Goal: Task Accomplishment & Management: Complete application form

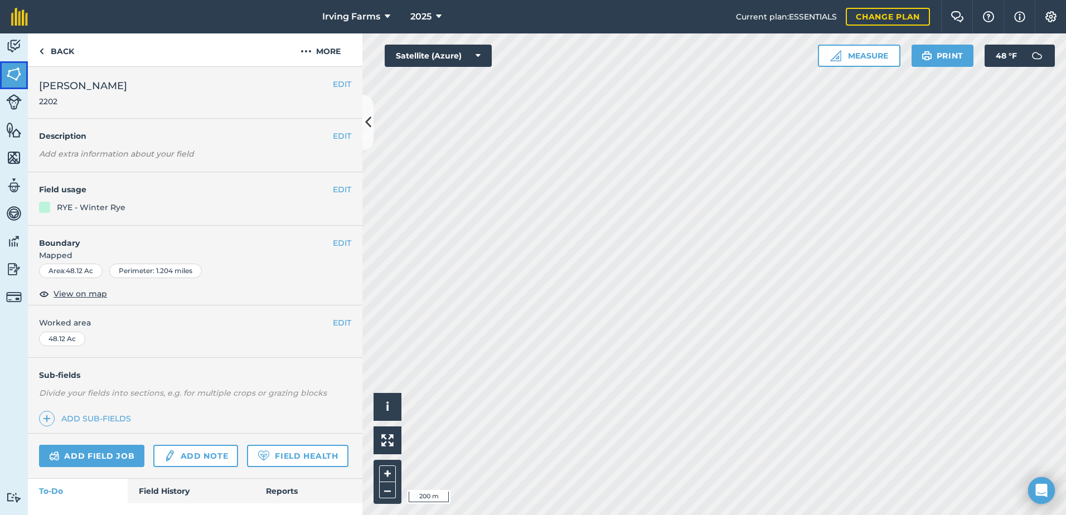
click at [6, 77] on img at bounding box center [14, 74] width 16 height 17
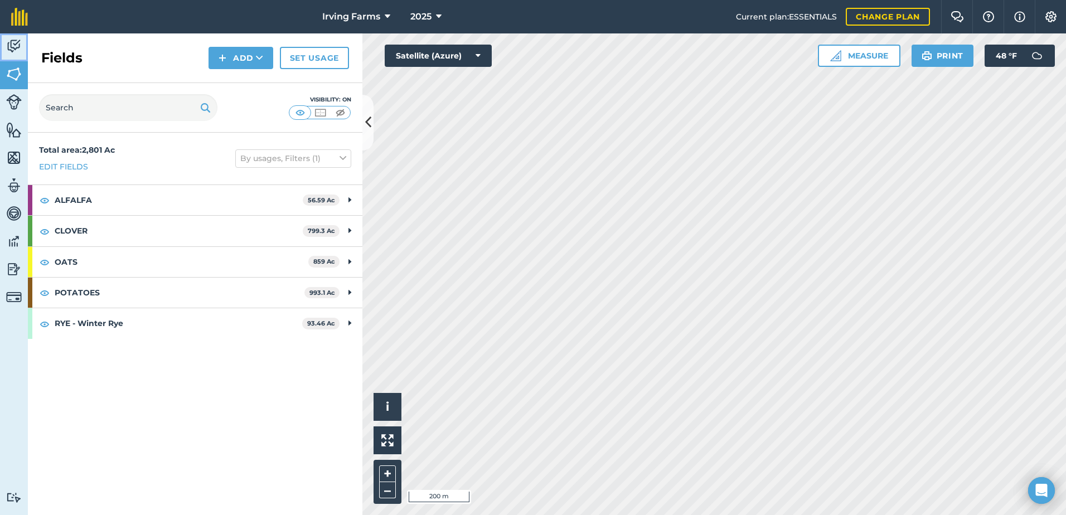
click at [5, 46] on link "Activity" at bounding box center [14, 47] width 28 height 28
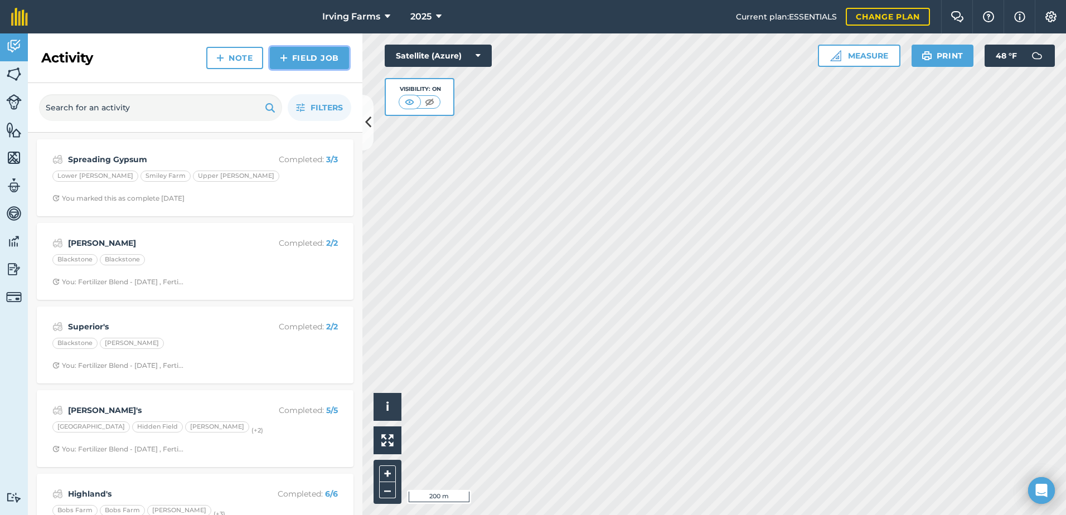
click at [302, 59] on link "Field Job" at bounding box center [309, 58] width 79 height 22
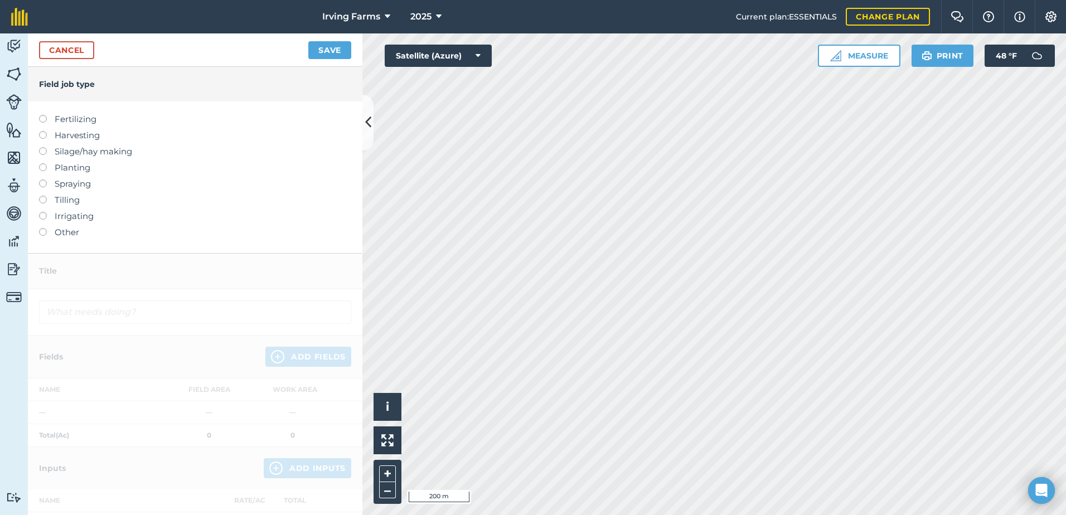
click at [45, 131] on label at bounding box center [47, 131] width 16 height 0
type input "Harvesting"
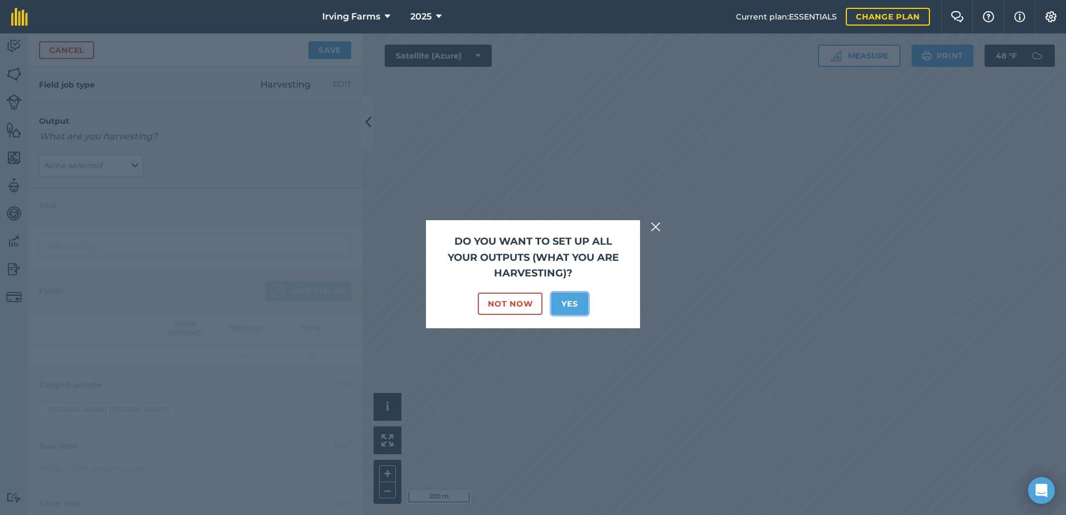
click at [561, 300] on button "Yes" at bounding box center [569, 304] width 36 height 22
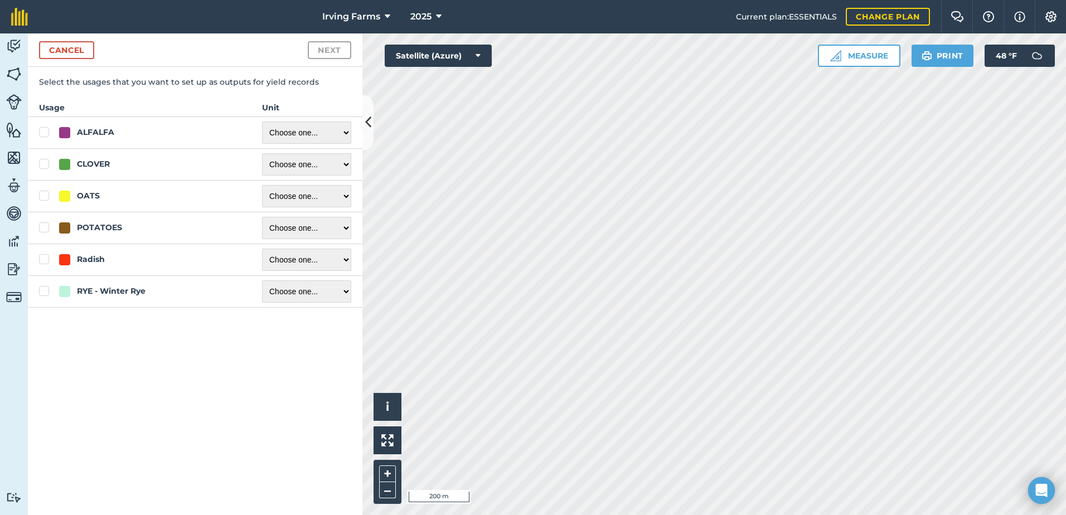
click at [50, 290] on label "RYE - Winter Rye" at bounding box center [139, 291] width 201 height 12
click at [46, 290] on input "RYE - Winter Rye" at bounding box center [42, 288] width 7 height 7
checkbox input "true"
click at [327, 292] on select "Choose one ... Kilograms/kg Metric tonnes/t Litres/L Pounds/lb Imperial tons/t …" at bounding box center [306, 291] width 89 height 22
select select "BUSHEL"
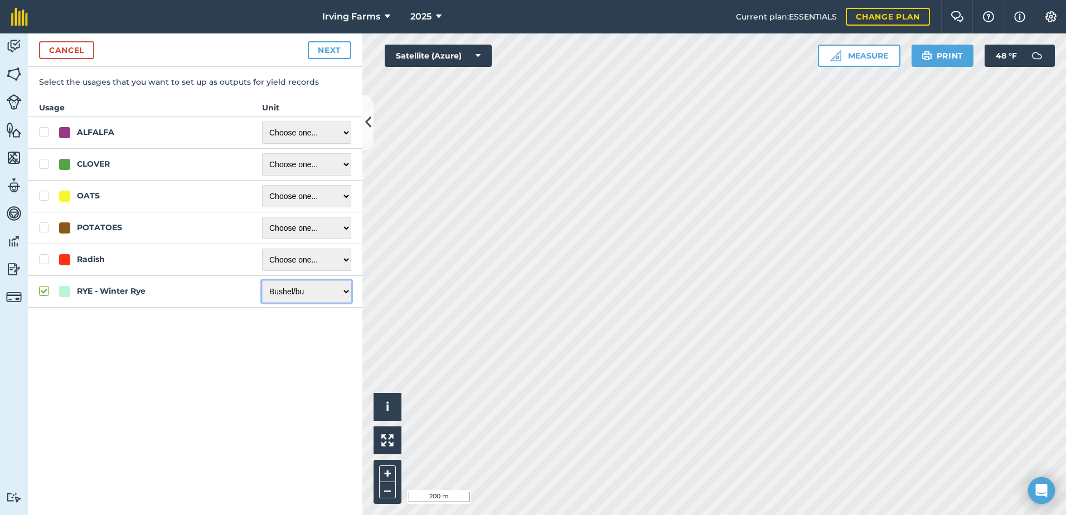
click at [262, 280] on select "Choose one ... Kilograms/kg Metric tonnes/t Litres/L Pounds/lb Imperial tons/t …" at bounding box center [306, 291] width 89 height 22
click at [343, 46] on button "Next" at bounding box center [329, 50] width 43 height 18
select select "BUSHEL"
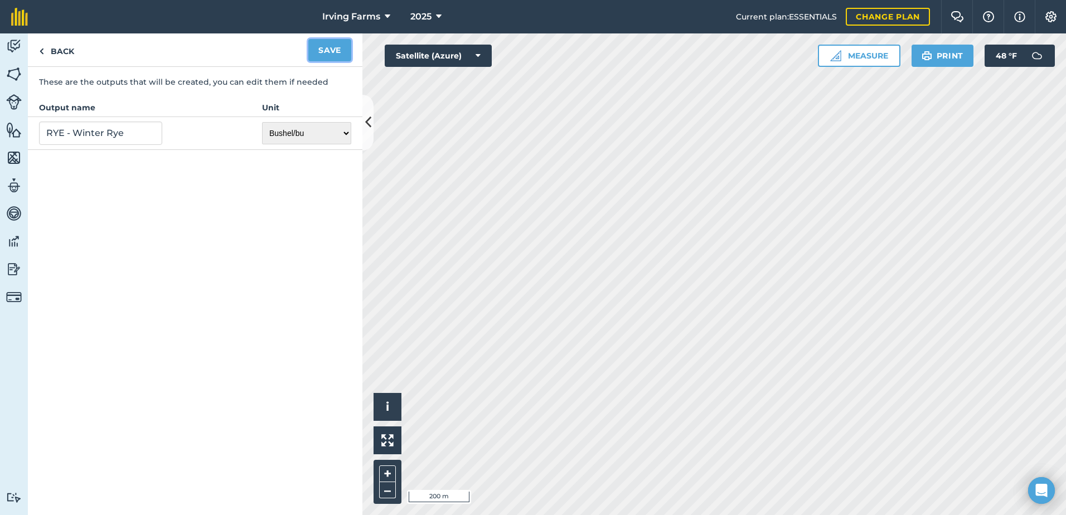
click at [324, 50] on button "Save" at bounding box center [329, 50] width 43 height 22
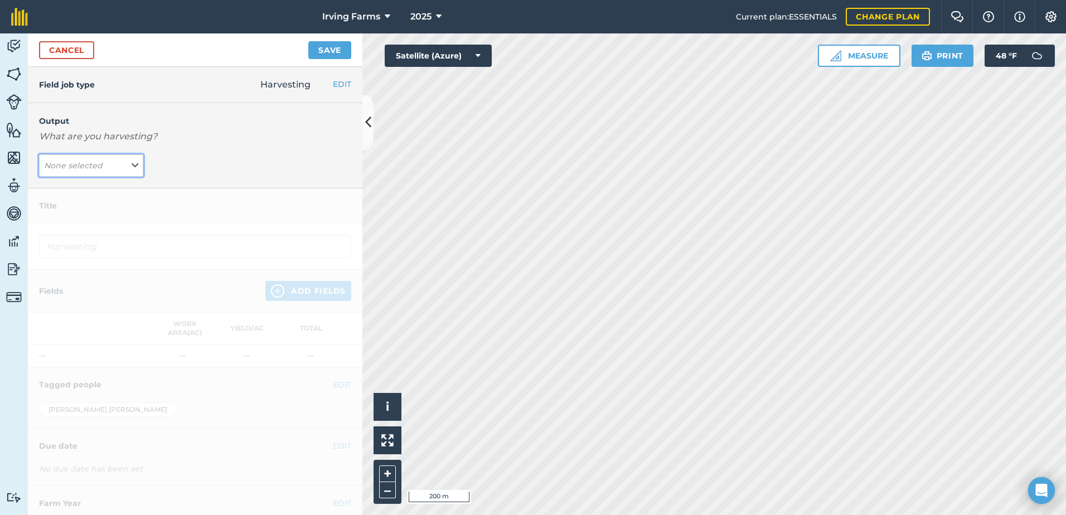
click at [132, 168] on icon at bounding box center [135, 165] width 7 height 12
click at [118, 189] on button "RYE - Winter Rye ( bu )" at bounding box center [91, 187] width 104 height 21
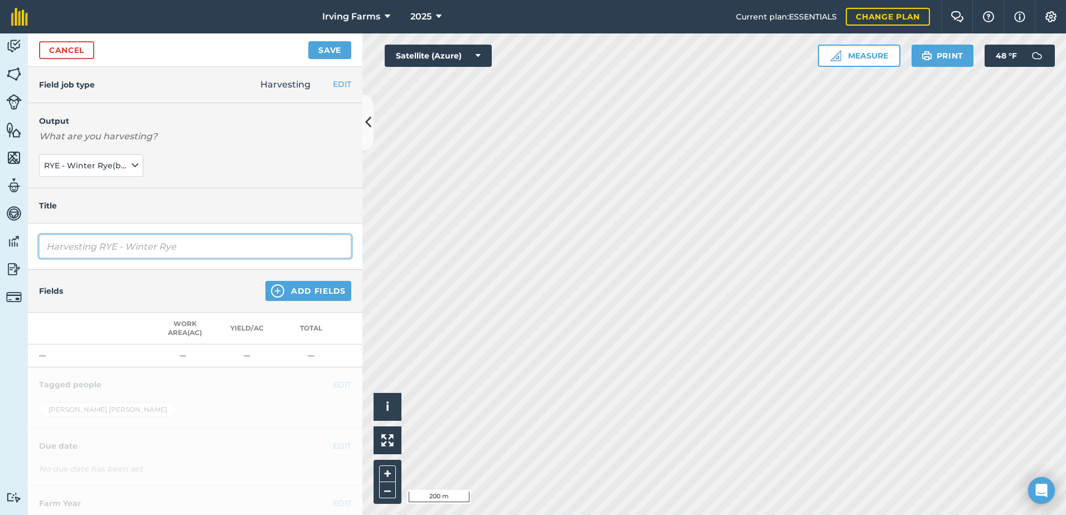
click at [182, 241] on input "Harvesting RYE - Winter Rye" at bounding box center [195, 246] width 312 height 23
type input "Harvesting RYE - Winter Rye"
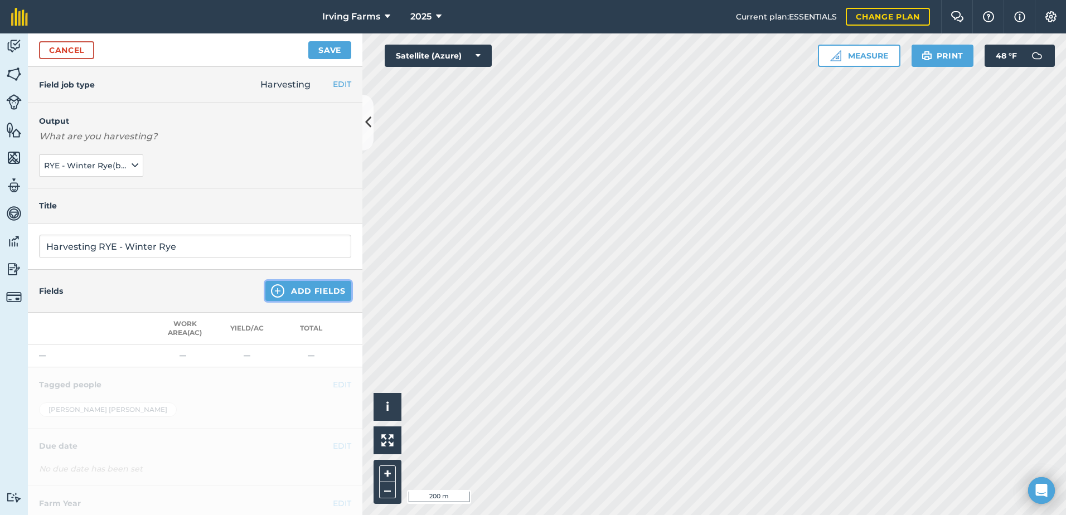
click at [275, 290] on img at bounding box center [277, 290] width 13 height 13
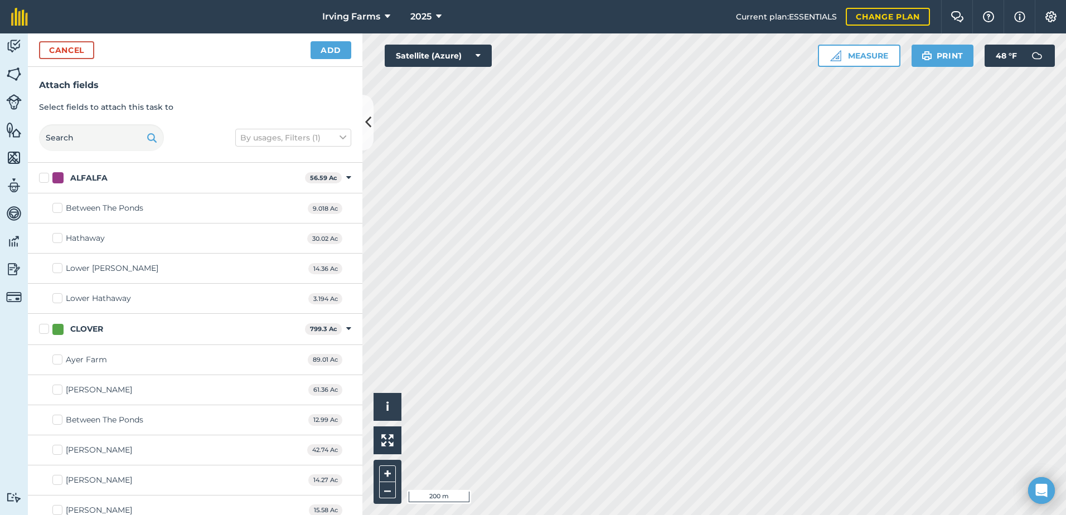
checkbox input "true"
click at [325, 52] on button "Add" at bounding box center [330, 50] width 41 height 18
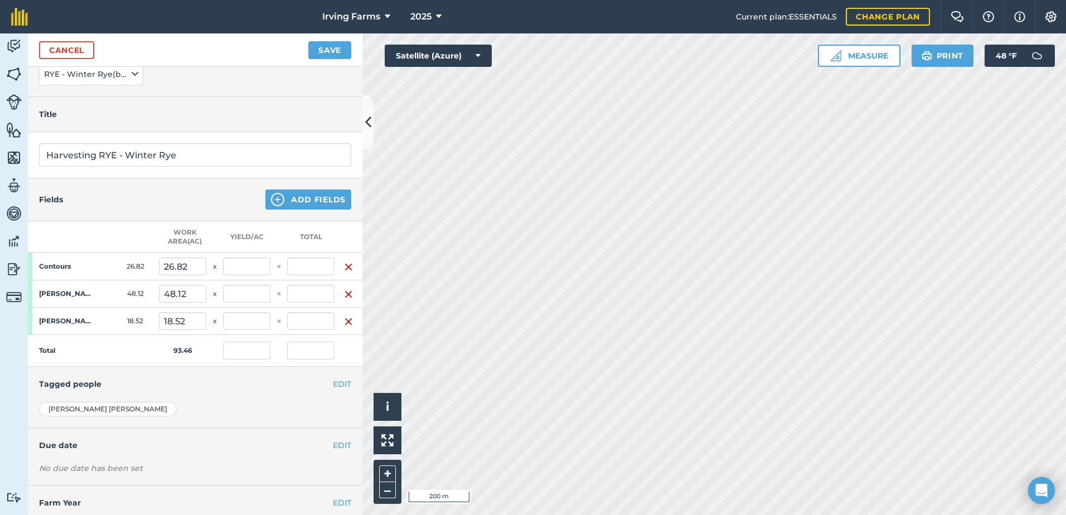
scroll to position [111, 0]
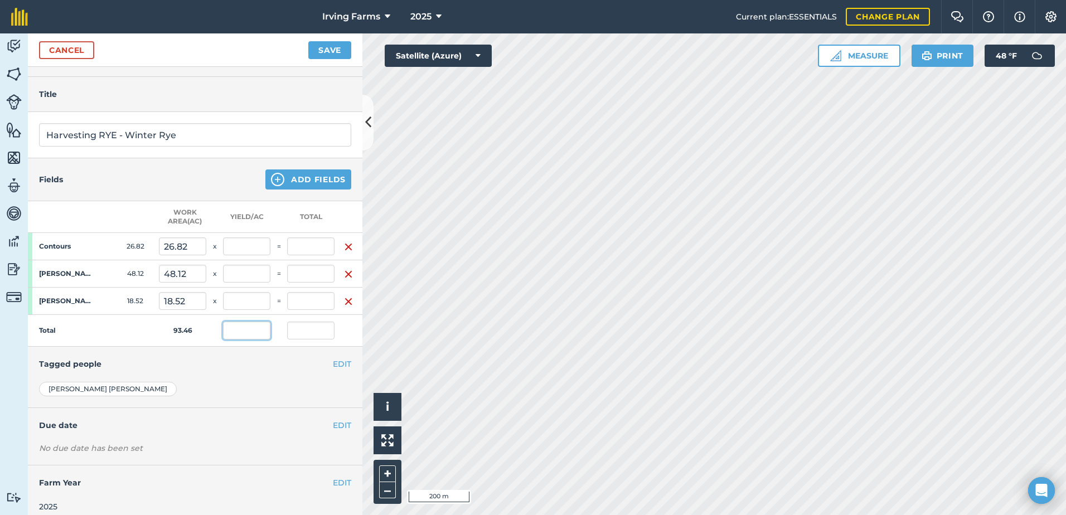
click at [237, 333] on input "text" at bounding box center [246, 331] width 47 height 18
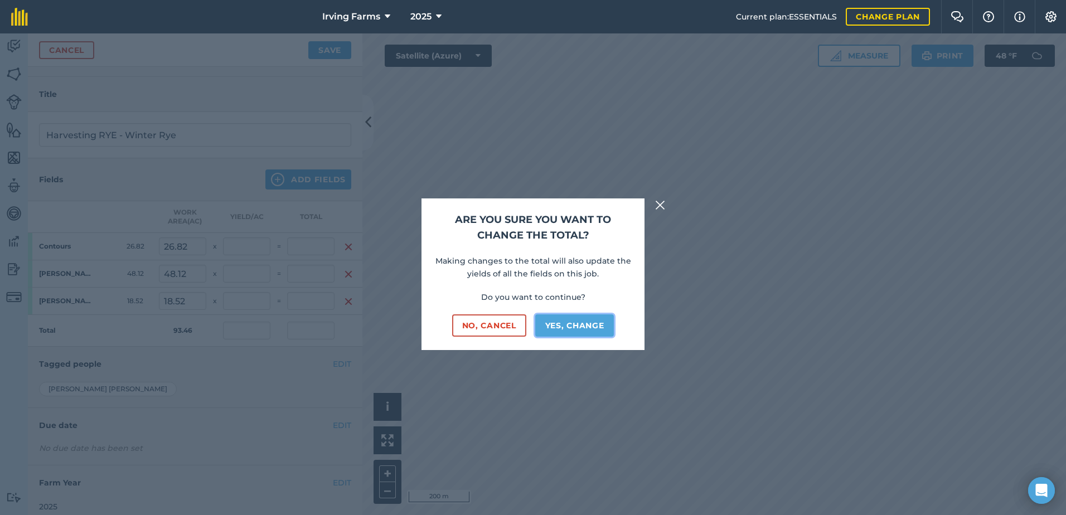
click at [572, 332] on button "Yes, change" at bounding box center [574, 325] width 79 height 22
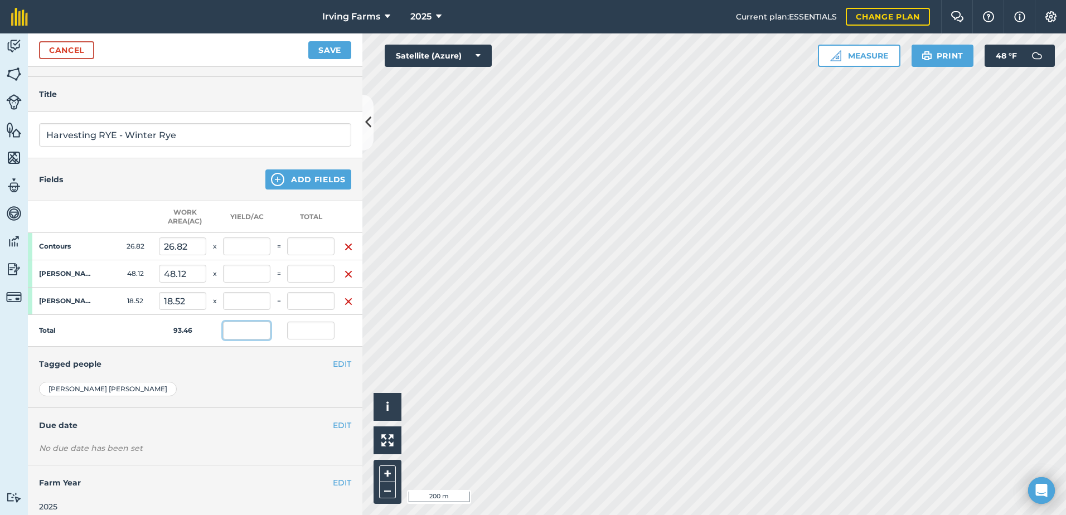
click at [252, 332] on input "text" at bounding box center [246, 331] width 47 height 18
click at [269, 338] on input "38.06" at bounding box center [246, 331] width 47 height 18
type input "38.06"
type input "1,831.447"
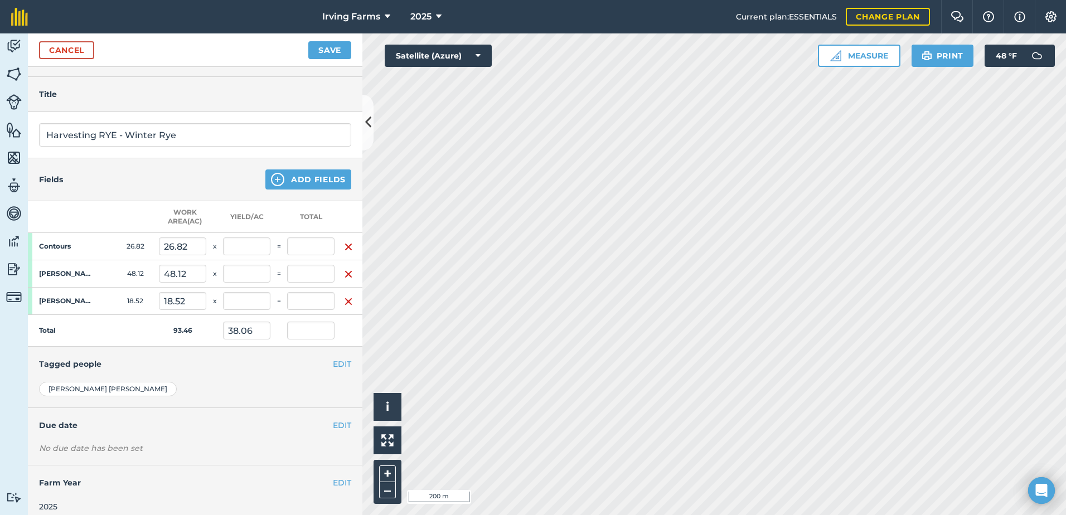
type input "3,557.088"
type input "38.06"
type input "704.871"
type input "38.06"
type input "1,020.769"
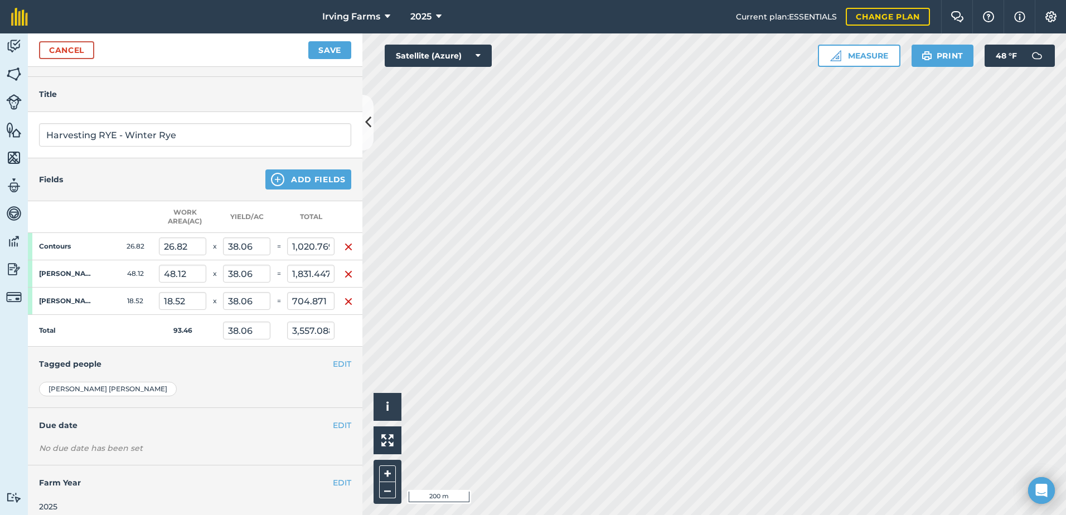
click at [275, 338] on td at bounding box center [278, 331] width 17 height 32
click at [318, 331] on input "3,557.088" at bounding box center [310, 331] width 47 height 18
drag, startPoint x: 319, startPoint y: 329, endPoint x: 334, endPoint y: 333, distance: 16.1
click at [334, 333] on tr "Total 93.46 38.06 3,557.088" at bounding box center [195, 331] width 334 height 32
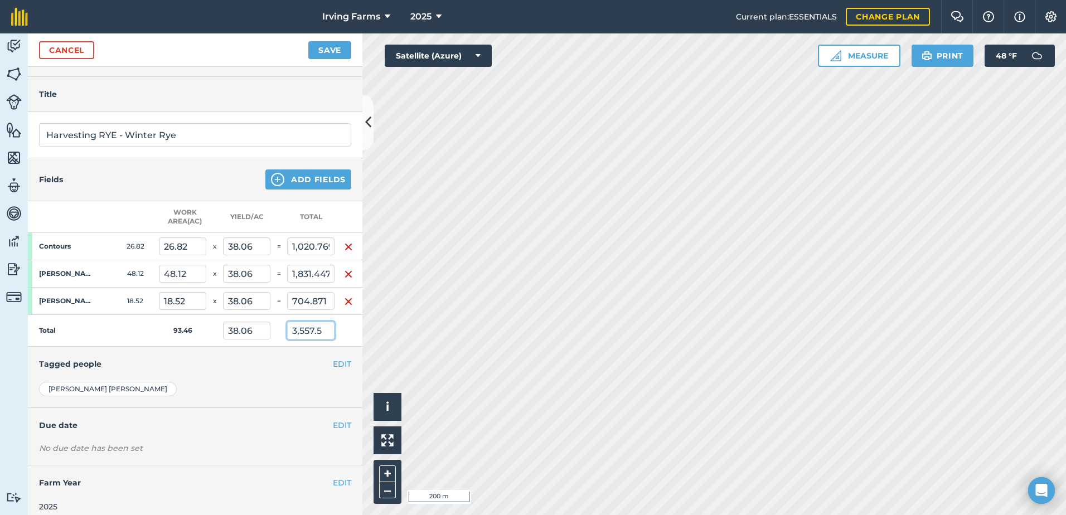
scroll to position [0, 0]
type input "3,557.5"
click at [308, 41] on button "Save" at bounding box center [329, 50] width 43 height 18
type input "38.064"
type input "1,831.66"
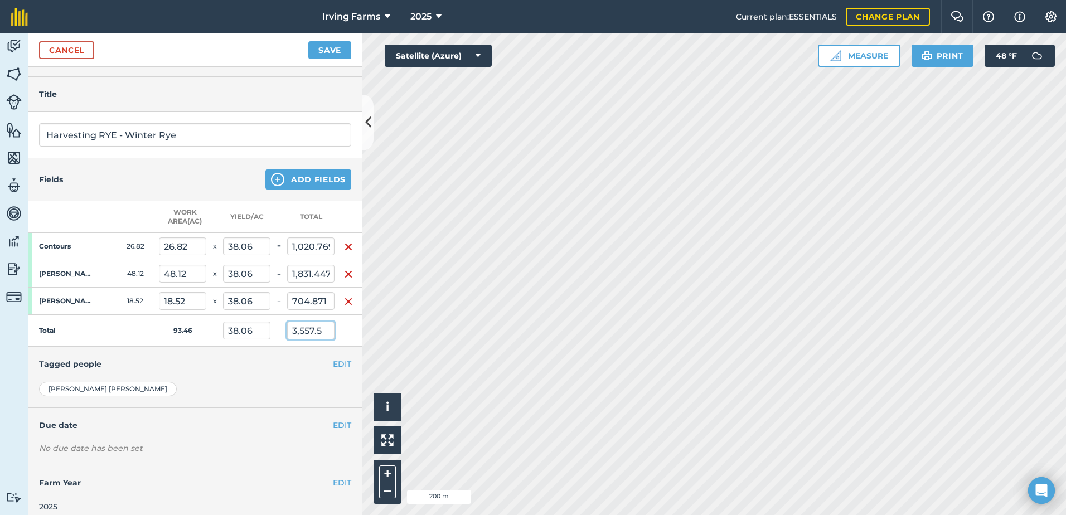
type input "38.064"
type input "704.953"
type input "38.064"
type input "1,020.888"
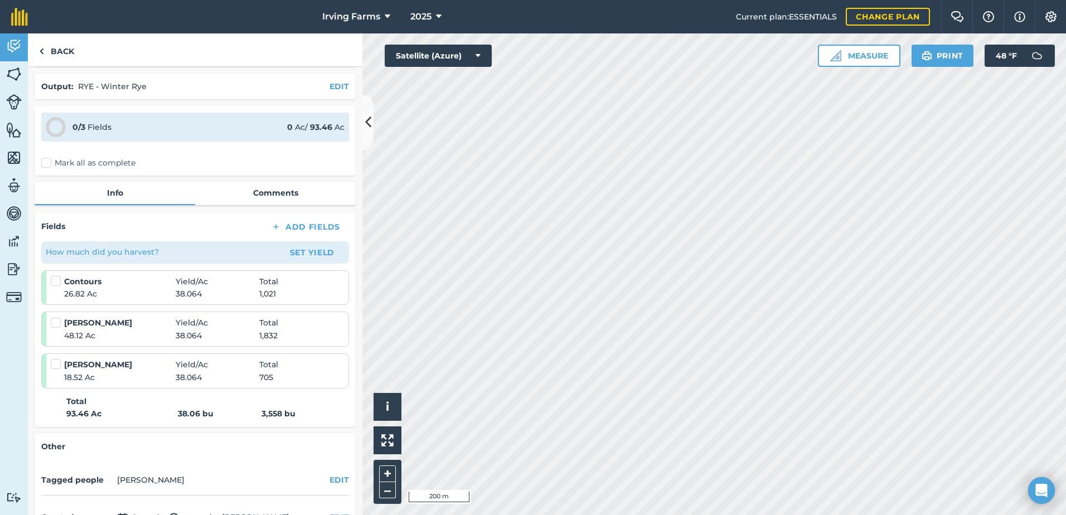
scroll to position [56, 0]
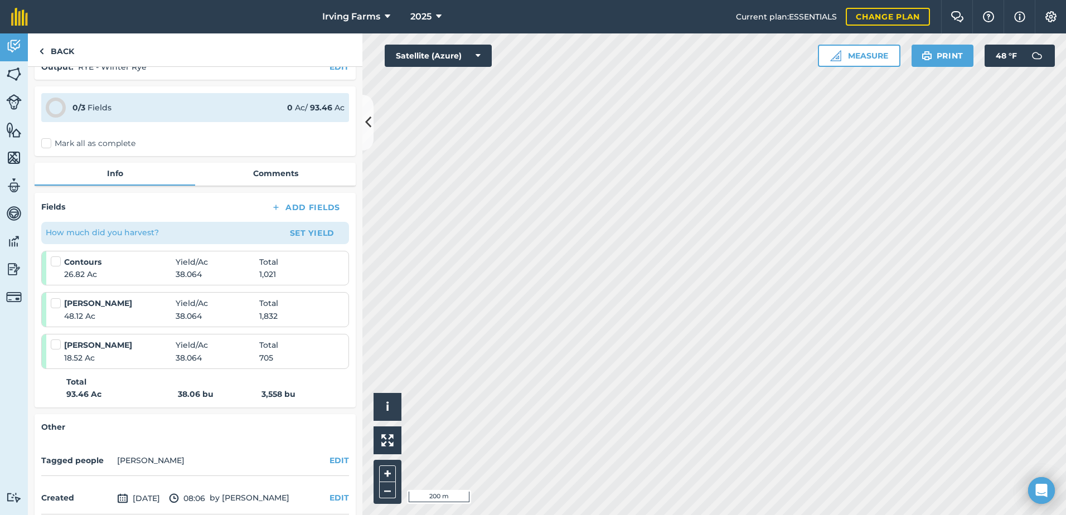
click at [56, 256] on label at bounding box center [57, 256] width 13 height 0
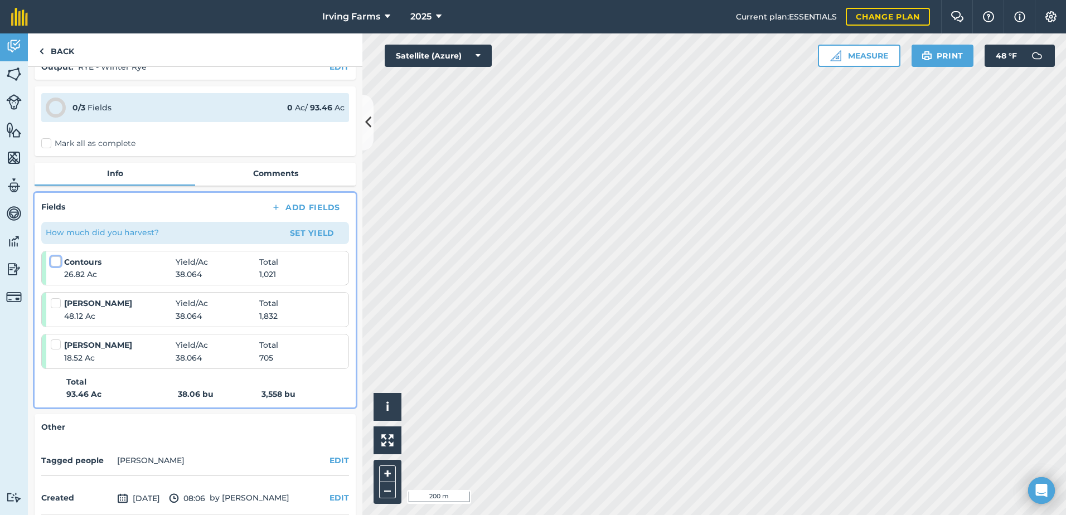
click at [56, 260] on input "checkbox" at bounding box center [54, 259] width 7 height 7
checkbox input "false"
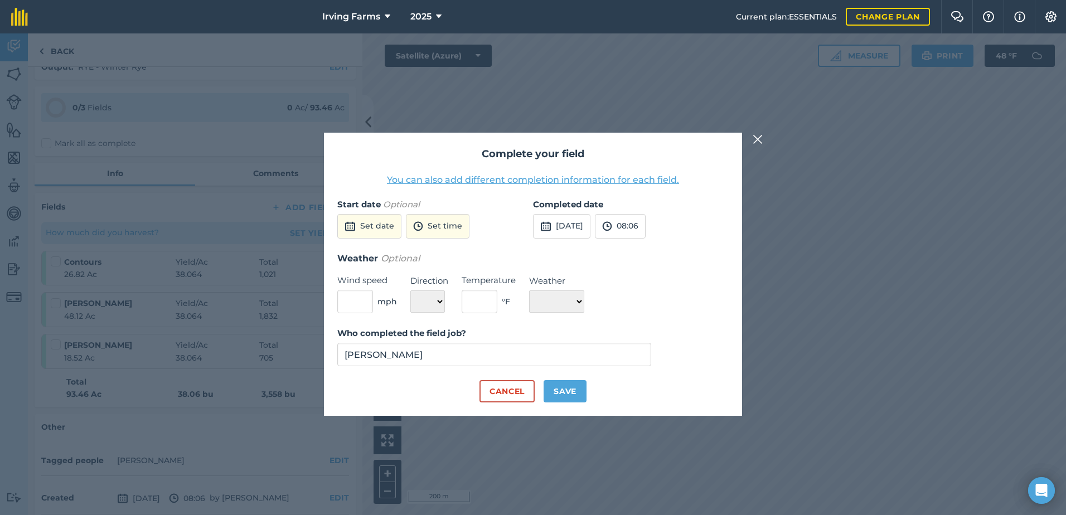
click at [755, 136] on img at bounding box center [757, 139] width 10 height 13
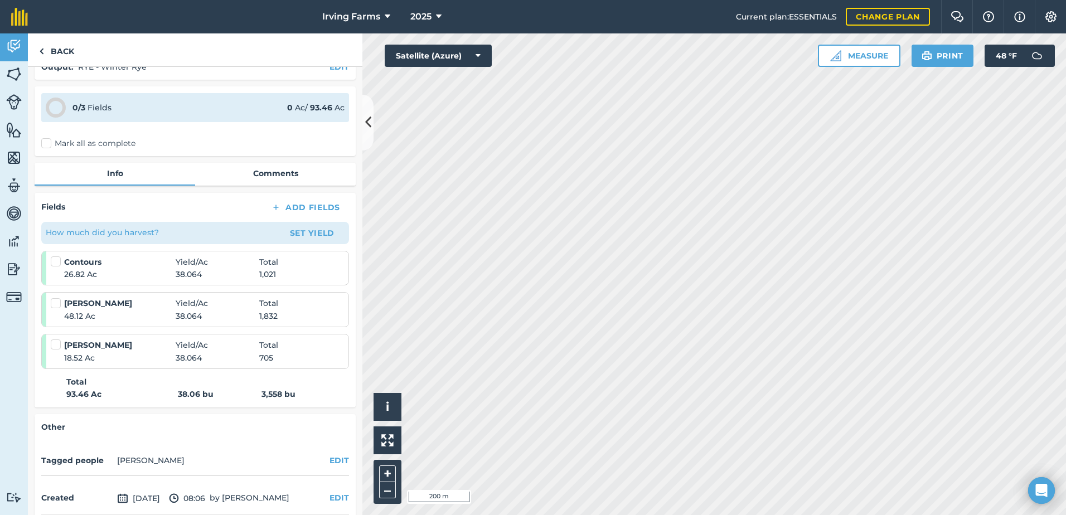
click at [54, 298] on label at bounding box center [57, 298] width 13 height 0
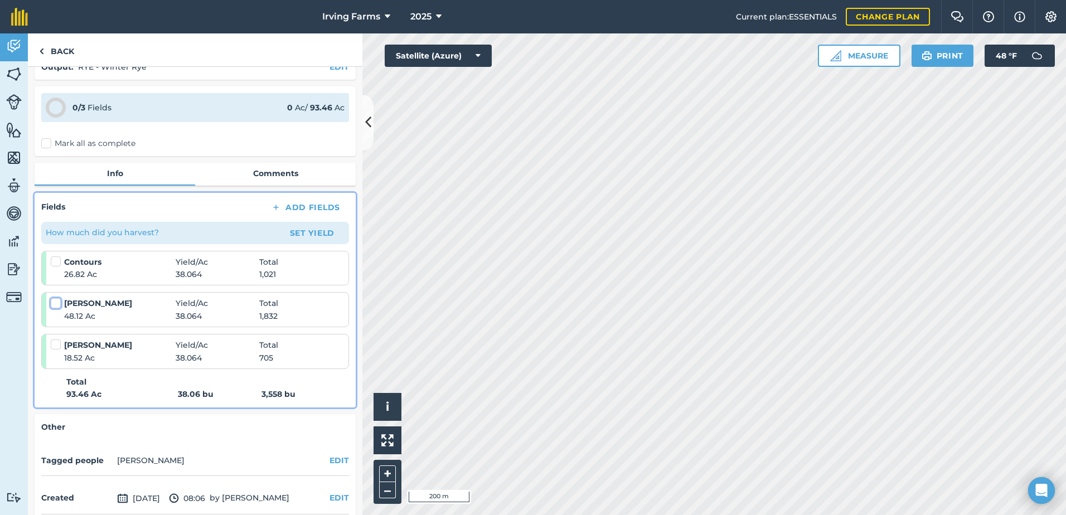
click at [54, 303] on input "checkbox" at bounding box center [54, 301] width 7 height 7
checkbox input "false"
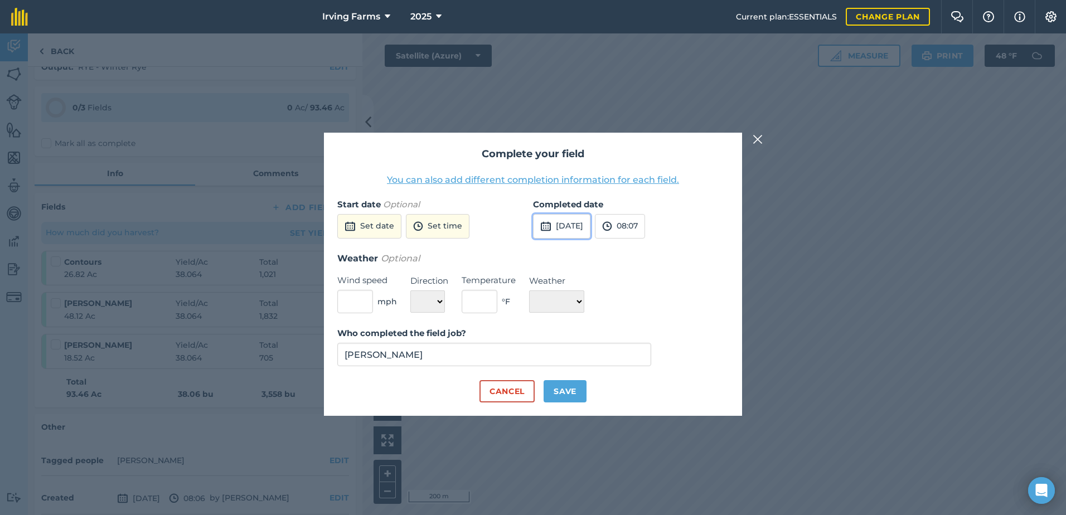
click at [585, 228] on button "[DATE]" at bounding box center [561, 226] width 57 height 25
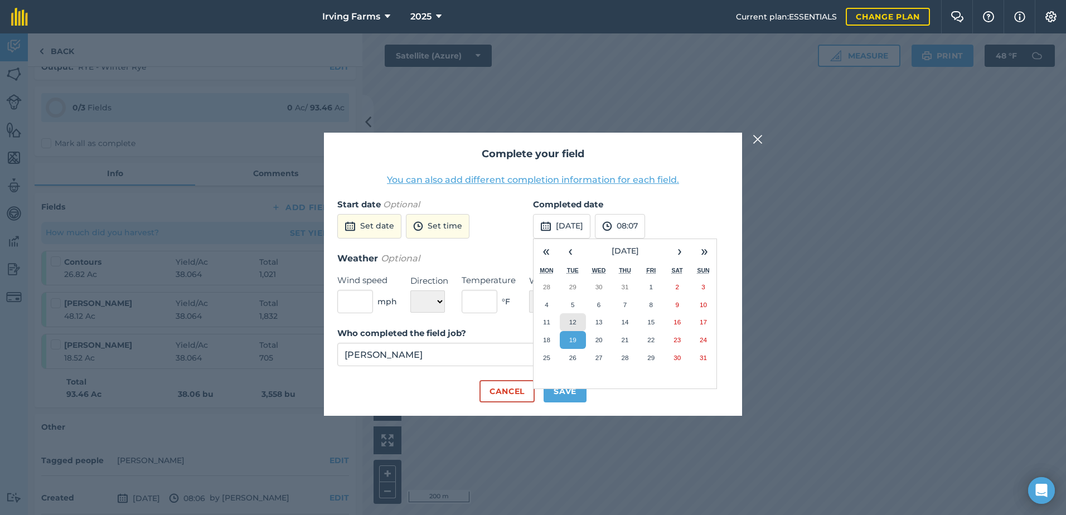
click at [568, 318] on button "12" at bounding box center [573, 322] width 26 height 18
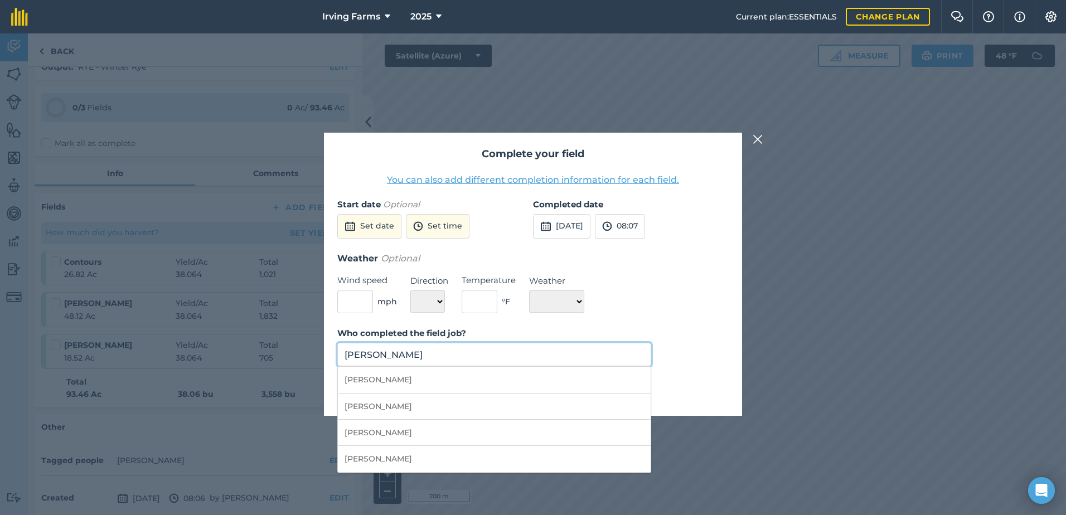
click at [457, 351] on input "[PERSON_NAME]" at bounding box center [494, 354] width 314 height 23
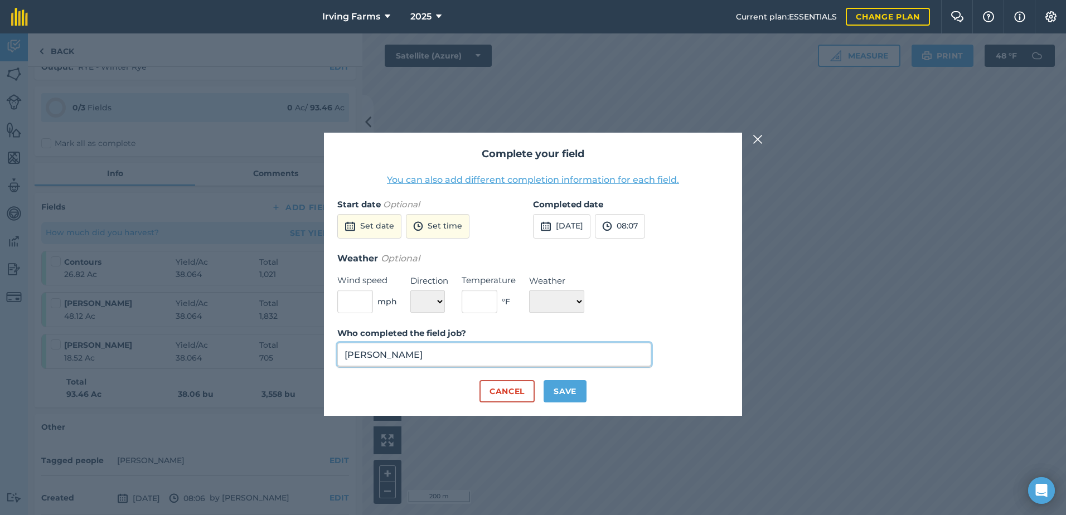
type input "[PERSON_NAME]"
click at [557, 392] on button "Save" at bounding box center [564, 391] width 43 height 22
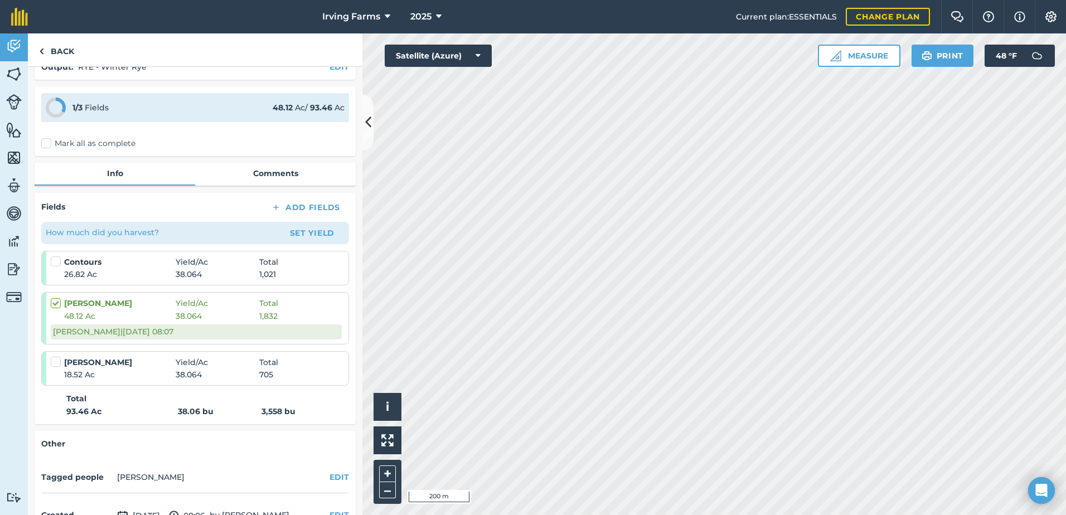
click at [56, 298] on label at bounding box center [57, 298] width 13 height 0
click at [56, 302] on input "checkbox" at bounding box center [54, 301] width 7 height 7
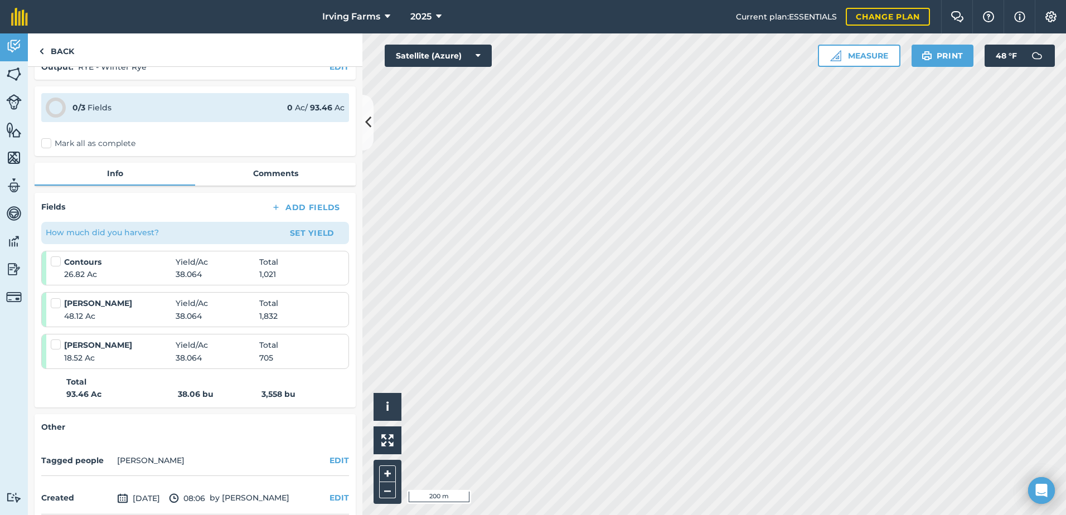
click at [60, 298] on label at bounding box center [57, 298] width 13 height 0
click at [58, 302] on input "checkbox" at bounding box center [54, 301] width 7 height 7
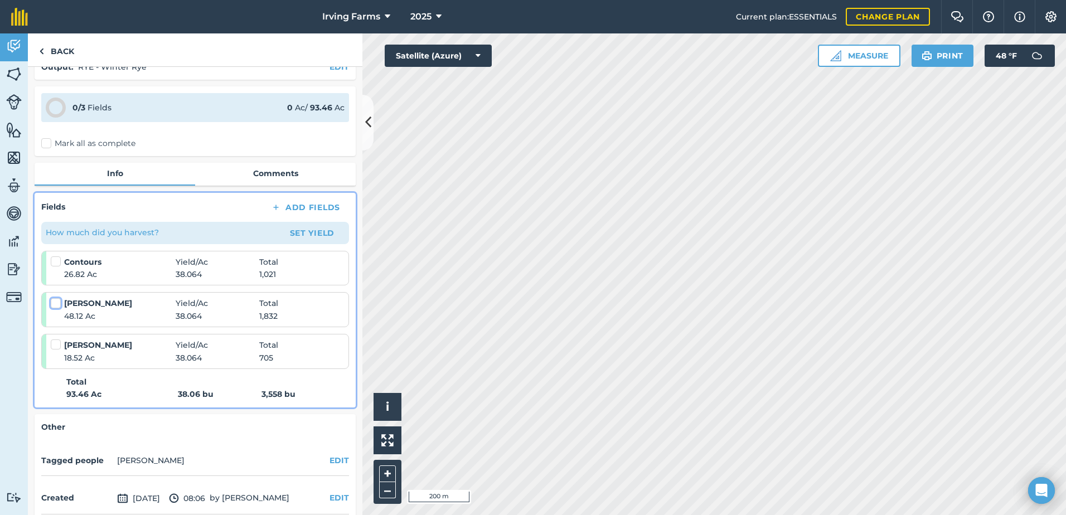
checkbox input "false"
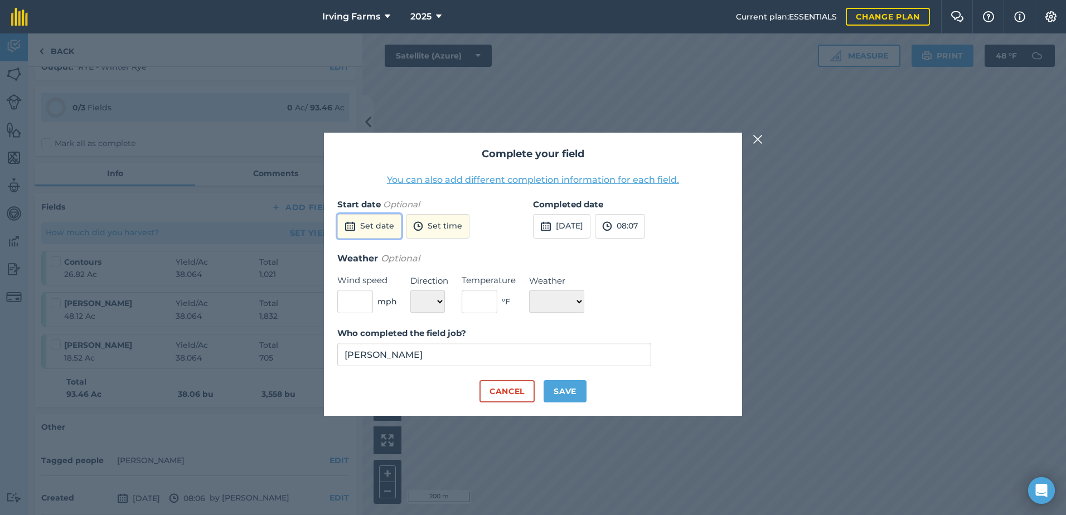
click at [387, 221] on button "Set date" at bounding box center [369, 226] width 64 height 25
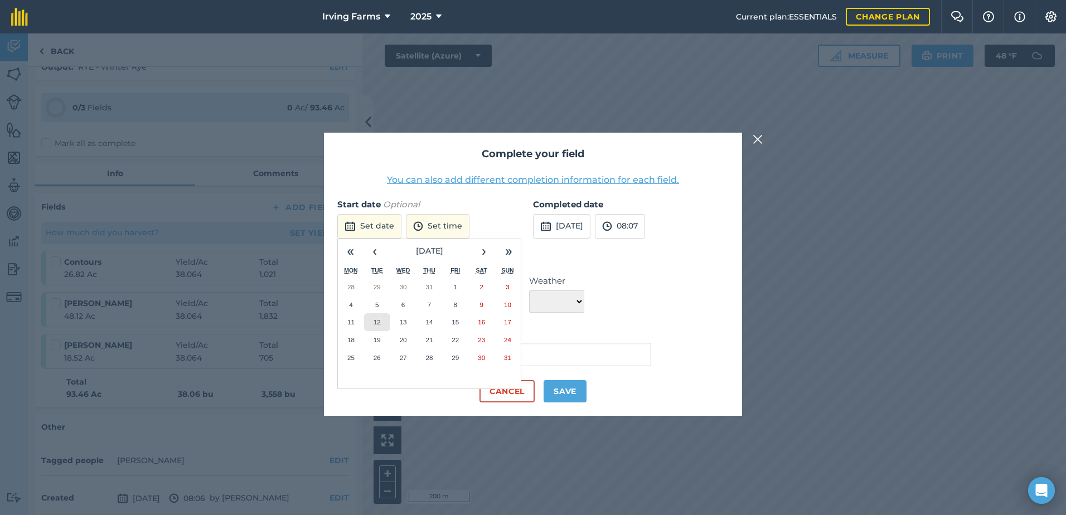
click at [376, 317] on button "12" at bounding box center [377, 322] width 26 height 18
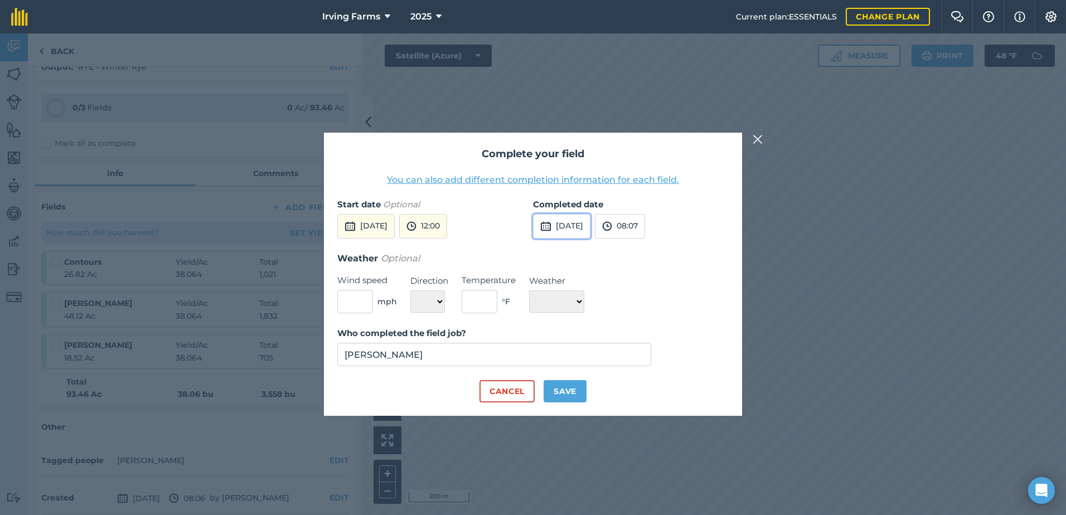
click at [581, 230] on button "[DATE]" at bounding box center [561, 226] width 57 height 25
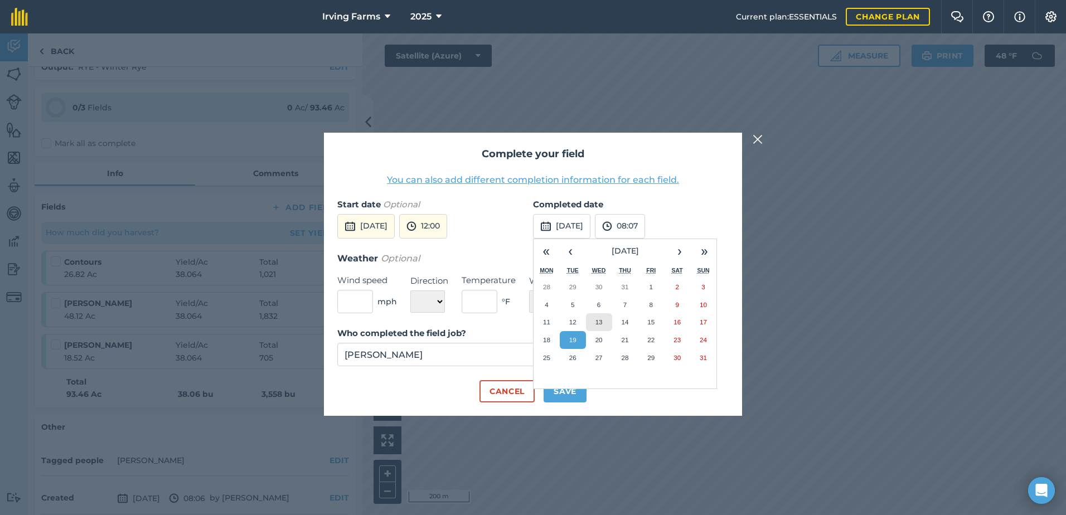
click at [596, 320] on abbr "13" at bounding box center [598, 321] width 7 height 7
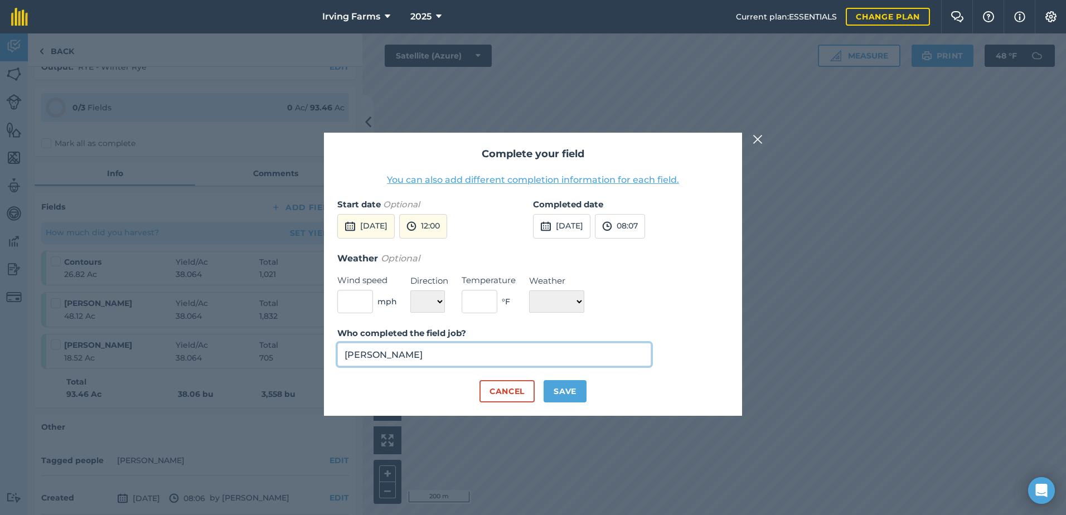
click at [430, 351] on input "[PERSON_NAME]" at bounding box center [494, 354] width 314 height 23
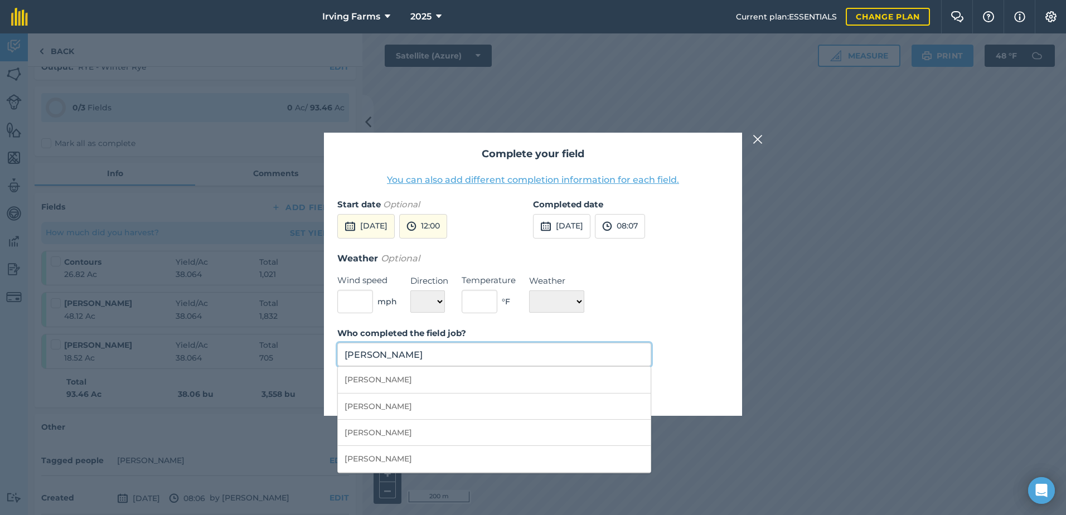
click at [430, 351] on input "[PERSON_NAME]" at bounding box center [494, 354] width 314 height 23
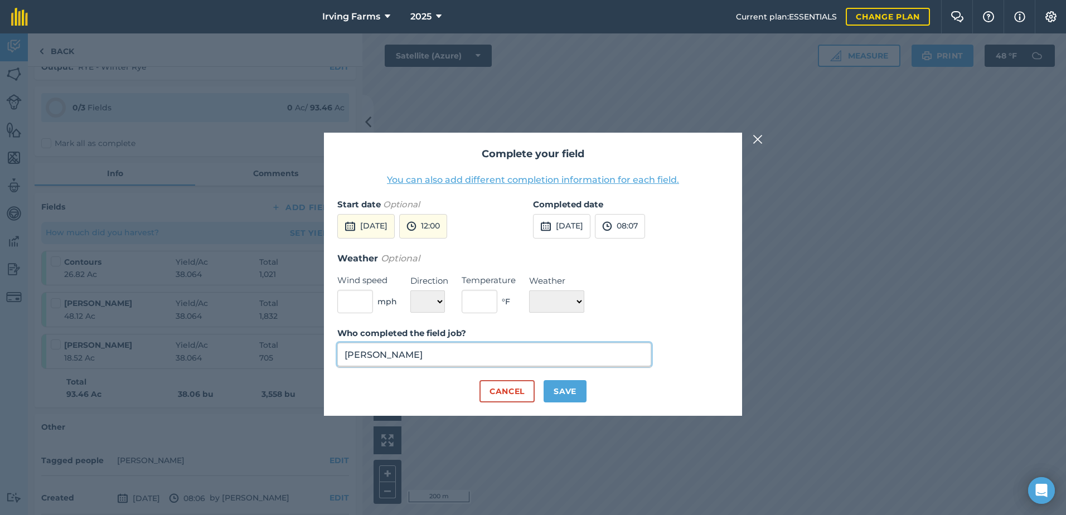
type input "[PERSON_NAME]"
click at [558, 400] on button "Save" at bounding box center [564, 391] width 43 height 22
checkbox input "true"
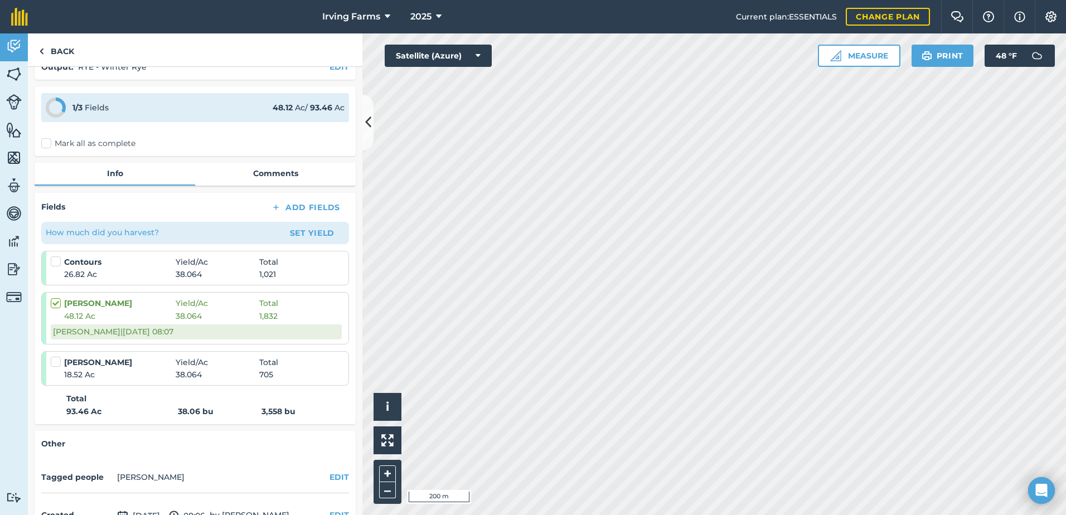
click at [59, 356] on label at bounding box center [57, 356] width 13 height 0
click at [58, 362] on input "checkbox" at bounding box center [54, 359] width 7 height 7
checkbox input "false"
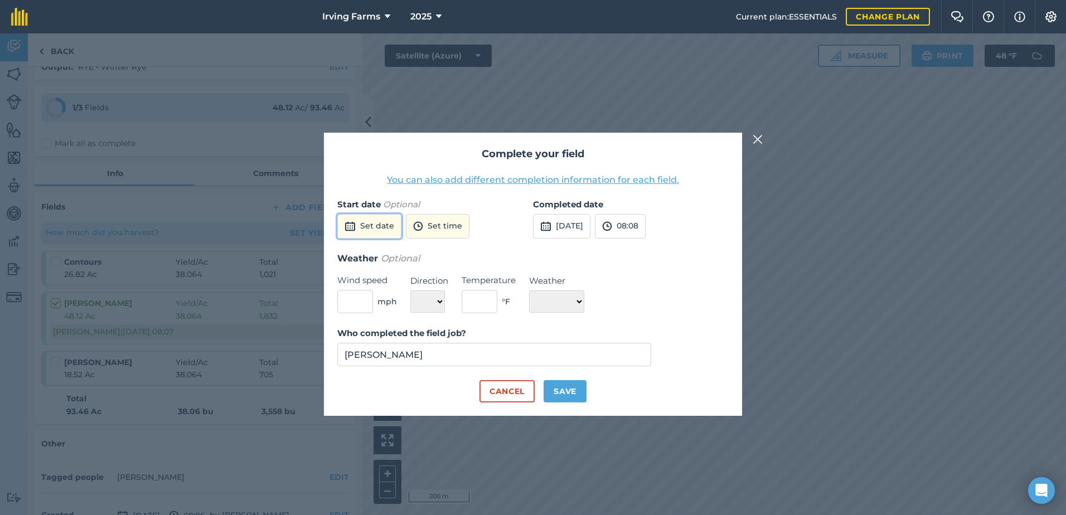
click at [379, 231] on button "Set date" at bounding box center [369, 226] width 64 height 25
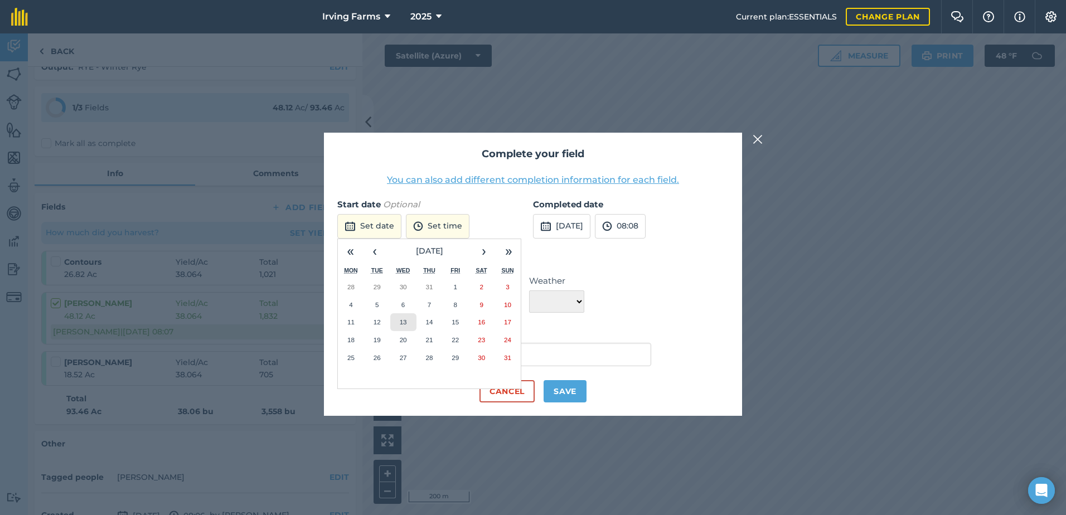
click at [404, 321] on abbr "13" at bounding box center [403, 321] width 7 height 7
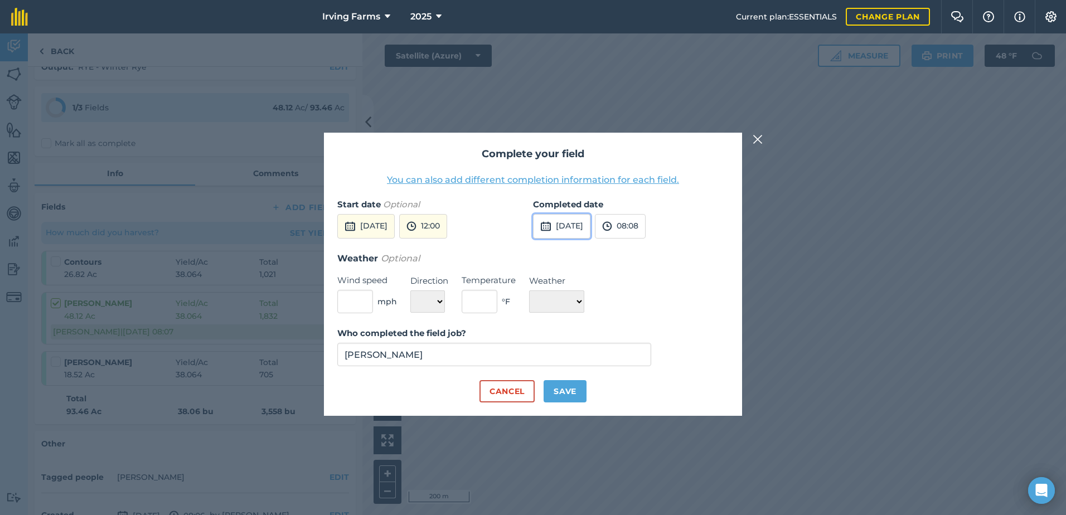
click at [590, 226] on button "[DATE]" at bounding box center [561, 226] width 57 height 25
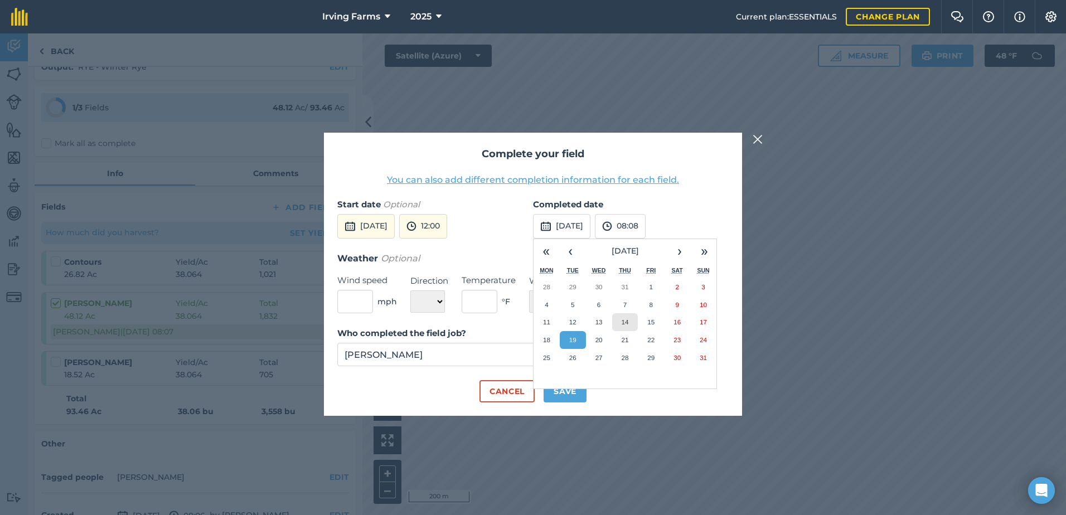
click at [626, 318] on abbr "14" at bounding box center [624, 321] width 7 height 7
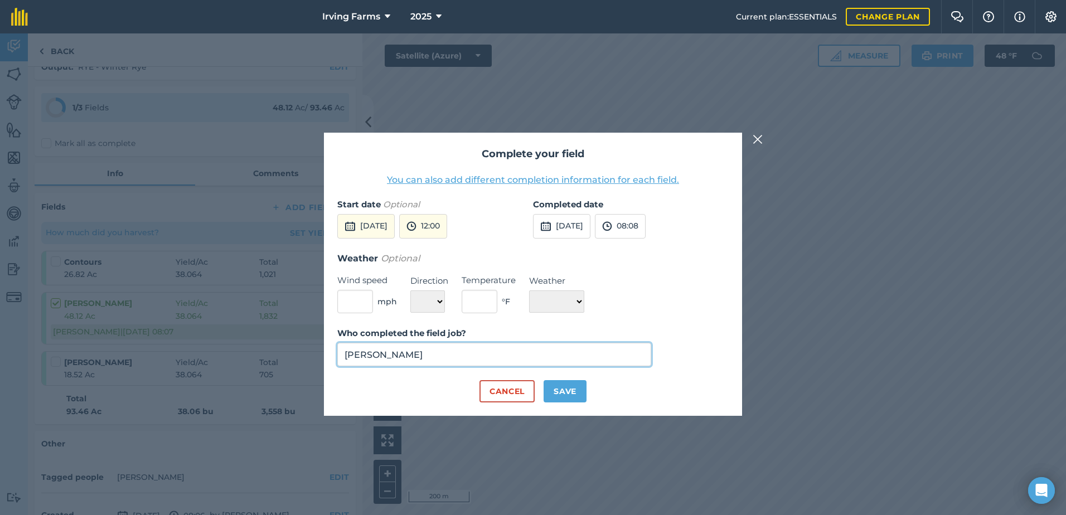
click at [484, 347] on input "[PERSON_NAME]" at bounding box center [494, 354] width 314 height 23
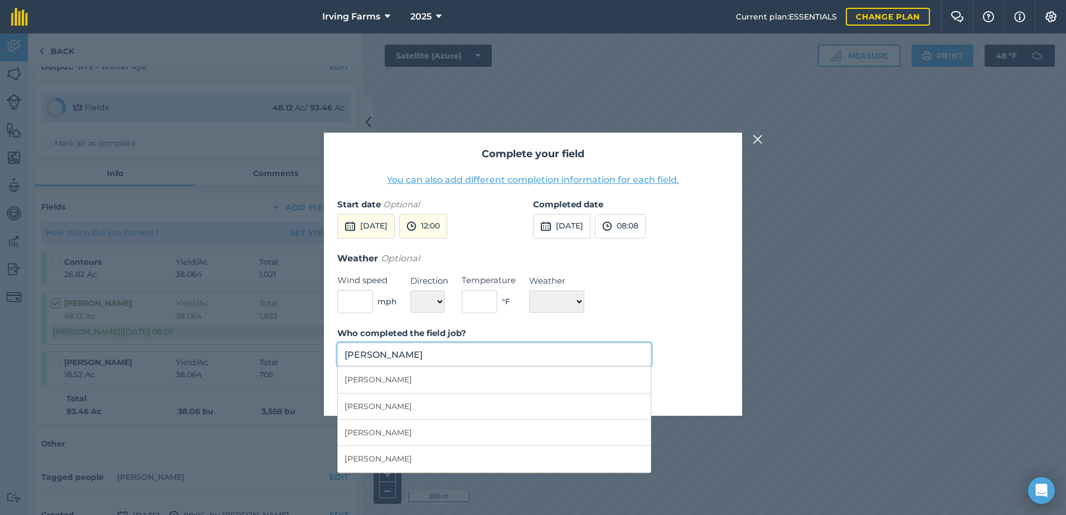
click at [484, 347] on input "[PERSON_NAME]" at bounding box center [494, 354] width 314 height 23
click at [395, 230] on button "[DATE]" at bounding box center [365, 226] width 57 height 25
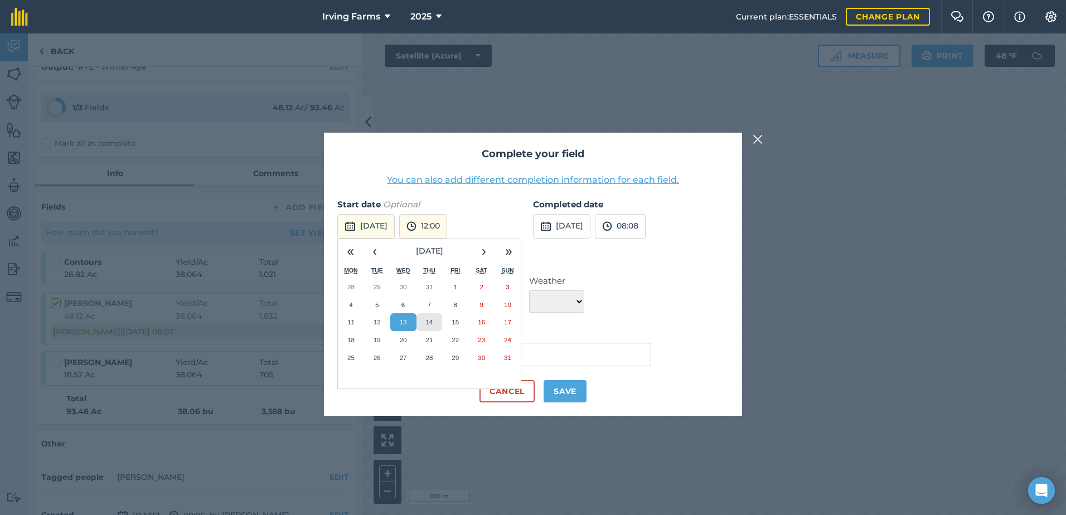
click at [428, 323] on abbr "14" at bounding box center [428, 321] width 7 height 7
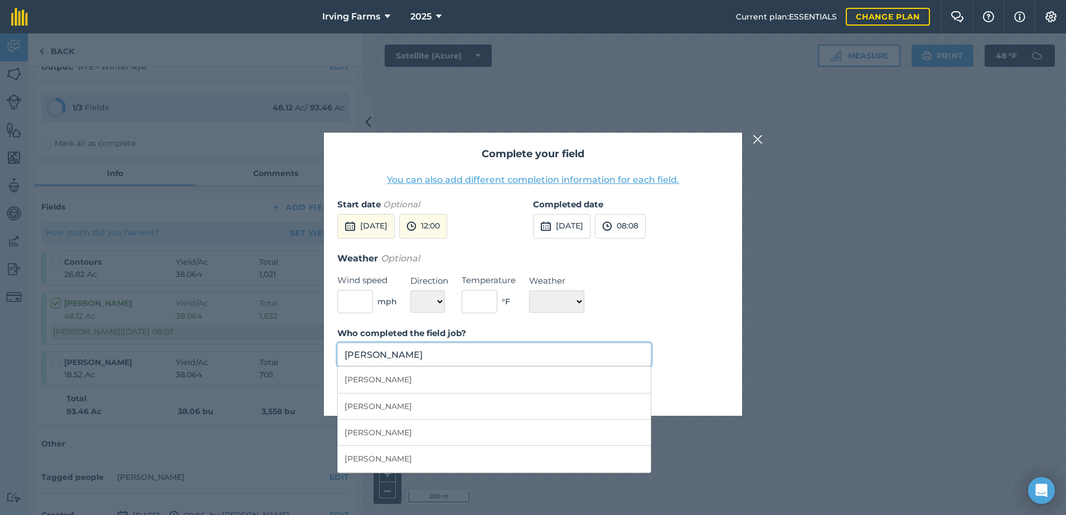
click at [403, 351] on input "[PERSON_NAME]" at bounding box center [494, 354] width 314 height 23
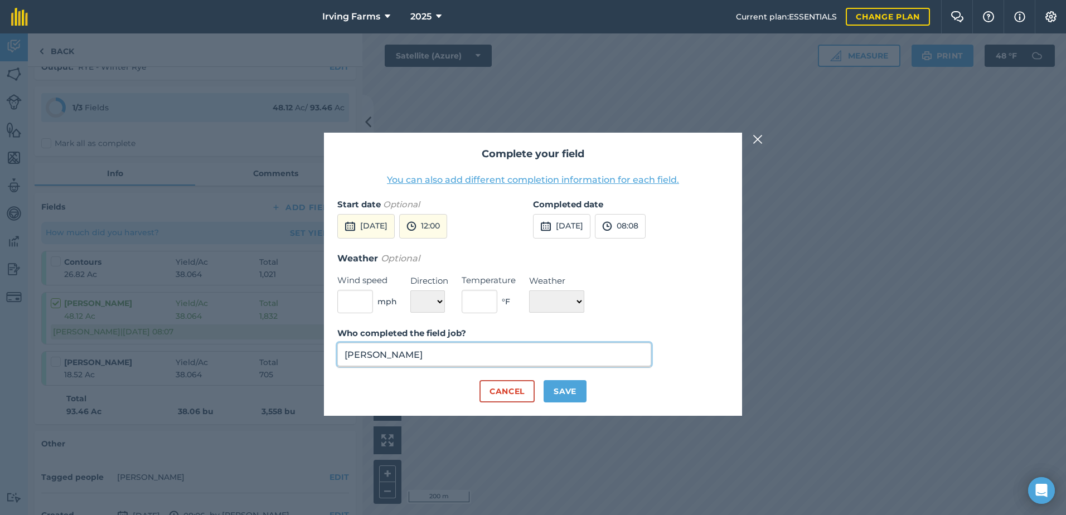
type input "[PERSON_NAME]"
click at [568, 387] on button "Save" at bounding box center [564, 391] width 43 height 22
checkbox input "true"
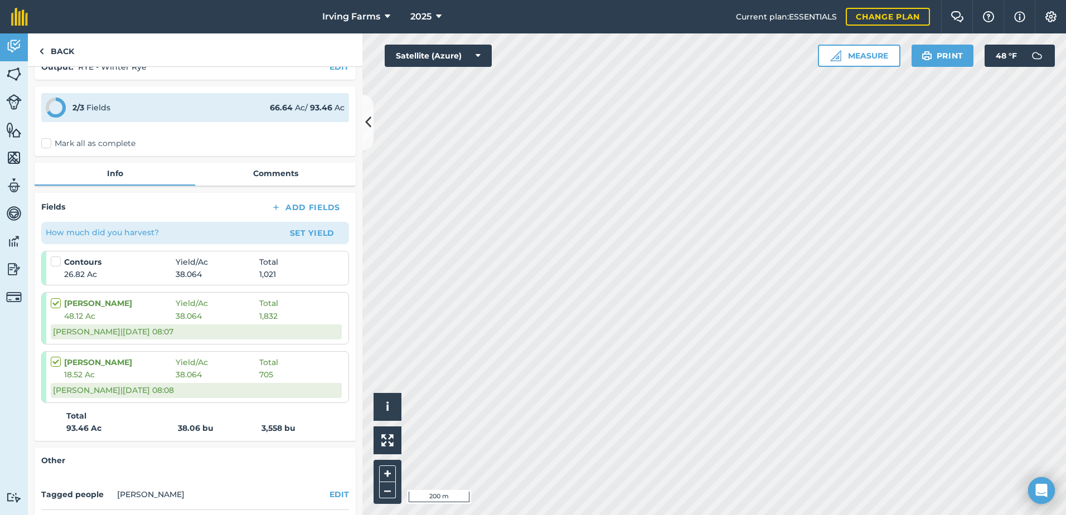
click at [59, 298] on label at bounding box center [57, 298] width 13 height 0
click at [58, 305] on input "checkbox" at bounding box center [54, 301] width 7 height 7
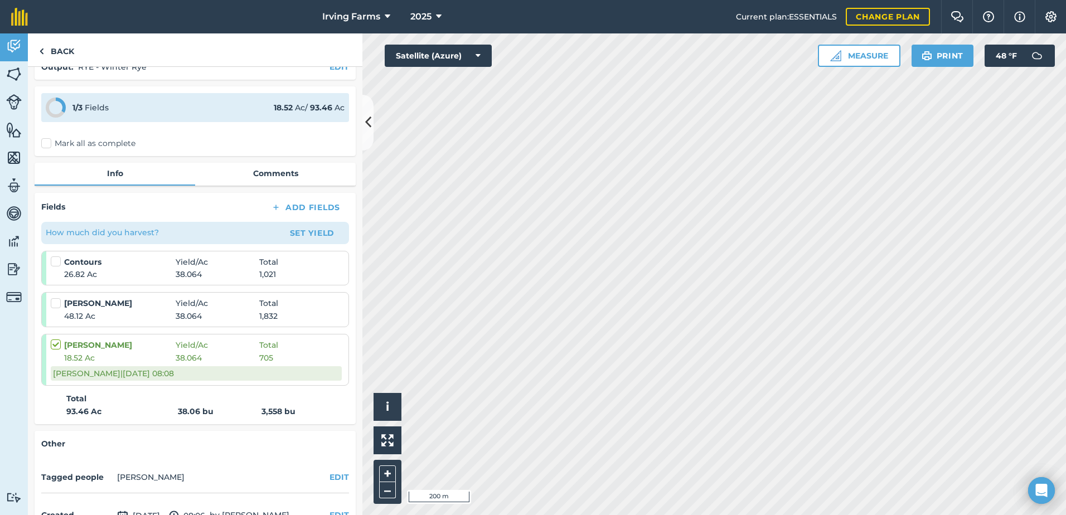
click at [60, 298] on label at bounding box center [57, 298] width 13 height 0
click at [58, 302] on input "checkbox" at bounding box center [54, 301] width 7 height 7
checkbox input "false"
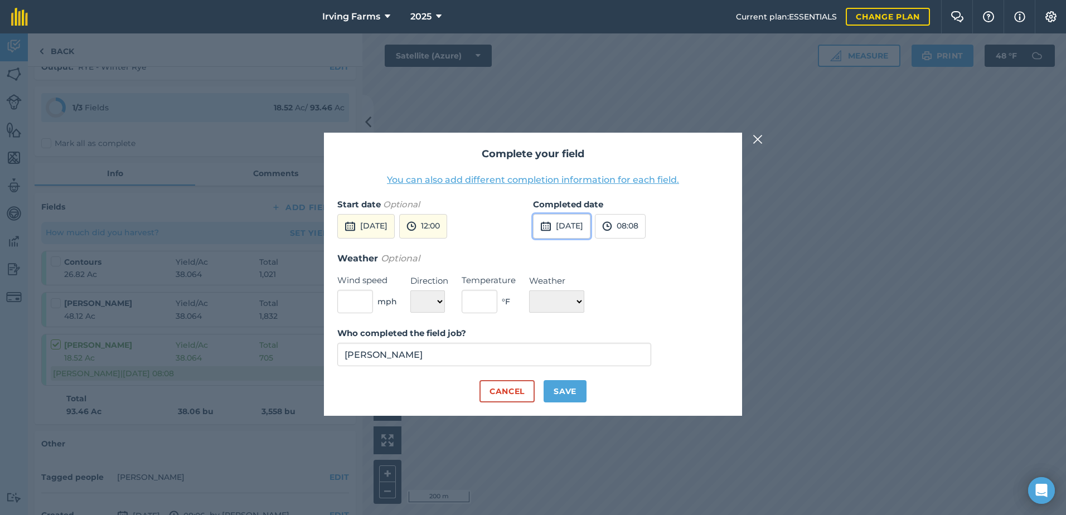
click at [572, 225] on button "[DATE]" at bounding box center [561, 226] width 57 height 25
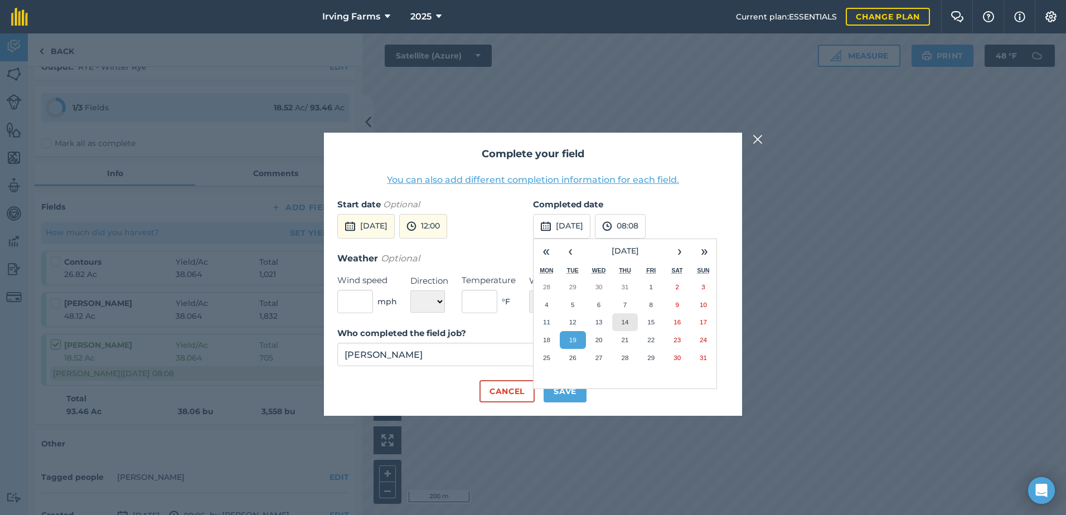
click at [621, 319] on abbr "14" at bounding box center [624, 321] width 7 height 7
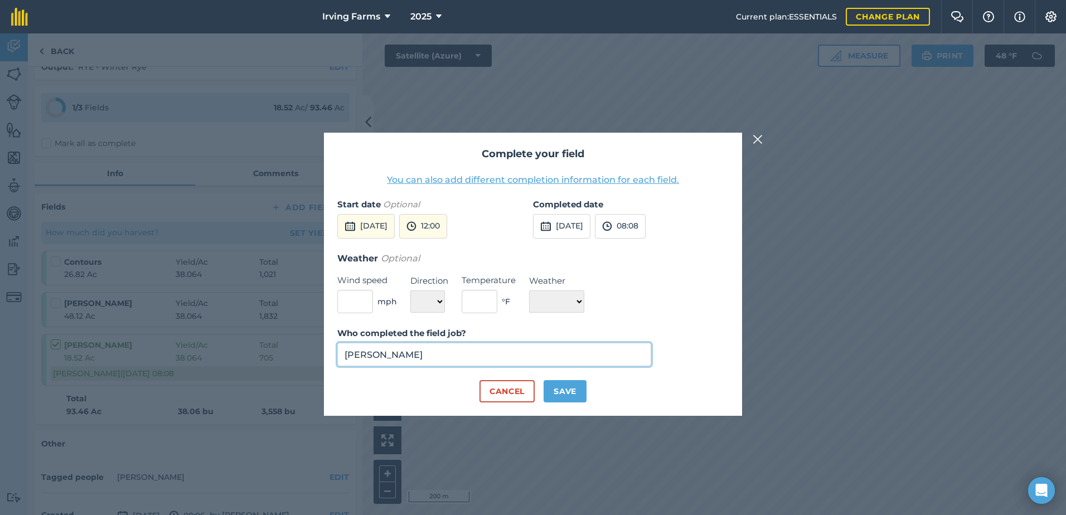
click at [464, 360] on input "[PERSON_NAME]" at bounding box center [494, 354] width 314 height 23
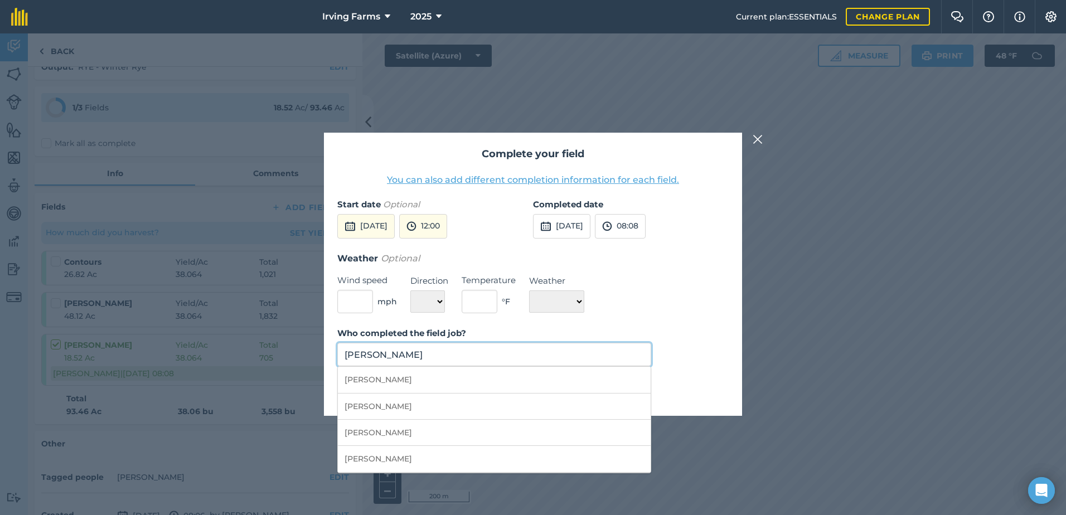
click at [464, 360] on input "[PERSON_NAME]" at bounding box center [494, 354] width 314 height 23
click at [463, 358] on input "[PERSON_NAME]" at bounding box center [494, 354] width 314 height 23
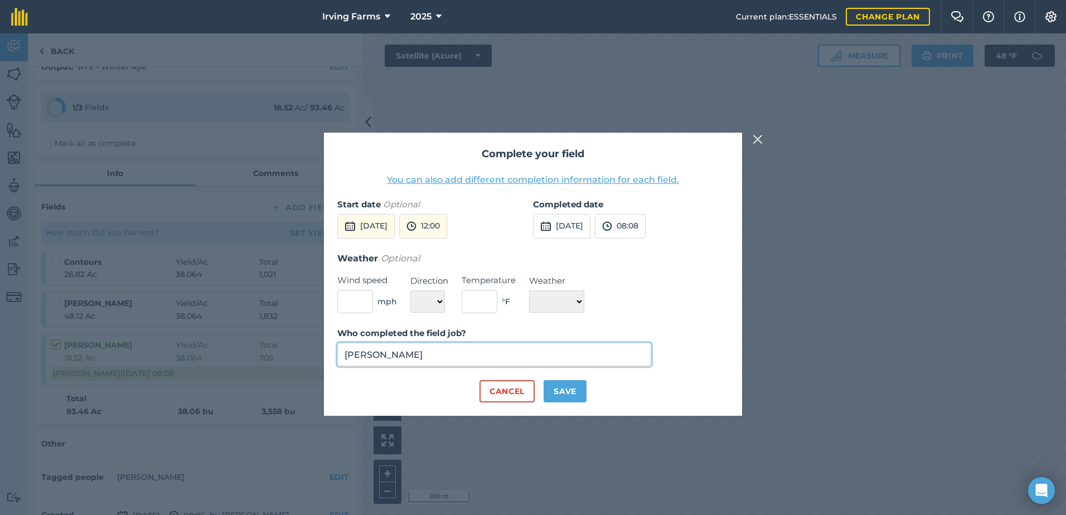
type input "[PERSON_NAME]"
click at [568, 389] on button "Save" at bounding box center [564, 391] width 43 height 22
checkbox input "true"
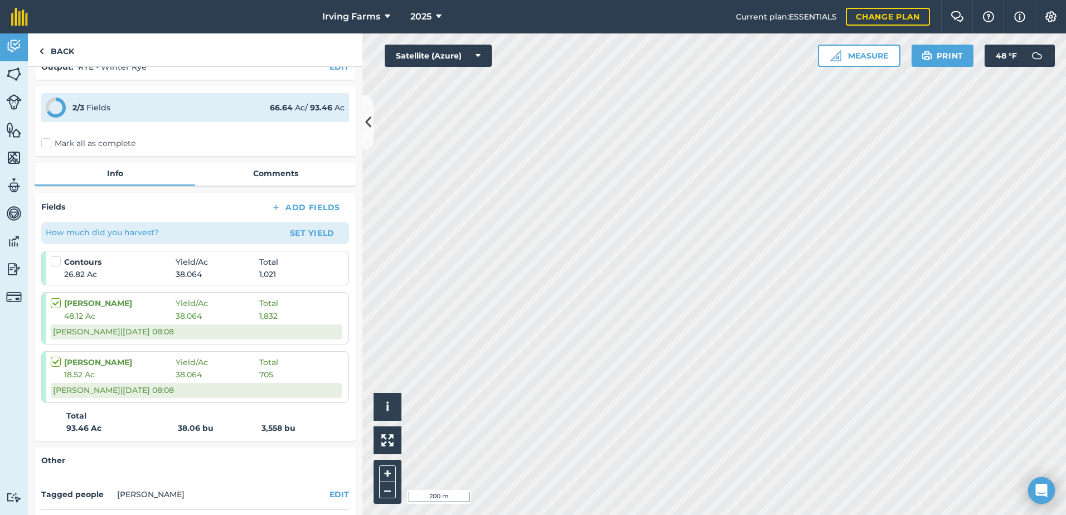
click at [57, 256] on label at bounding box center [57, 256] width 13 height 0
click at [57, 258] on input "checkbox" at bounding box center [54, 259] width 7 height 7
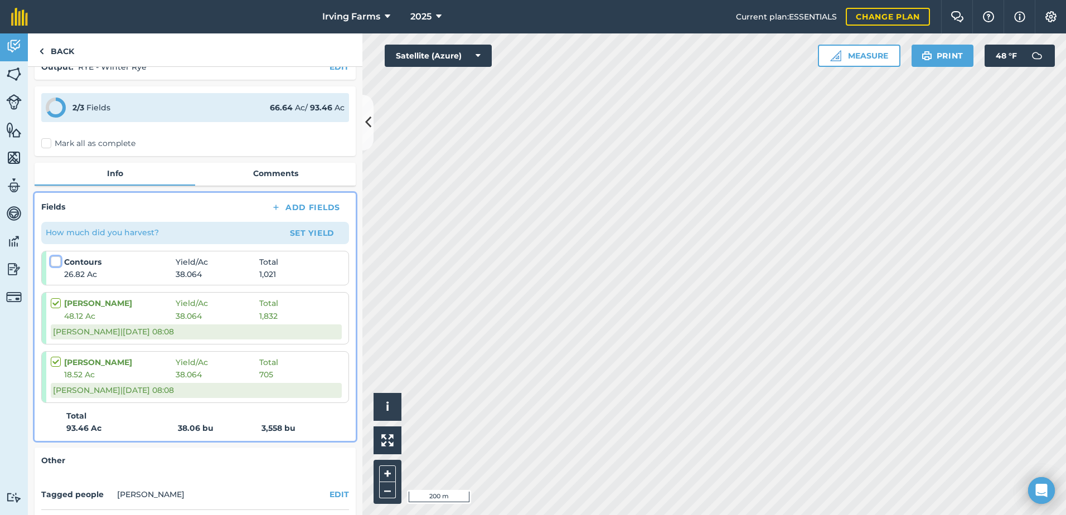
checkbox input "false"
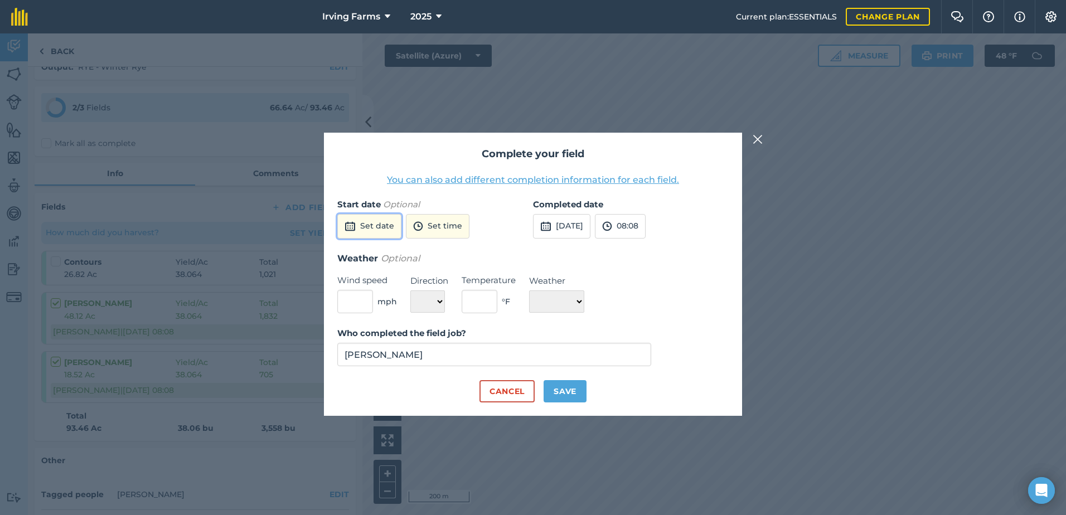
click at [373, 233] on button "Set date" at bounding box center [369, 226] width 64 height 25
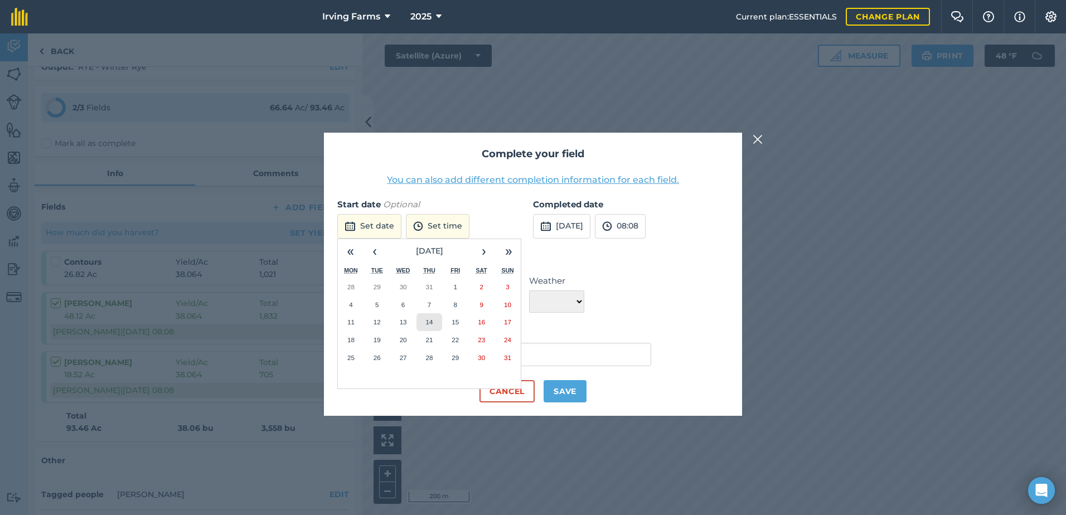
click at [419, 319] on button "14" at bounding box center [429, 322] width 26 height 18
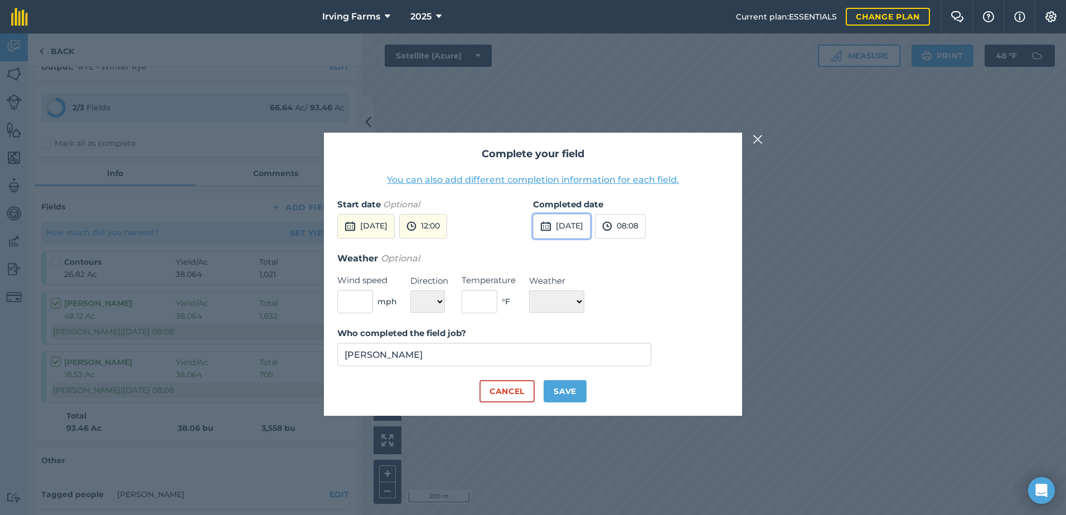
click at [547, 232] on img at bounding box center [545, 226] width 11 height 13
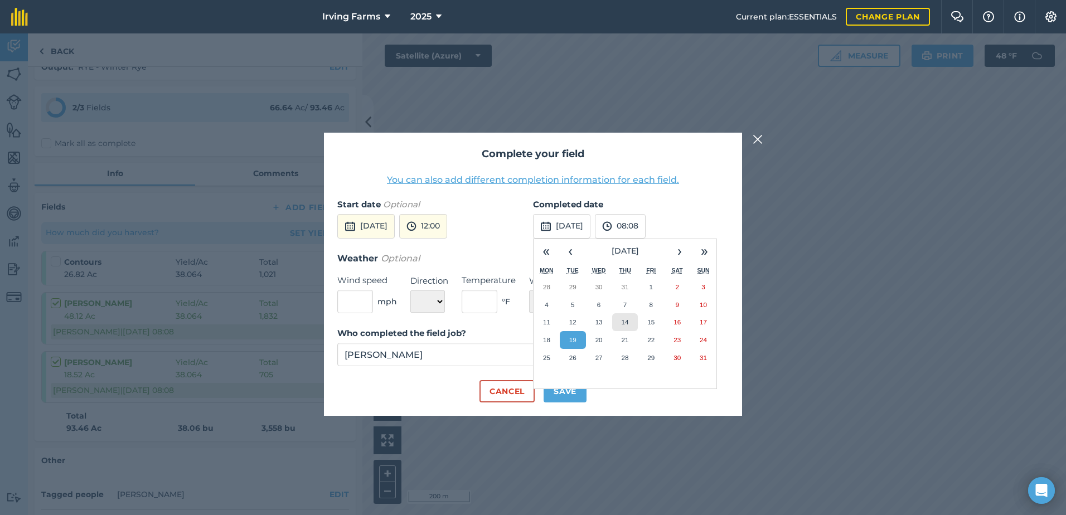
click at [618, 319] on button "14" at bounding box center [625, 322] width 26 height 18
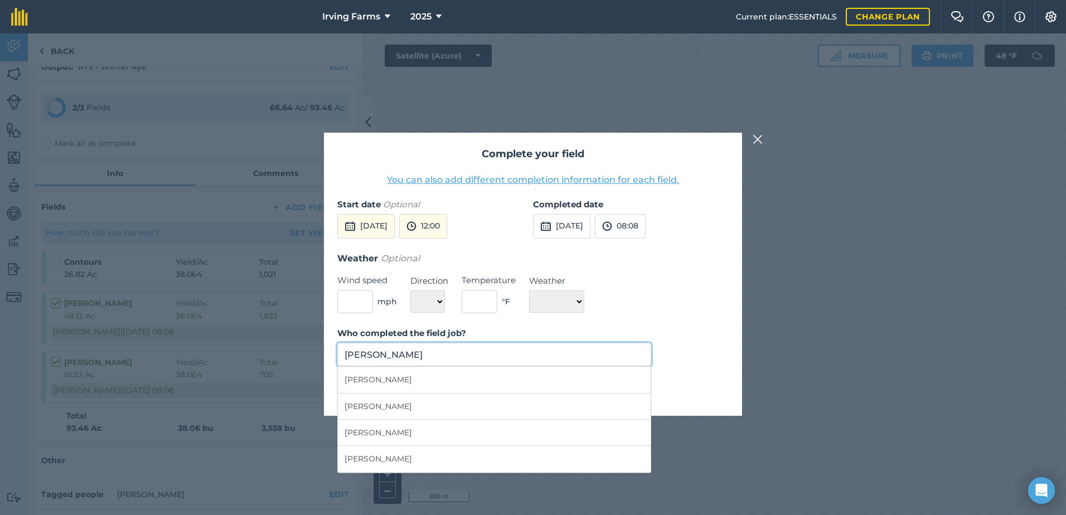
click at [521, 357] on input "[PERSON_NAME]" at bounding box center [494, 354] width 314 height 23
click at [521, 356] on input "[PERSON_NAME]" at bounding box center [494, 354] width 314 height 23
click at [521, 355] on input "[PERSON_NAME]" at bounding box center [494, 354] width 314 height 23
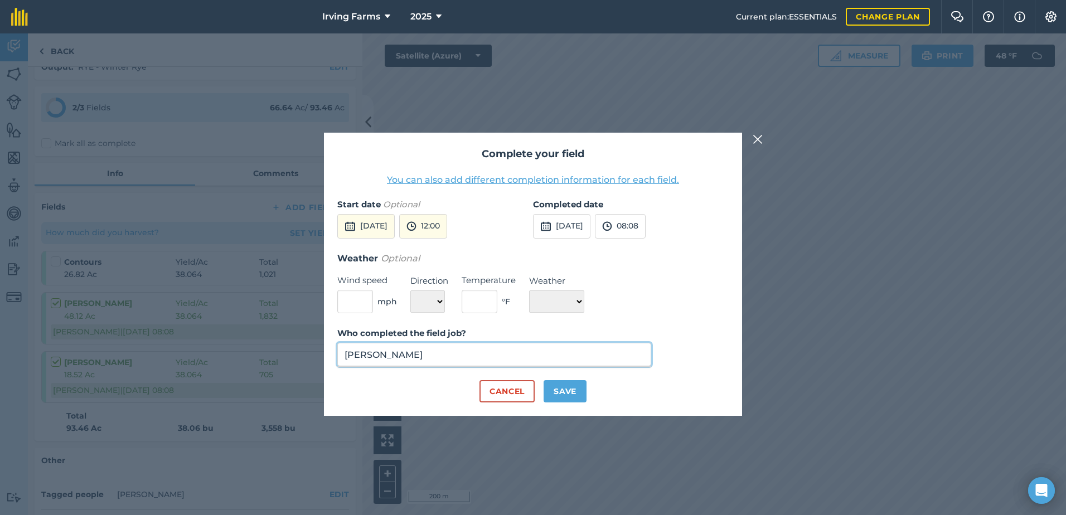
type input "[PERSON_NAME]"
click at [566, 390] on button "Save" at bounding box center [564, 391] width 43 height 22
checkbox input "true"
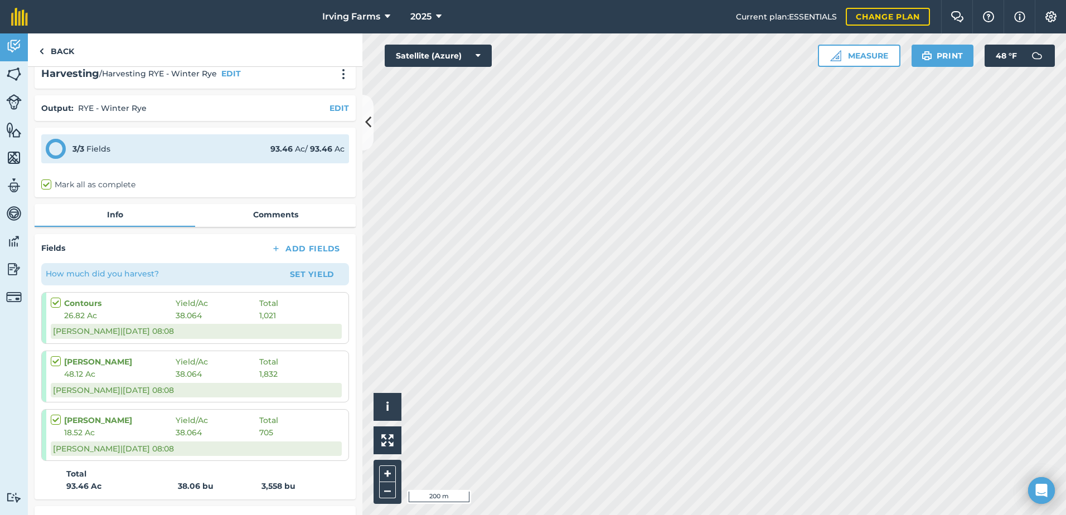
scroll to position [0, 0]
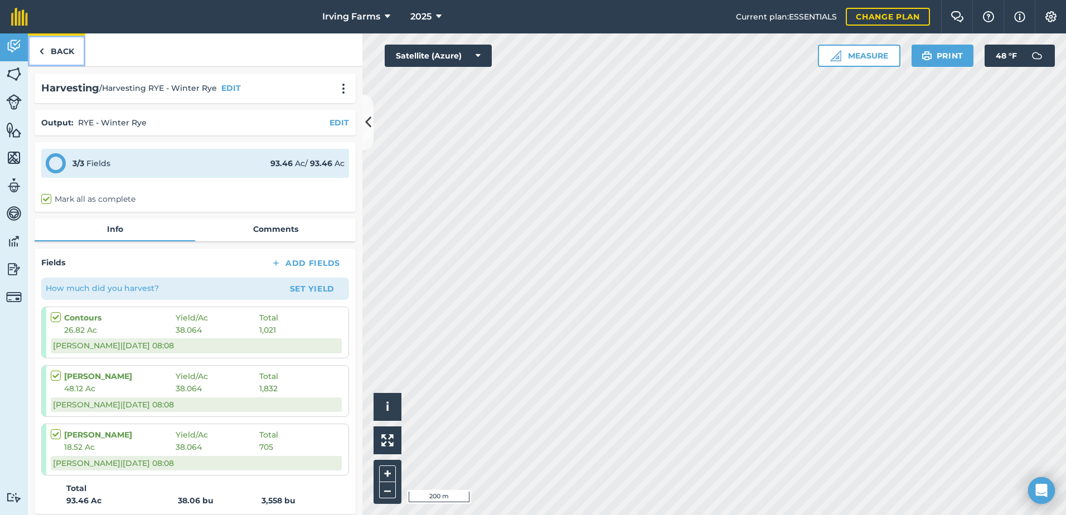
click at [54, 46] on link "Back" at bounding box center [56, 49] width 57 height 33
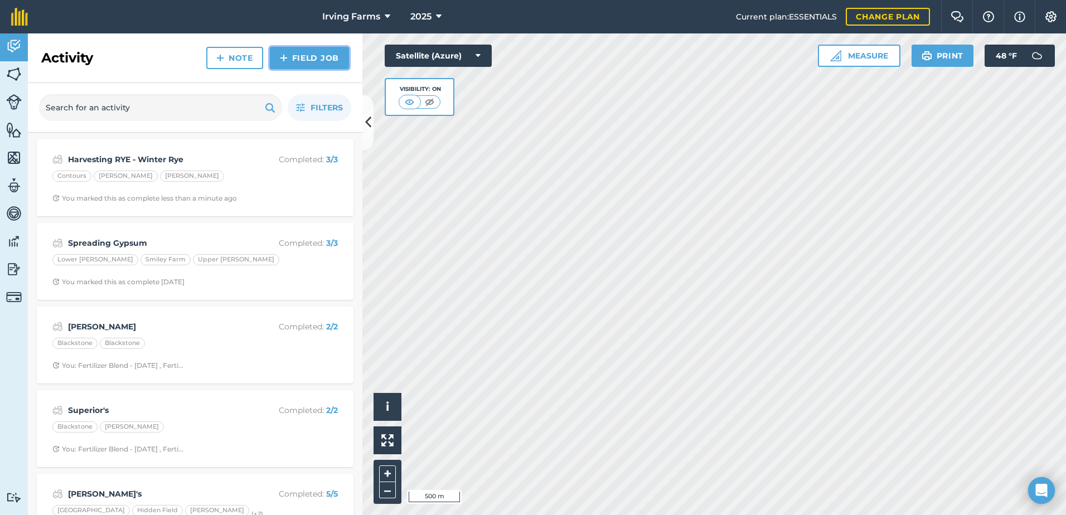
click at [328, 66] on link "Field Job" at bounding box center [309, 58] width 79 height 22
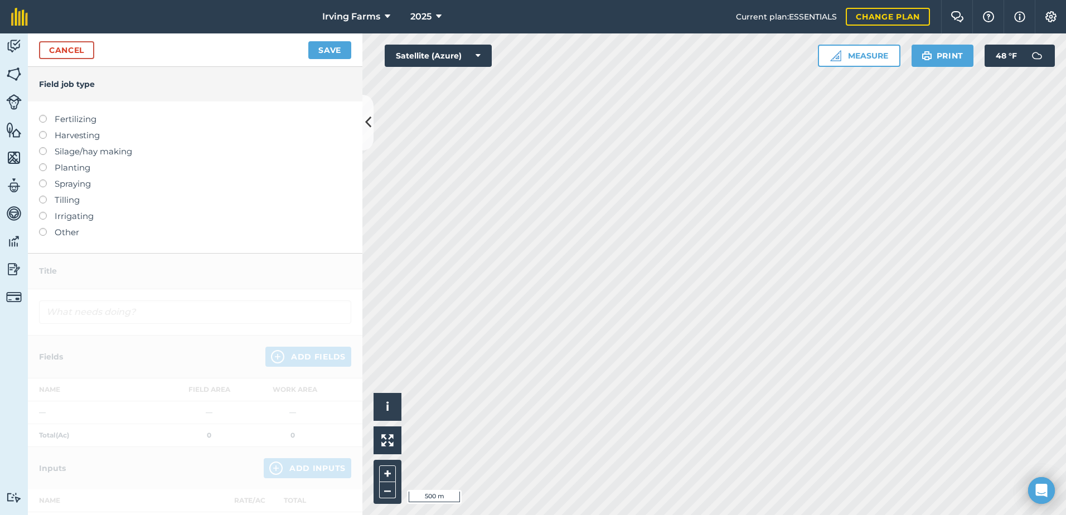
click at [45, 131] on label at bounding box center [47, 131] width 16 height 0
type input "Harvesting"
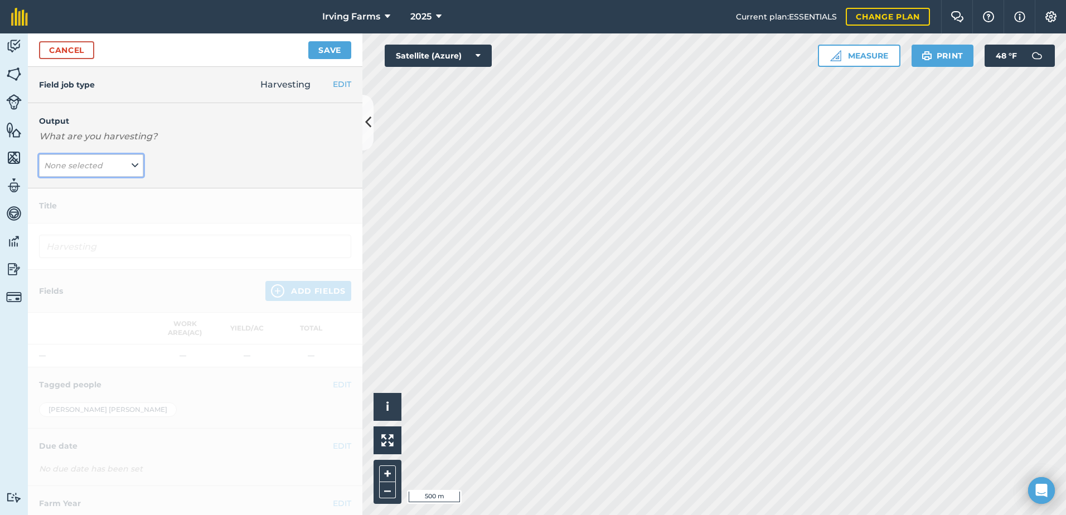
click at [113, 166] on button "None selected" at bounding box center [91, 165] width 104 height 22
click at [103, 206] on button "Add Output" at bounding box center [92, 211] width 101 height 16
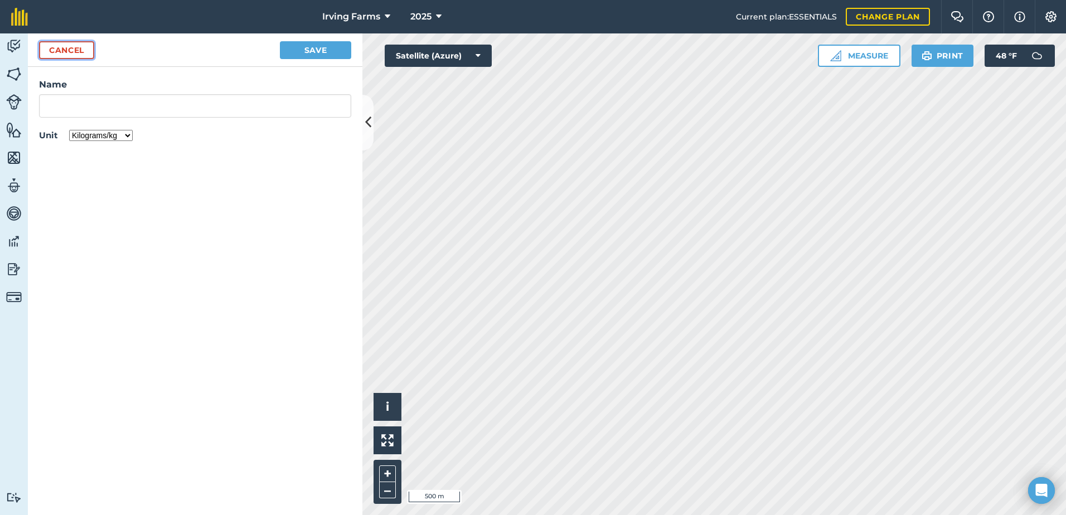
click at [53, 46] on button "Cancel" at bounding box center [66, 50] width 55 height 18
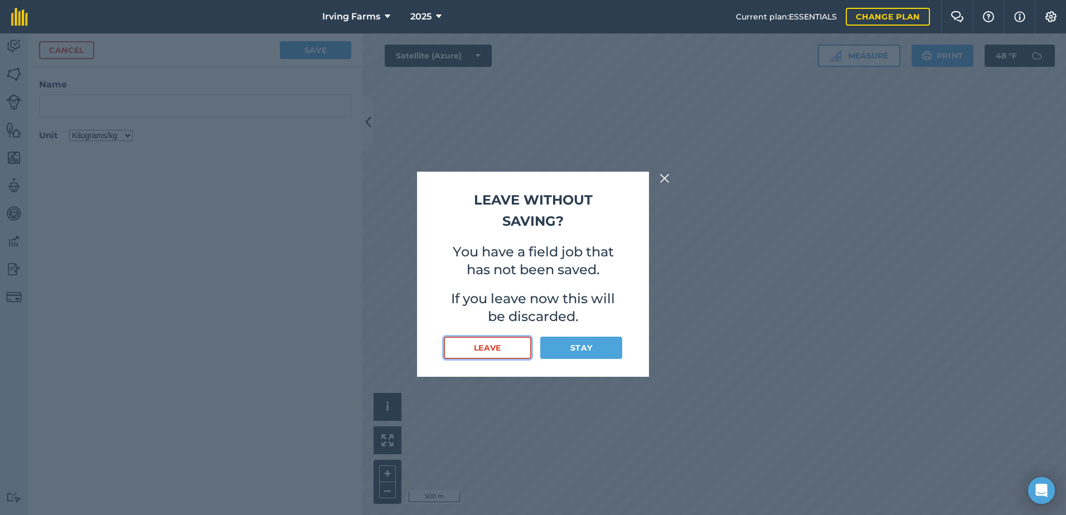
click at [478, 349] on button "Leave" at bounding box center [488, 348] width 88 height 22
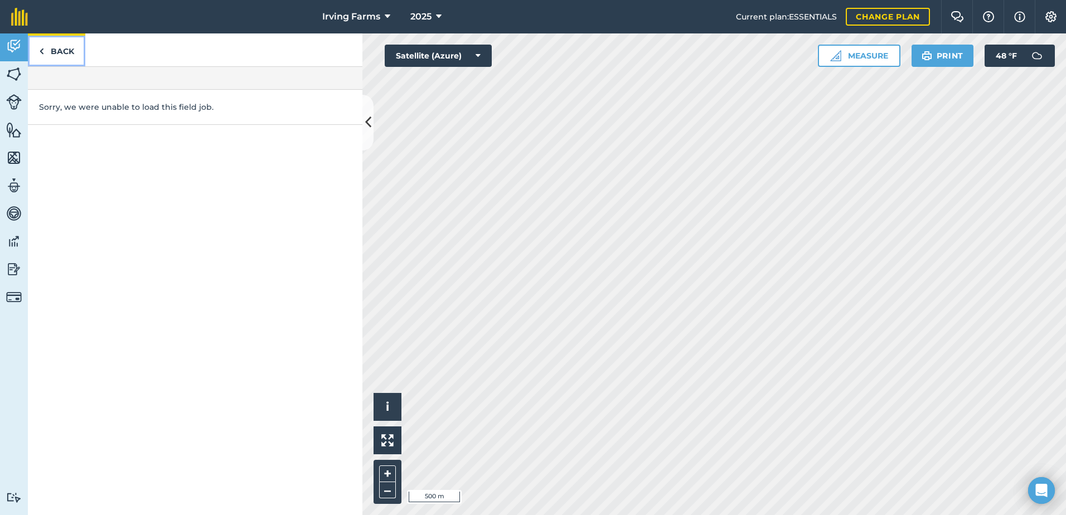
click at [67, 59] on link "Back" at bounding box center [56, 49] width 57 height 33
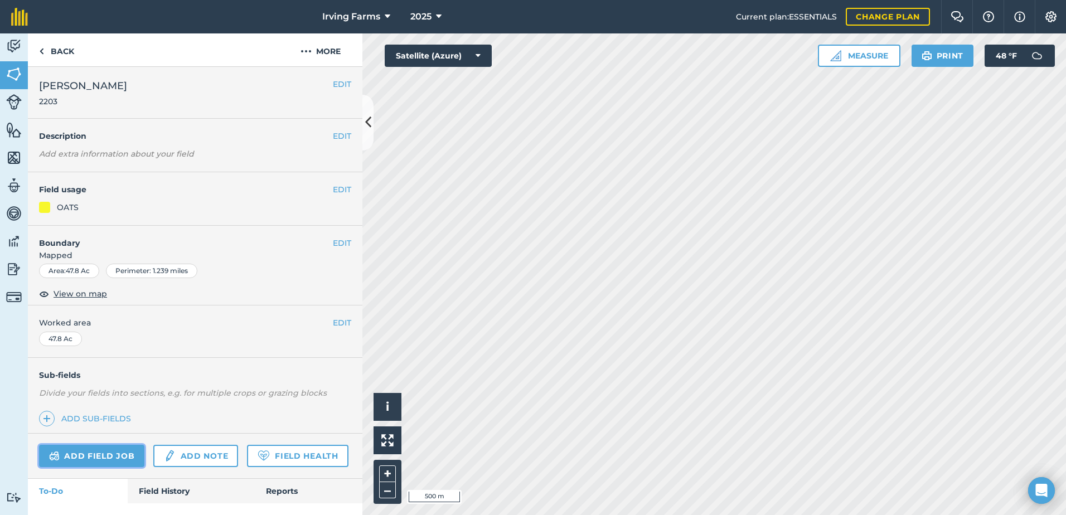
click at [117, 456] on link "Add field job" at bounding box center [91, 456] width 105 height 22
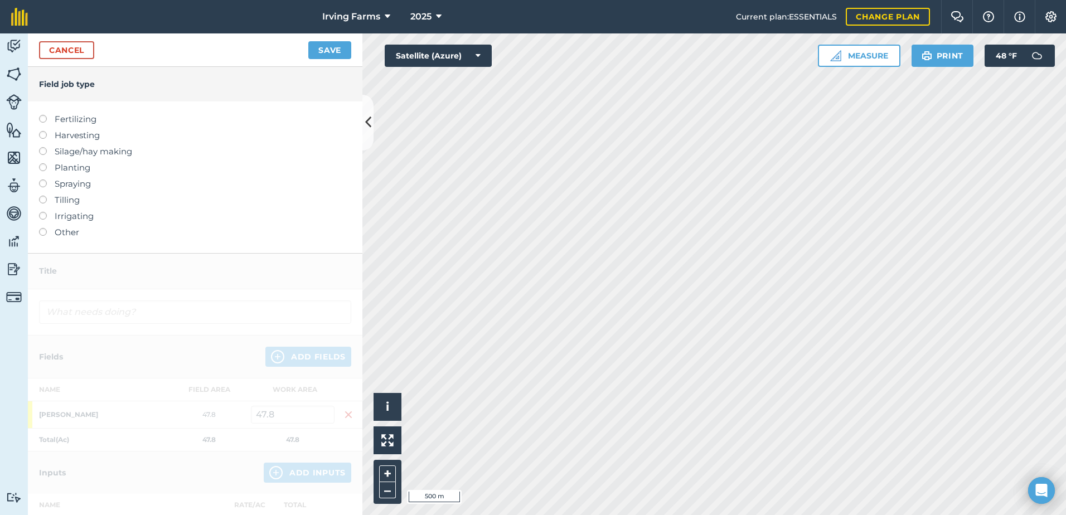
click at [56, 134] on label "Harvesting" at bounding box center [195, 135] width 312 height 13
type input "Harvesting"
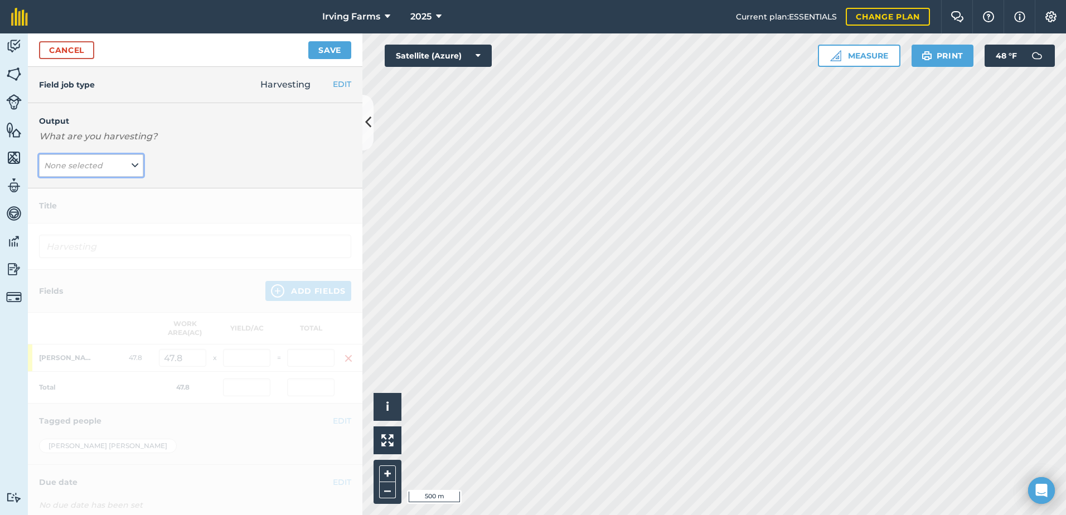
click at [87, 163] on em "None selected" at bounding box center [73, 166] width 59 height 10
click at [88, 212] on button "Add Output" at bounding box center [92, 211] width 101 height 16
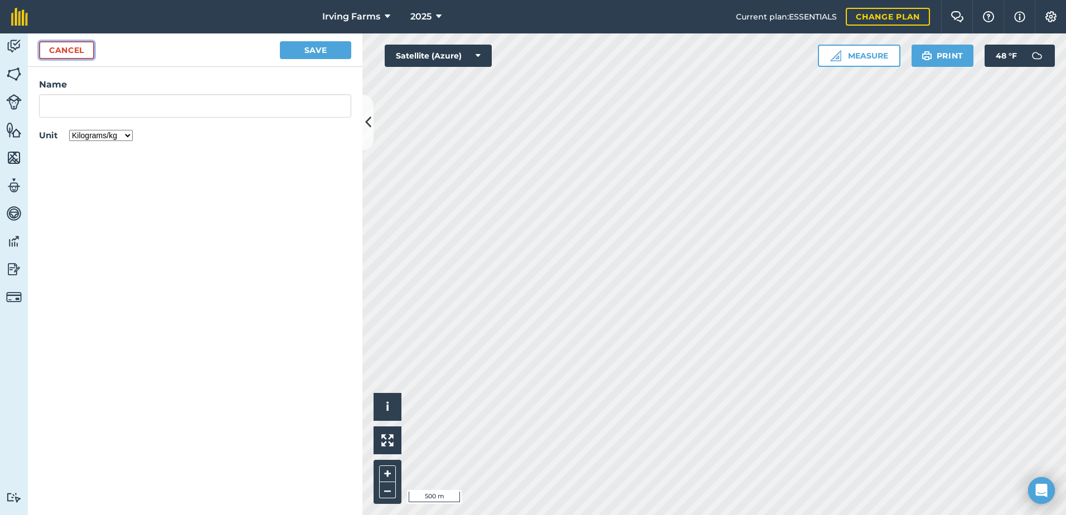
click at [65, 49] on button "Cancel" at bounding box center [66, 50] width 55 height 18
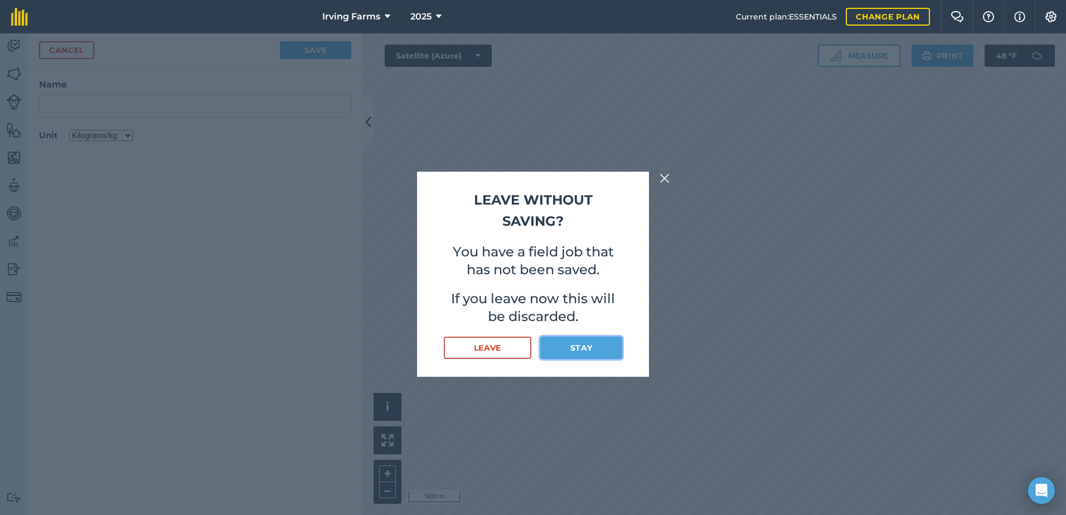
click at [567, 339] on button "Stay" at bounding box center [581, 348] width 82 height 22
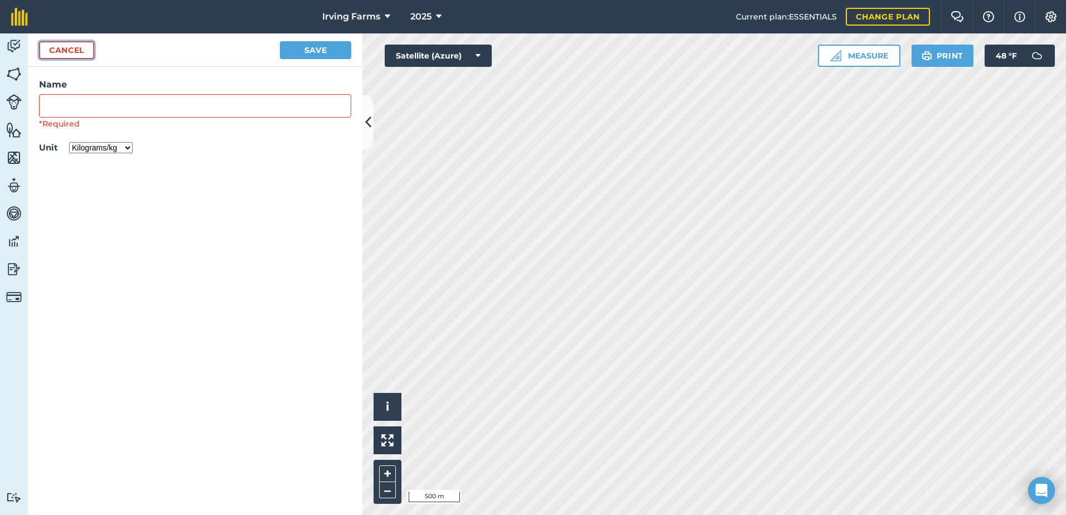
click at [67, 43] on button "Cancel" at bounding box center [66, 50] width 55 height 18
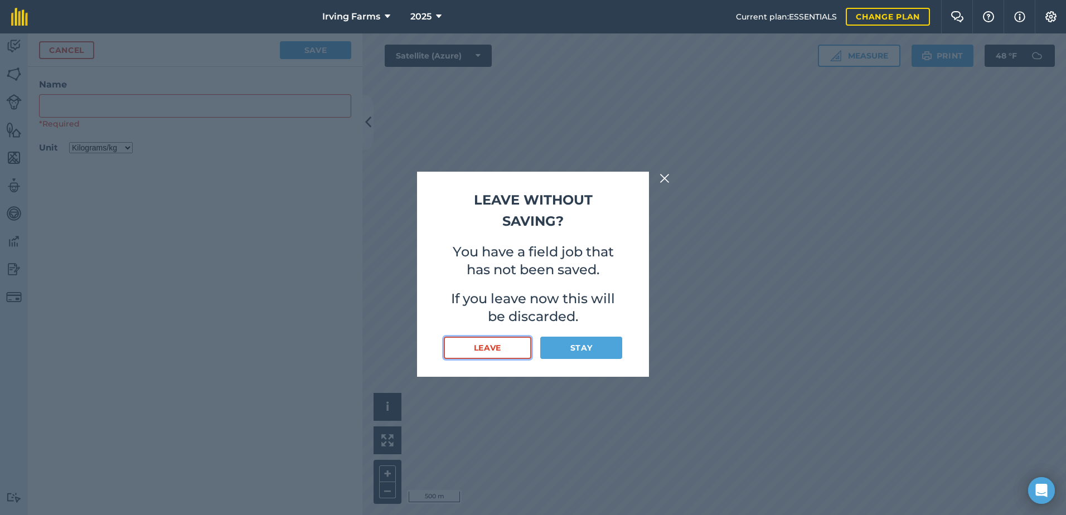
click at [479, 344] on button "Leave" at bounding box center [488, 348] width 88 height 22
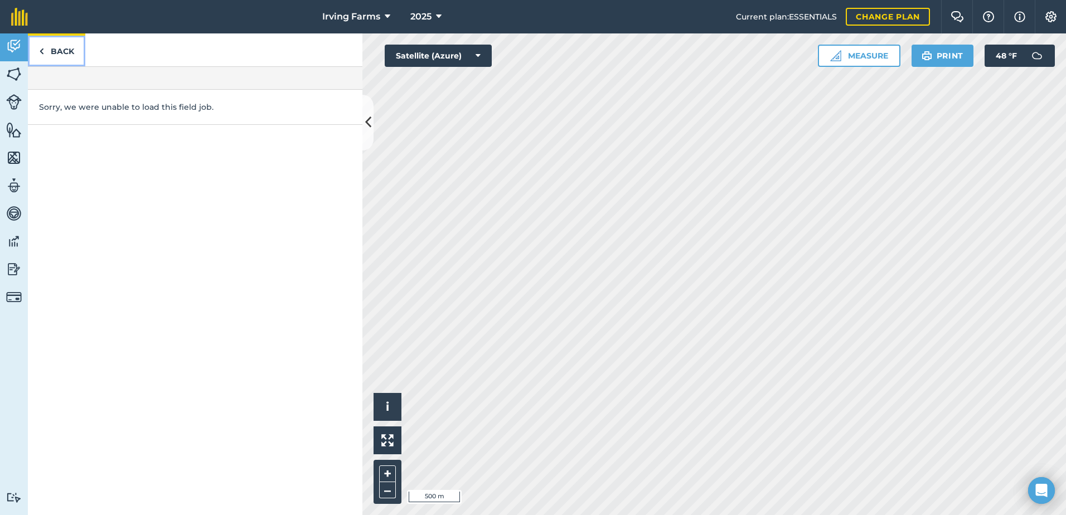
click at [61, 56] on link "Back" at bounding box center [56, 49] width 57 height 33
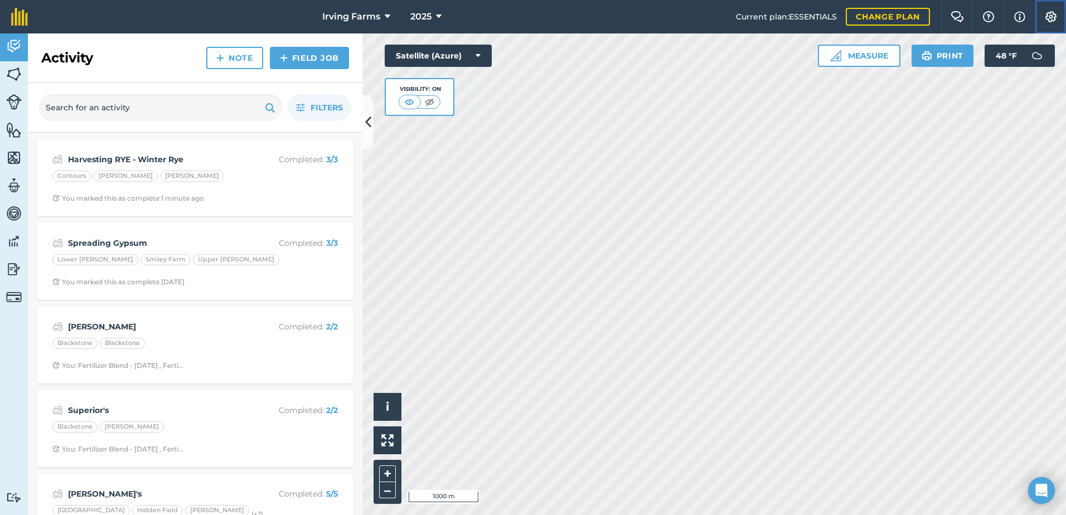
click at [1056, 16] on img at bounding box center [1050, 16] width 13 height 11
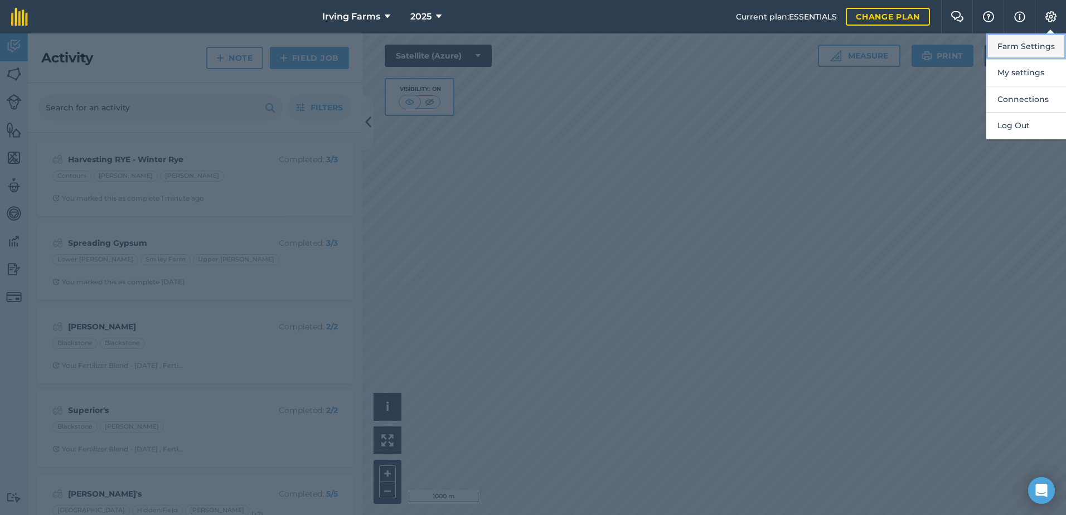
click at [1014, 41] on button "Farm Settings" at bounding box center [1026, 46] width 80 height 26
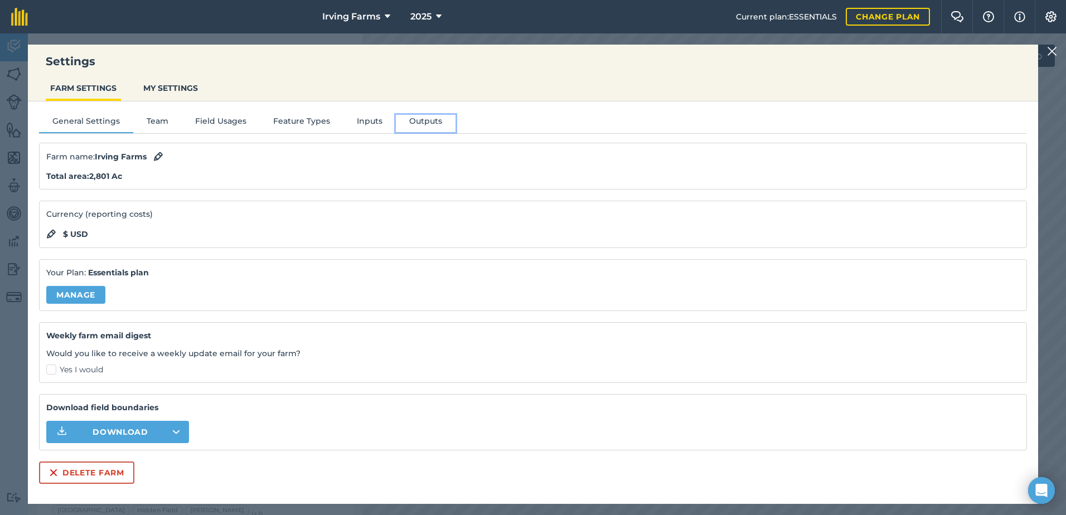
click at [432, 121] on button "Outputs" at bounding box center [426, 123] width 60 height 17
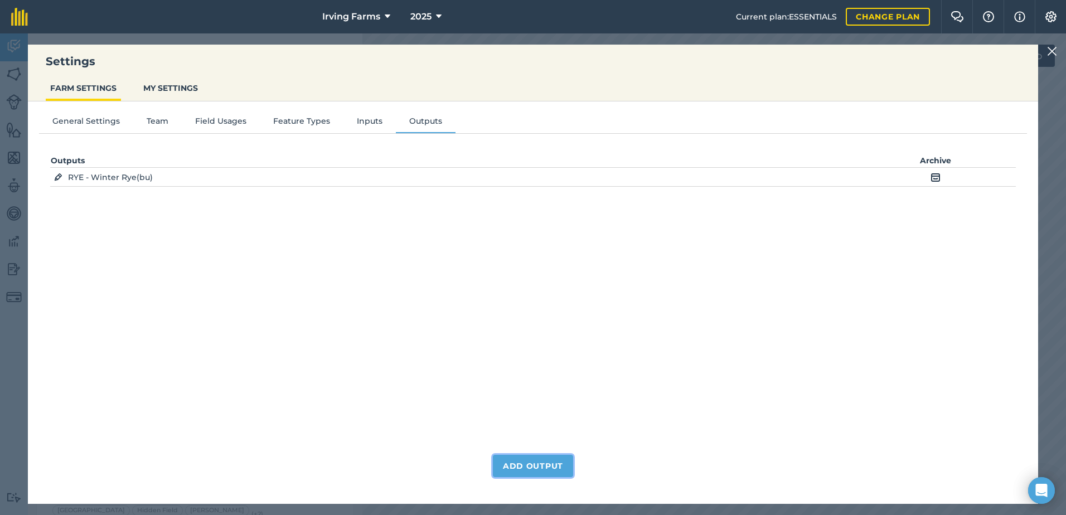
click at [541, 465] on button "Add Output" at bounding box center [533, 466] width 80 height 22
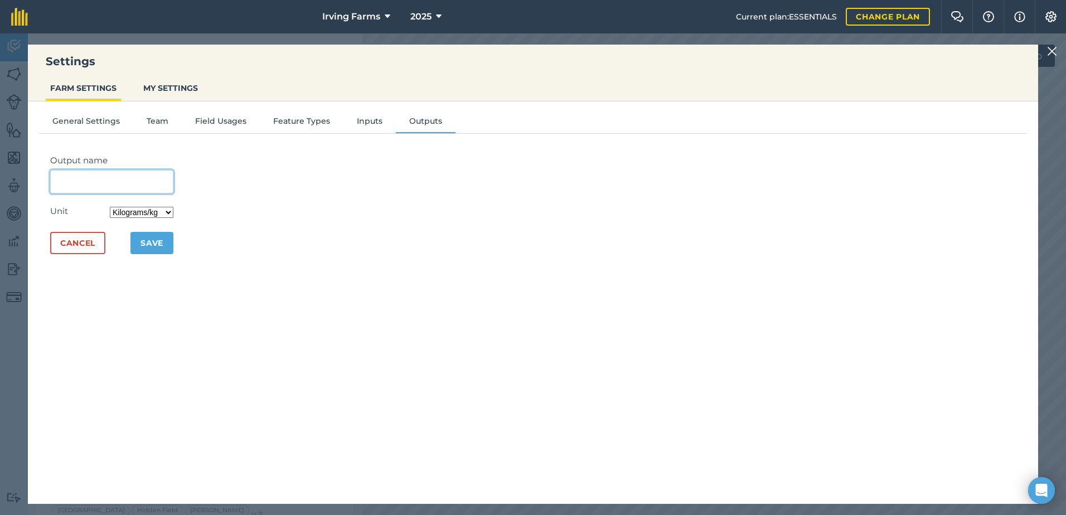
click at [144, 185] on input "Output name" at bounding box center [111, 181] width 123 height 23
click at [137, 196] on li "OATS" at bounding box center [112, 207] width 122 height 26
type input "OATS"
click at [171, 213] on select "Kilograms/kg Metric tonnes/t Litres/L Pounds/lb Imperial tons/t Gallons/gal Bus…" at bounding box center [142, 212] width 64 height 11
select select "BUSHEL"
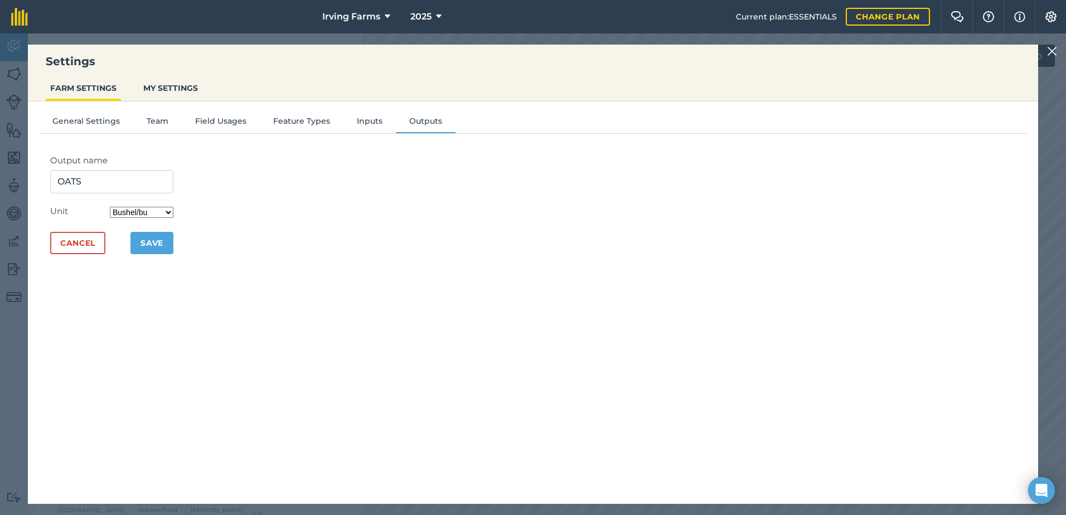
click at [113, 207] on select "Kilograms/kg Metric tonnes/t Litres/L Pounds/lb Imperial tons/t Gallons/gal Bus…" at bounding box center [142, 212] width 64 height 11
click at [158, 242] on button "Save" at bounding box center [151, 243] width 43 height 22
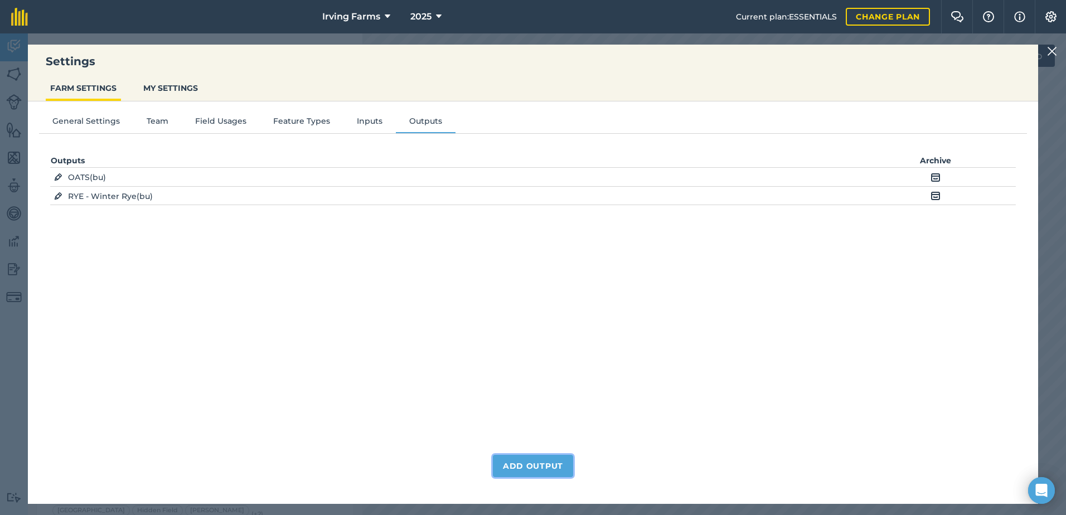
click at [534, 459] on button "Add Output" at bounding box center [533, 466] width 80 height 22
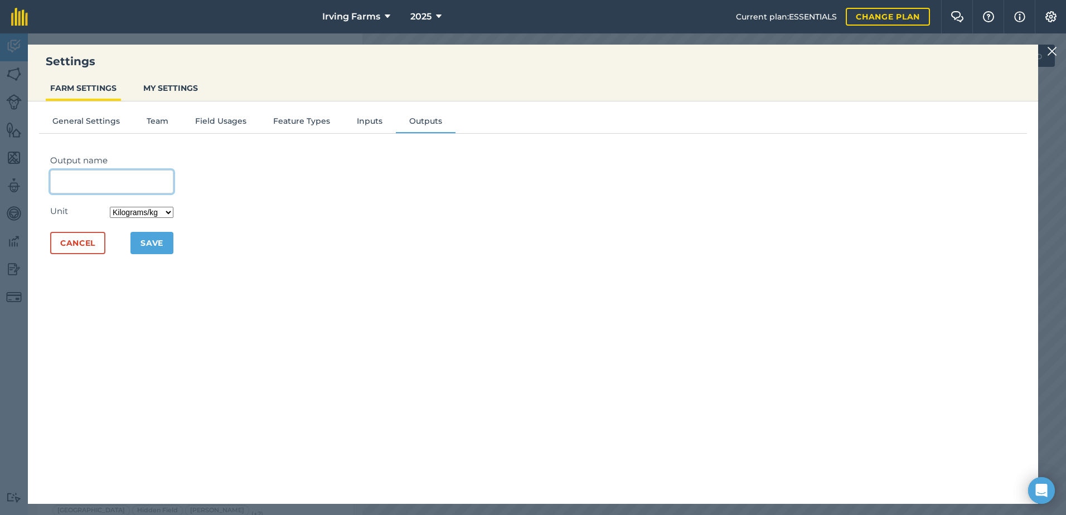
click at [143, 189] on input "Output name" at bounding box center [111, 181] width 123 height 23
click at [134, 208] on li "POTATOES" at bounding box center [112, 207] width 122 height 26
type input "POTATOES"
click at [157, 209] on select "Kilograms/kg Metric tonnes/t Litres/L Pounds/lb Imperial tons/t Gallons/gal Bus…" at bounding box center [142, 212] width 64 height 11
click at [260, 237] on div "Output name POTATOES Unit Kilograms/kg Metric tonnes/t Litres/L Pounds/lb Imper…" at bounding box center [533, 316] width 988 height 346
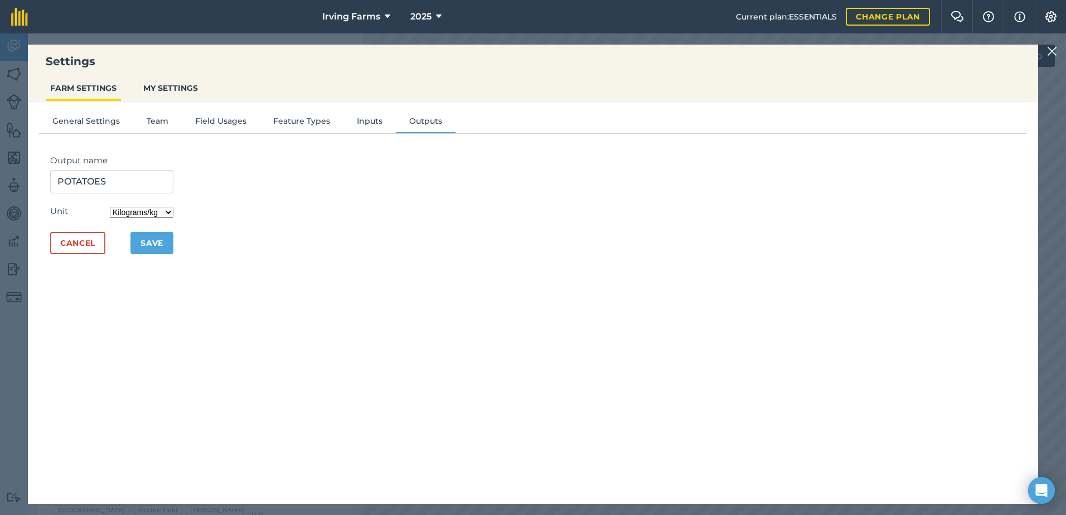
click at [164, 214] on select "Kilograms/kg Metric tonnes/t Litres/L Pounds/lb Imperial tons/t Gallons/gal Bus…" at bounding box center [142, 212] width 64 height 11
click at [167, 215] on select "Kilograms/kg Metric tonnes/t Litres/L Pounds/lb Imperial tons/t Gallons/gal Bus…" at bounding box center [142, 212] width 64 height 11
select select "POUNDS"
click at [113, 207] on select "Kilograms/kg Metric tonnes/t Litres/L Pounds/lb Imperial tons/t Gallons/gal Bus…" at bounding box center [142, 212] width 64 height 11
click at [167, 245] on button "Save" at bounding box center [151, 243] width 43 height 22
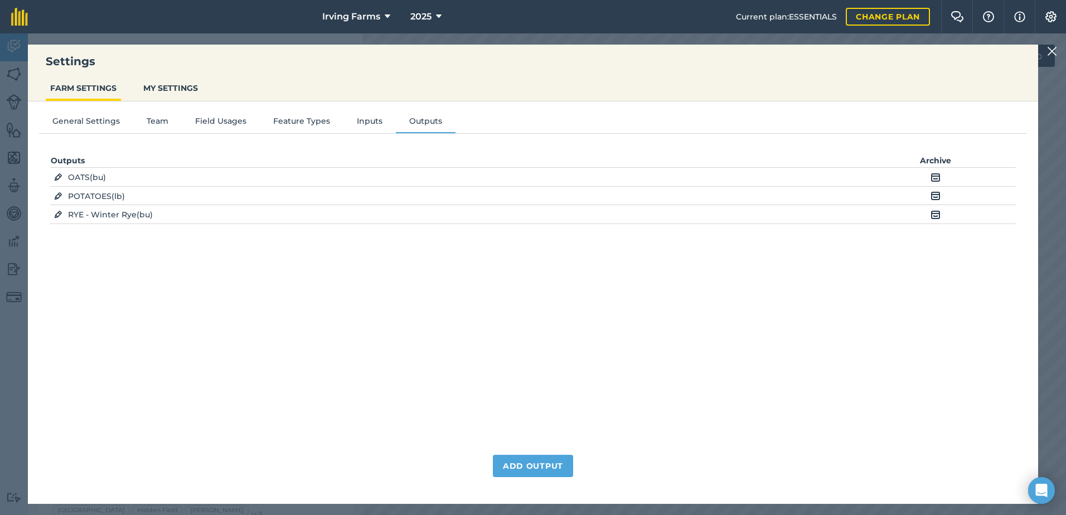
click at [96, 198] on span "POTATOES ( lb )" at bounding box center [96, 196] width 57 height 10
click at [192, 265] on div "Outputs Archive EDIT OATS ( bu ) Archive EDIT POTATOES ( lb ) Archive EDIT RYE …" at bounding box center [532, 299] width 965 height 290
click at [161, 94] on button "MY SETTINGS" at bounding box center [171, 87] width 64 height 21
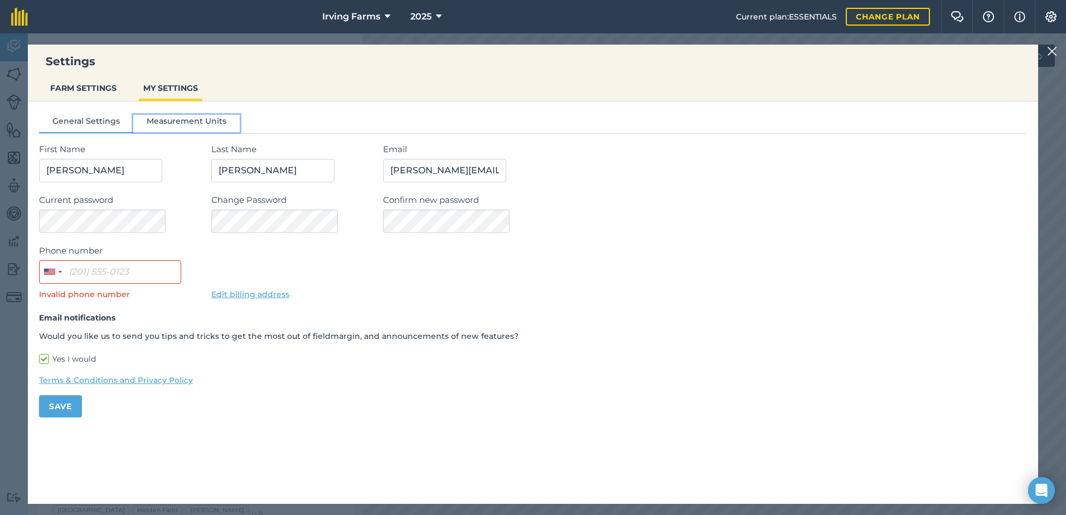
click at [193, 129] on button "Measurement Units" at bounding box center [186, 123] width 106 height 17
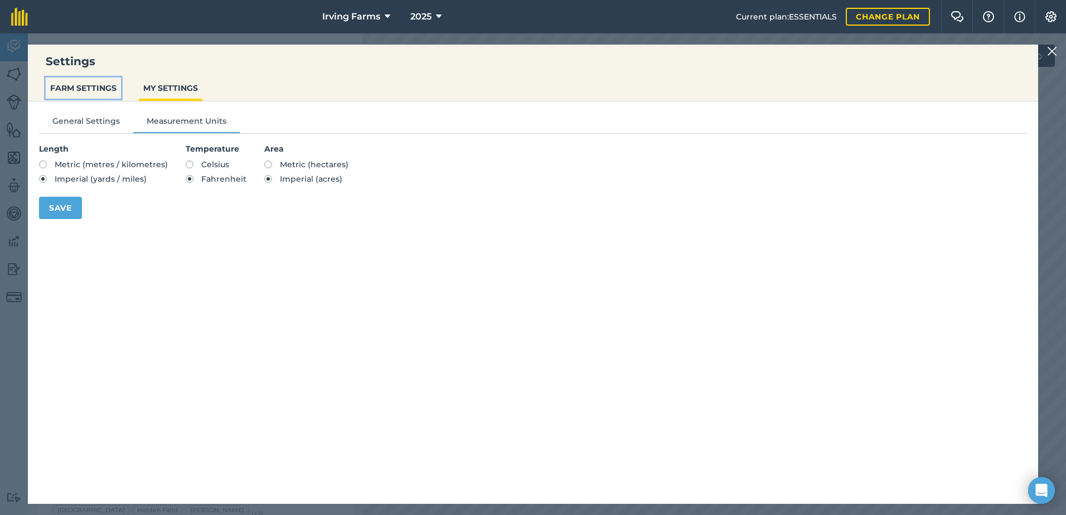
click at [81, 86] on button "FARM SETTINGS" at bounding box center [83, 87] width 75 height 21
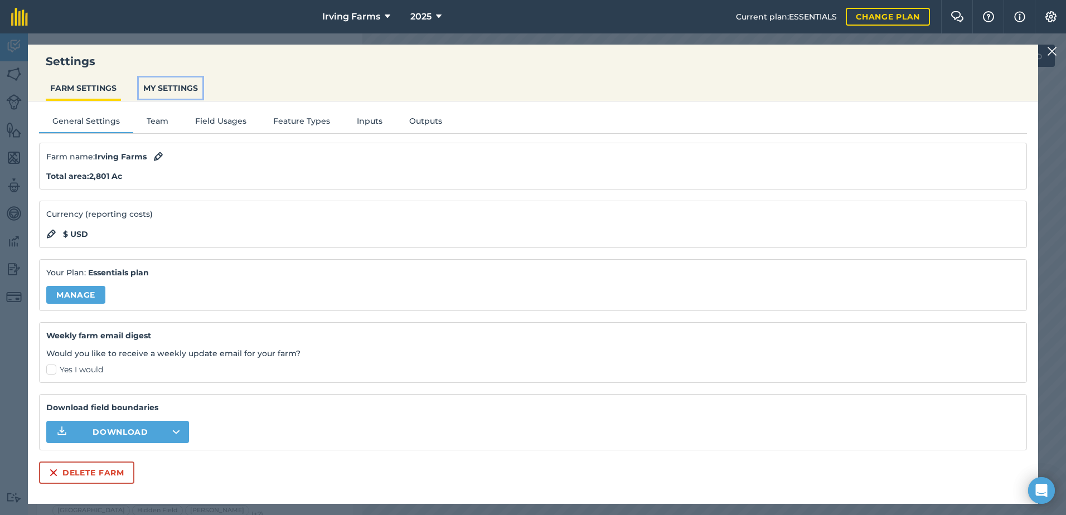
click at [171, 94] on button "MY SETTINGS" at bounding box center [171, 87] width 64 height 21
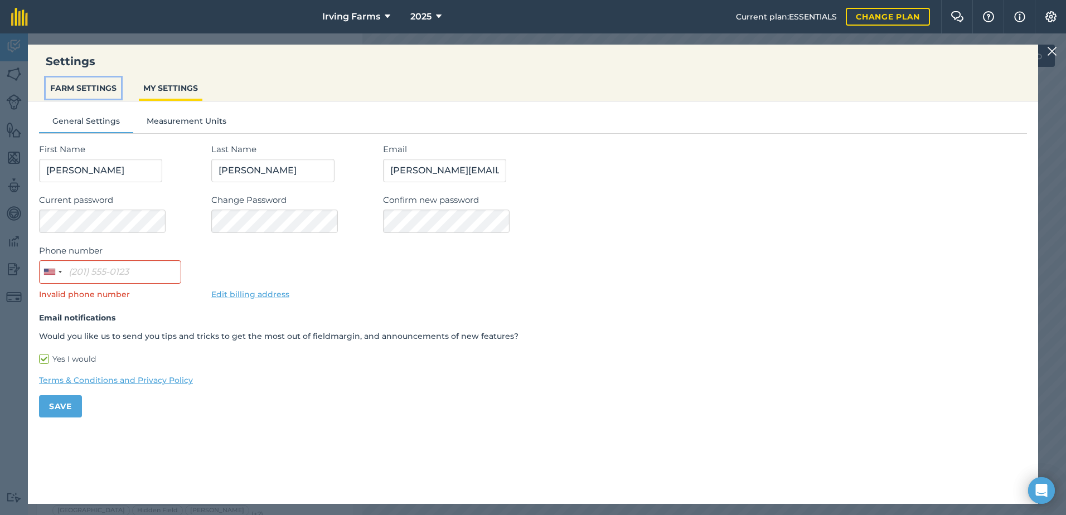
click at [94, 89] on button "FARM SETTINGS" at bounding box center [83, 87] width 75 height 21
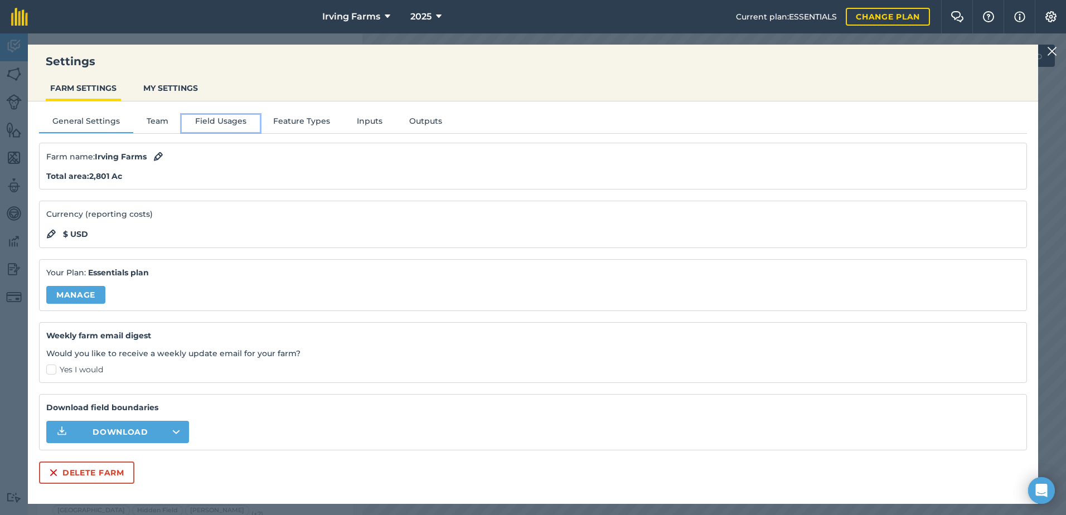
click at [227, 123] on button "Field Usages" at bounding box center [221, 123] width 78 height 17
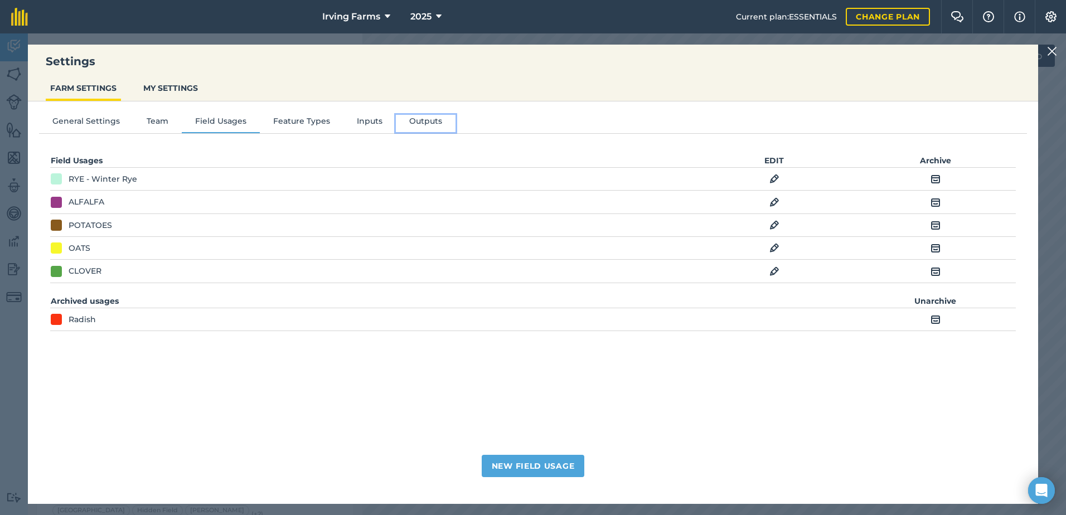
click at [415, 118] on button "Outputs" at bounding box center [426, 123] width 60 height 17
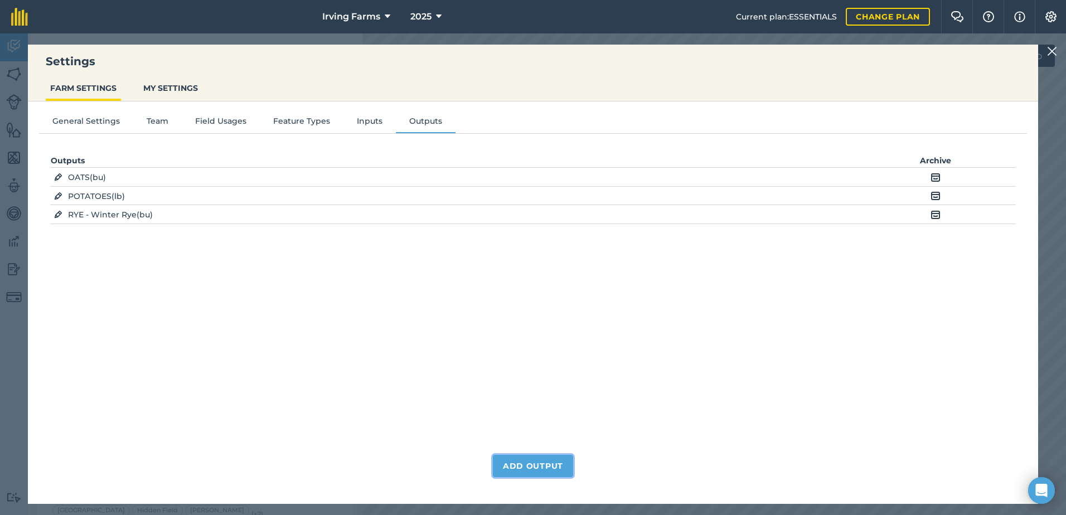
click at [548, 466] on button "Add Output" at bounding box center [533, 466] width 80 height 22
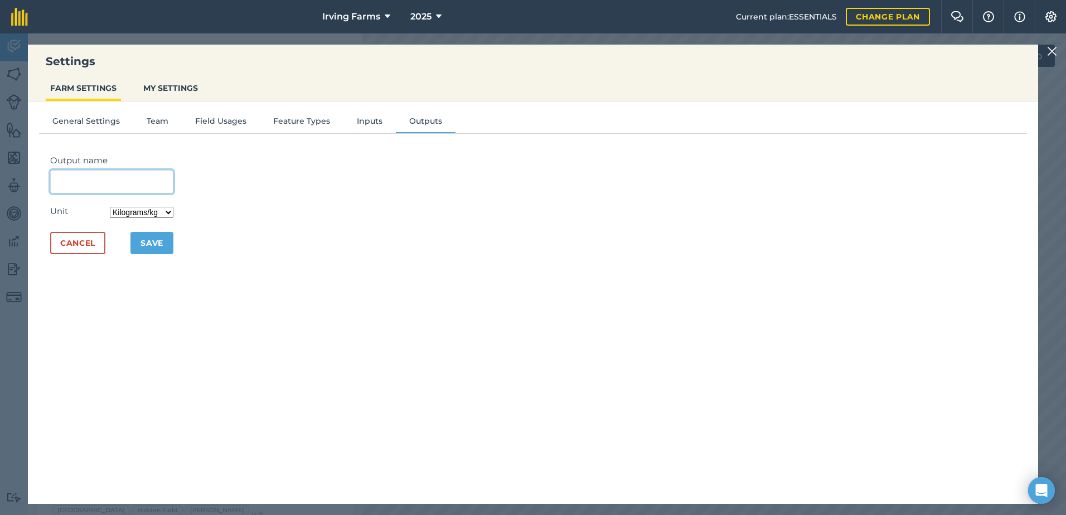
click at [142, 181] on input "Output name" at bounding box center [111, 181] width 123 height 23
click at [124, 196] on li "POTATOES" at bounding box center [112, 207] width 122 height 26
type input "POTATOES"
click at [148, 207] on select "Kilograms/kg Metric tonnes/t Litres/L Pounds/lb Imperial tons/t Gallons/gal Bus…" at bounding box center [142, 212] width 64 height 11
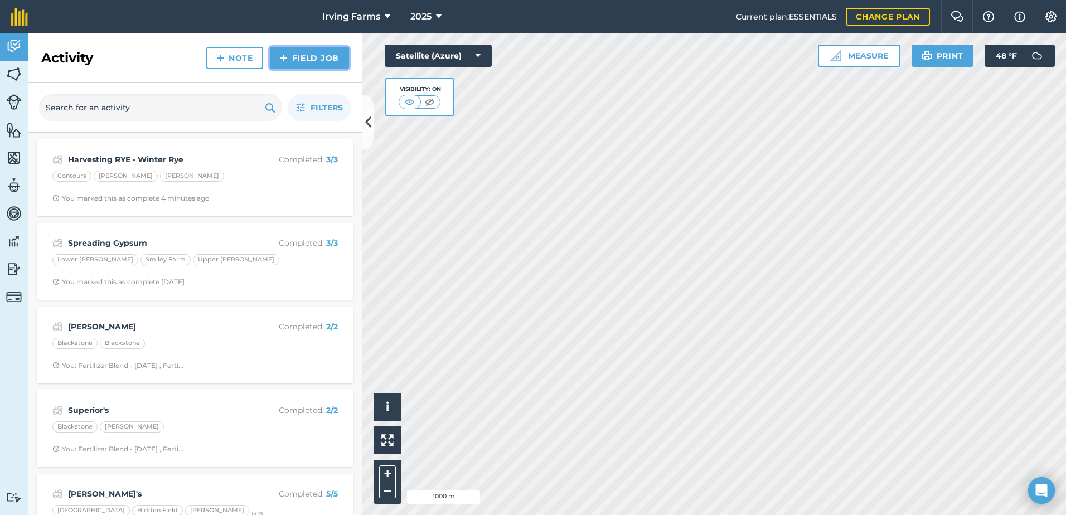
click at [316, 57] on link "Field Job" at bounding box center [309, 58] width 79 height 22
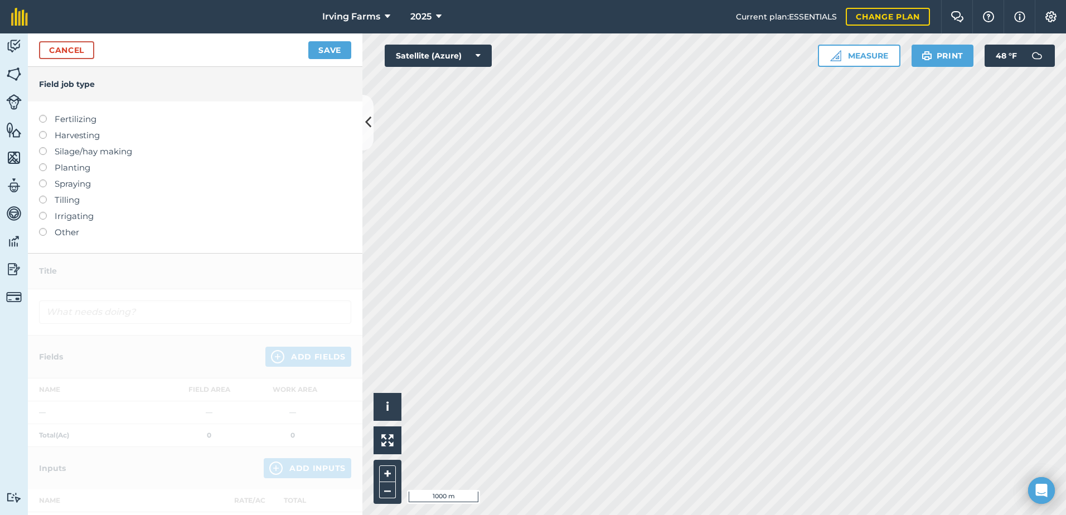
click at [73, 132] on label "Harvesting" at bounding box center [195, 135] width 312 height 13
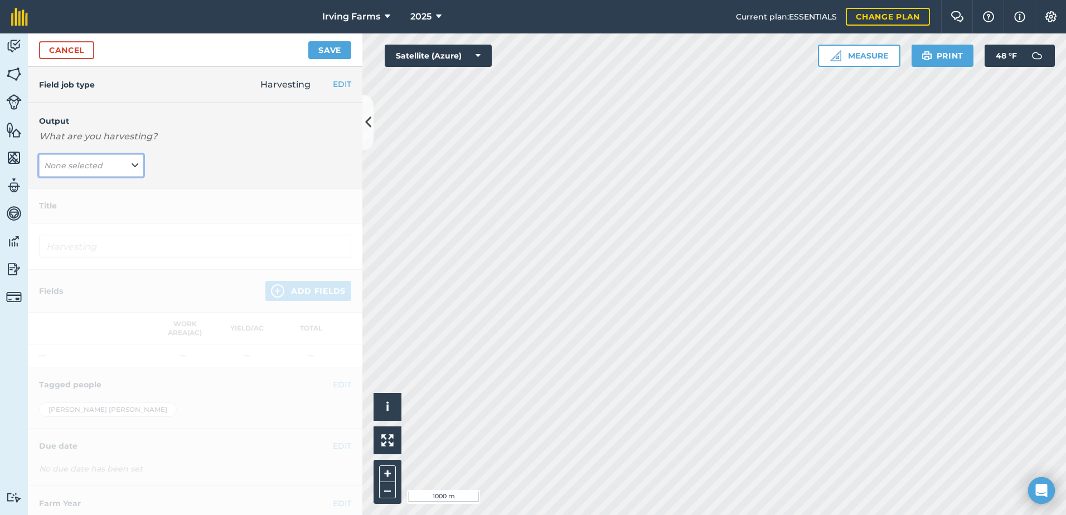
click at [84, 159] on button "None selected" at bounding box center [91, 165] width 104 height 22
click at [94, 187] on button "OATS ( bu )" at bounding box center [91, 187] width 104 height 21
type input "Harvesting OATS"
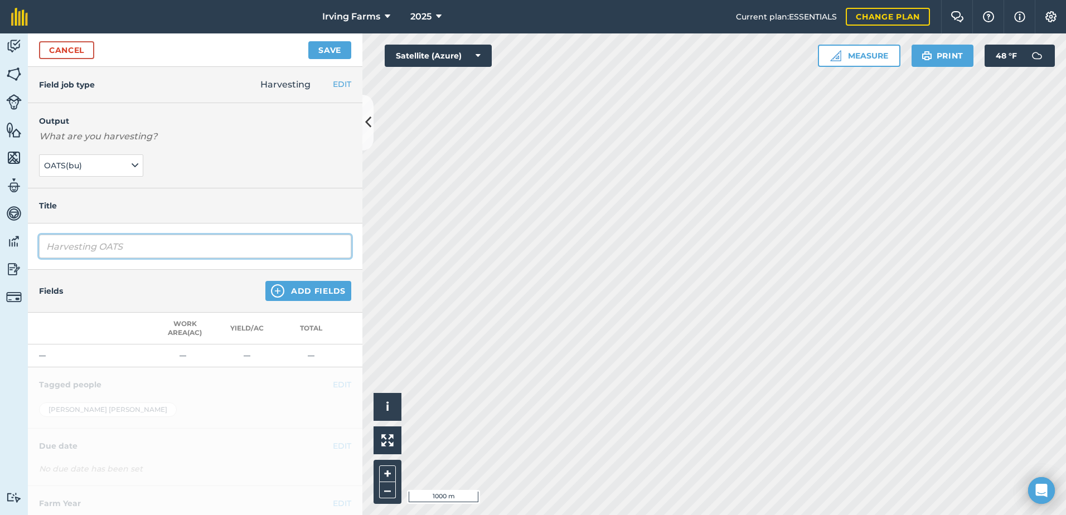
click at [128, 246] on input "Harvesting OATS" at bounding box center [195, 246] width 312 height 23
click at [195, 279] on div "Fields Add Fields" at bounding box center [195, 291] width 334 height 43
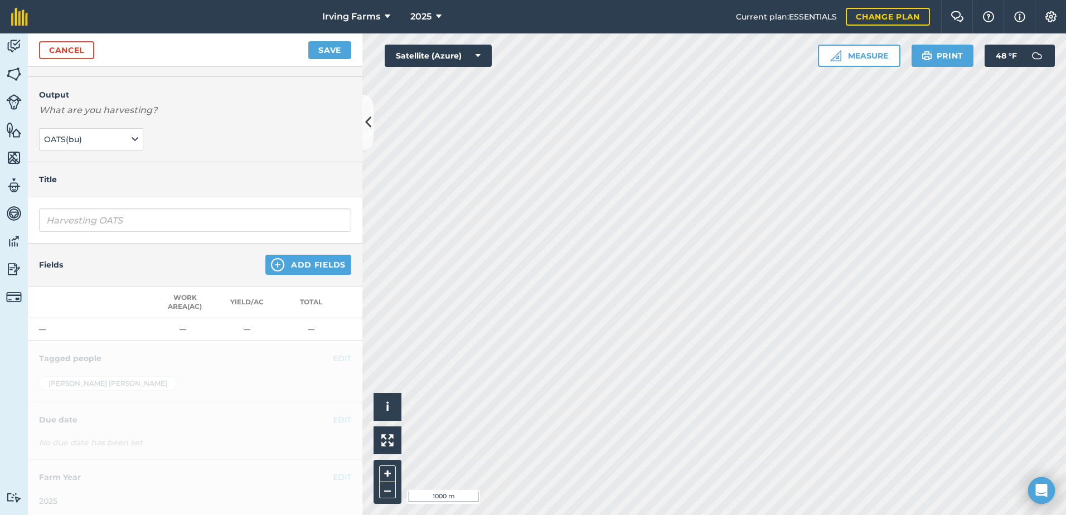
scroll to position [38, 0]
click at [289, 251] on button "Add Fields" at bounding box center [308, 261] width 86 height 20
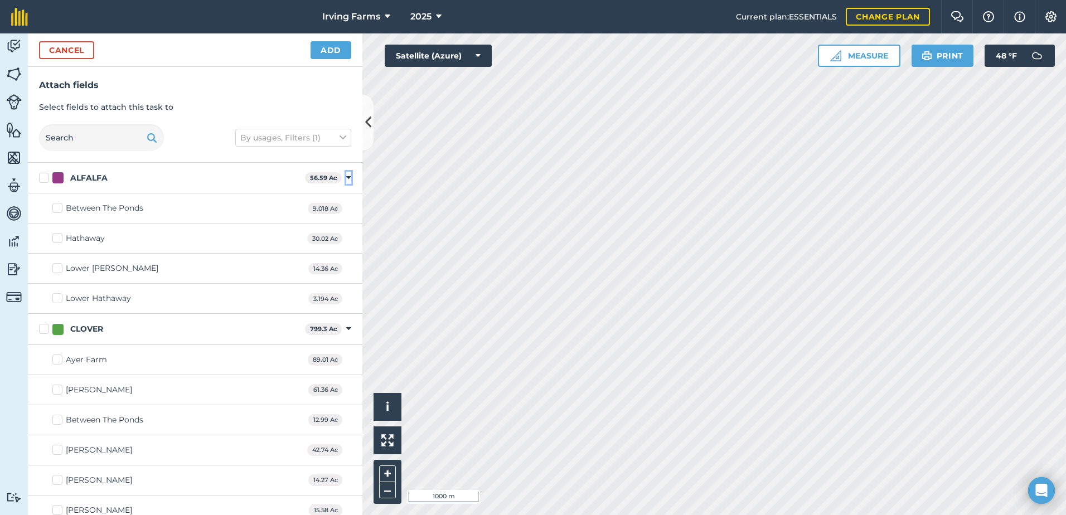
click at [346, 177] on icon at bounding box center [348, 178] width 5 height 10
click at [346, 206] on icon at bounding box center [348, 208] width 5 height 10
click at [44, 237] on label "OATS" at bounding box center [172, 240] width 267 height 12
click at [44, 237] on input "OATS" at bounding box center [42, 237] width 7 height 7
checkbox input "true"
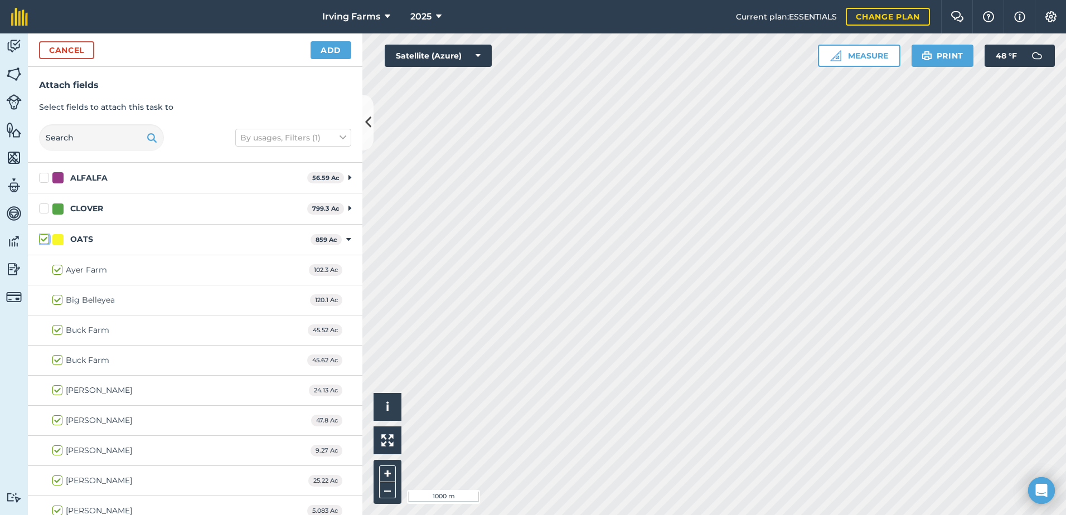
checkbox input "true"
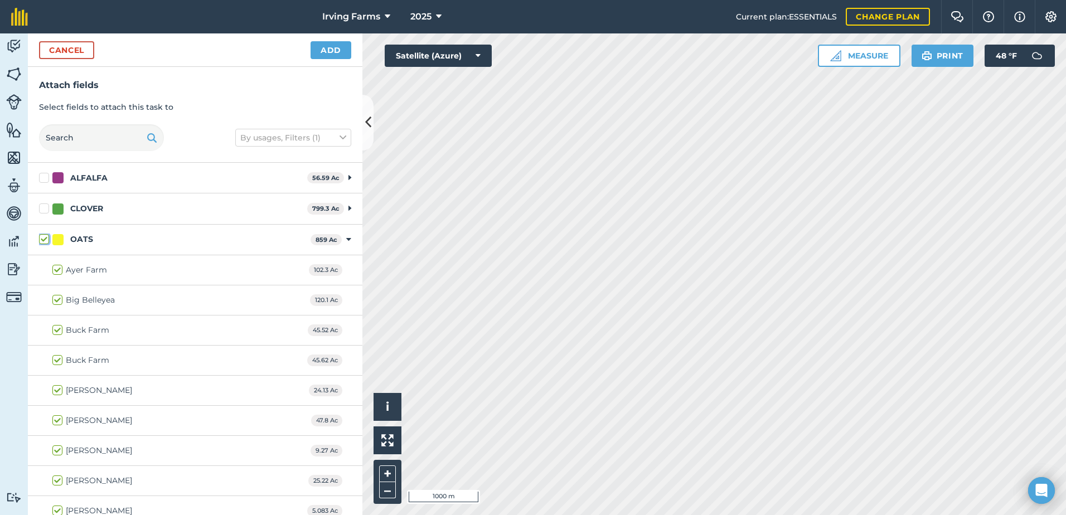
checkbox input "true"
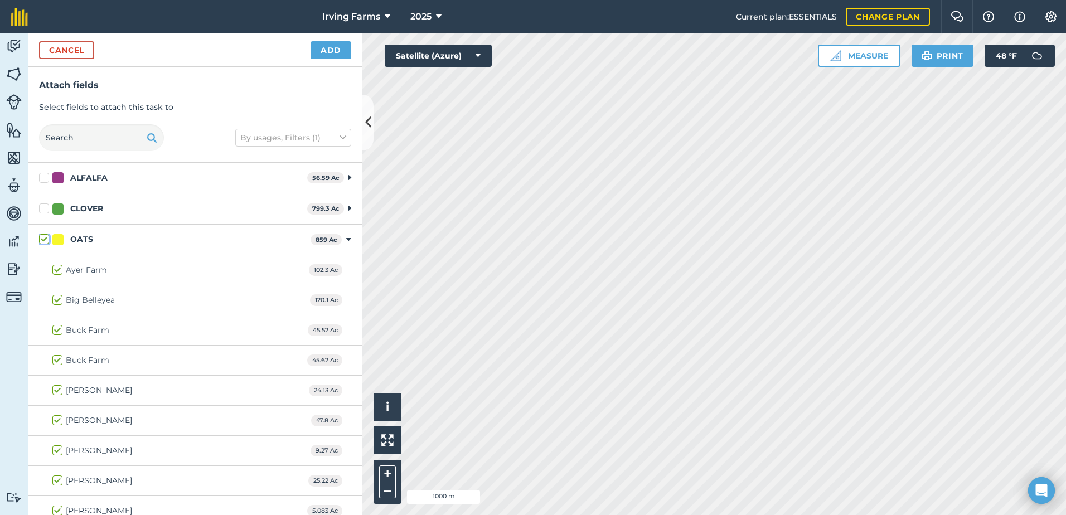
checkbox input "true"
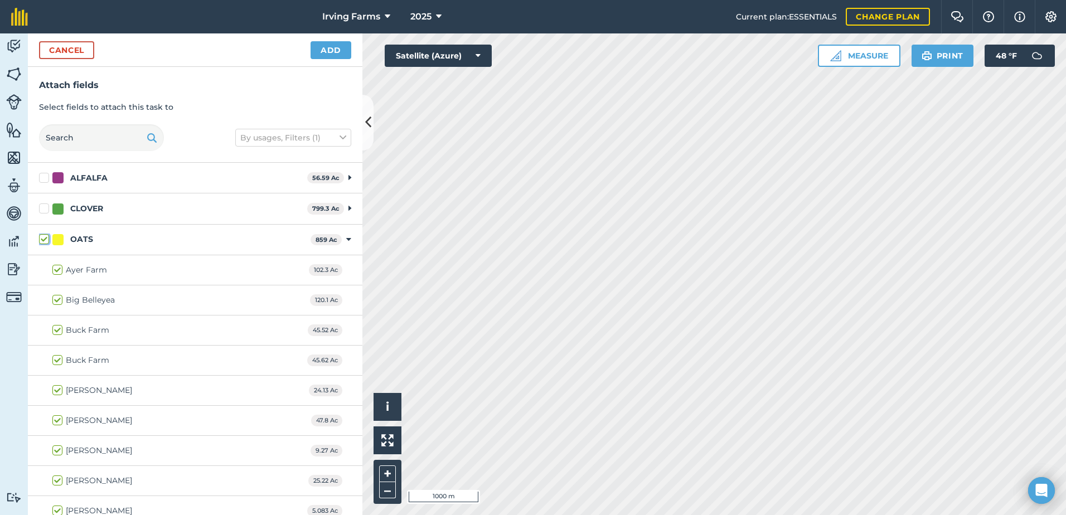
checkbox input "true"
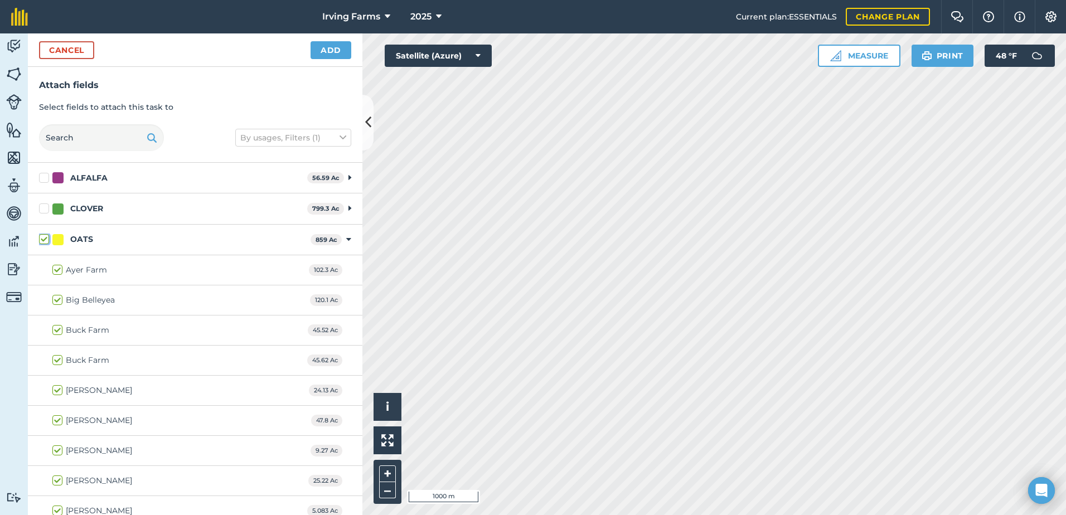
checkbox input "true"
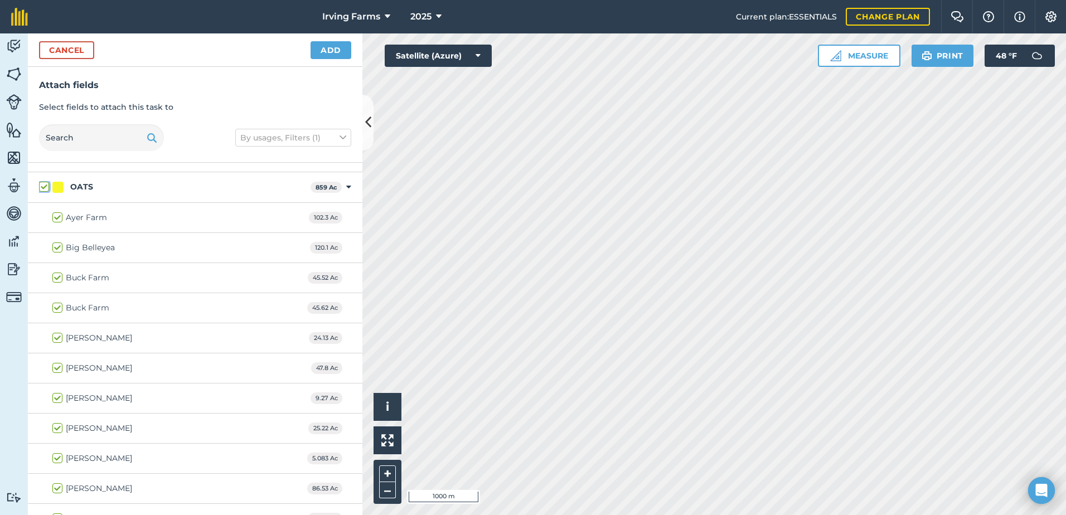
scroll to position [0, 0]
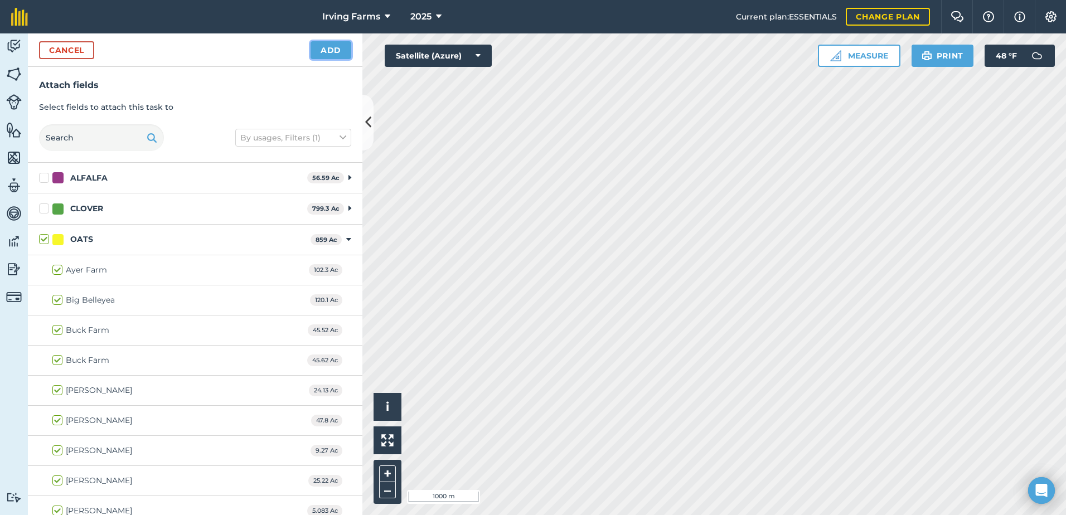
click at [324, 50] on button "Add" at bounding box center [330, 50] width 41 height 18
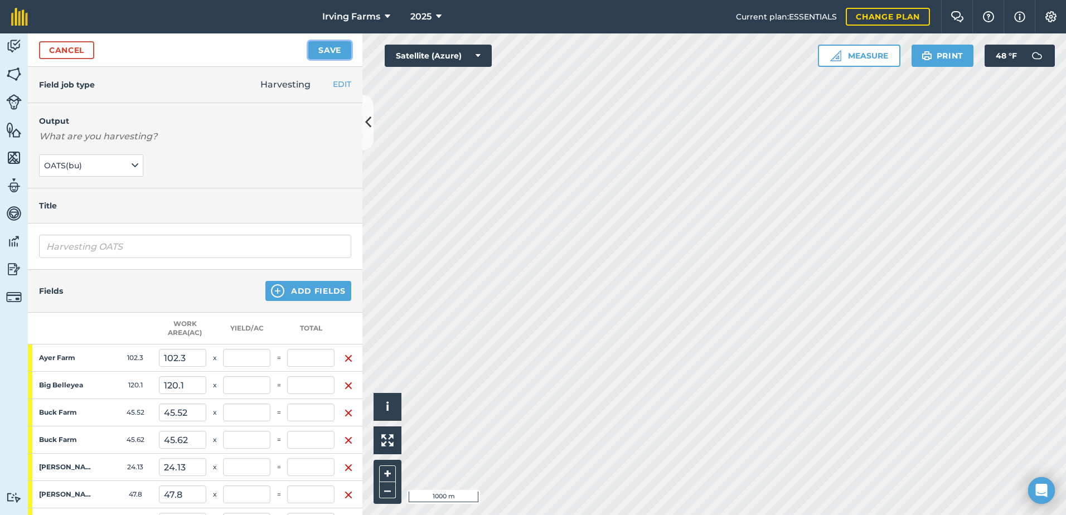
click at [332, 49] on button "Save" at bounding box center [329, 50] width 43 height 18
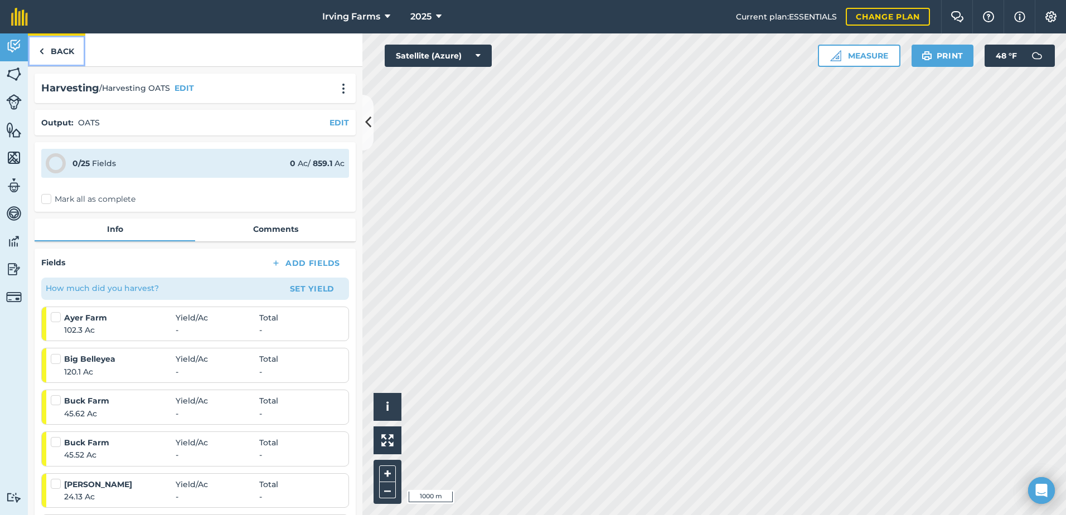
click at [56, 54] on link "Back" at bounding box center [56, 49] width 57 height 33
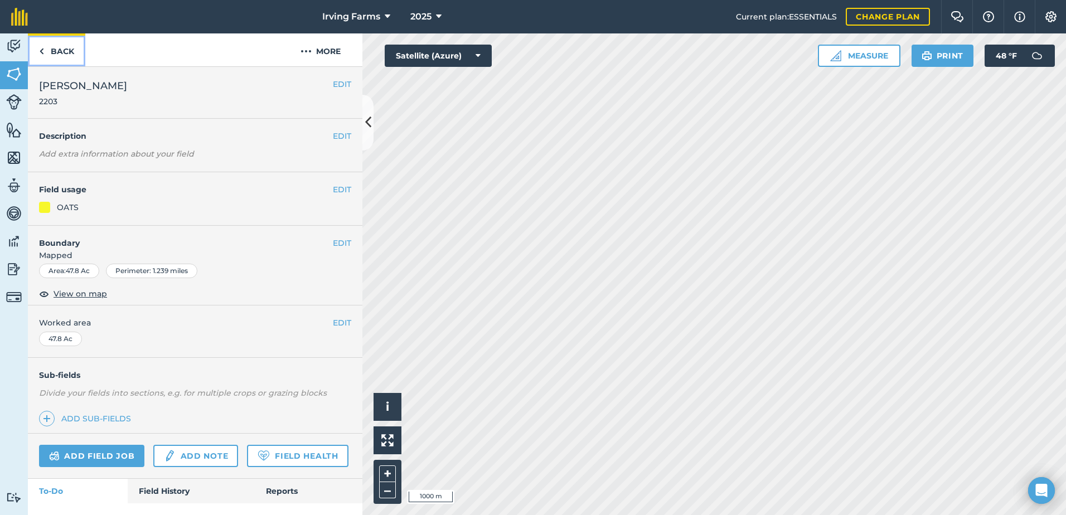
click at [64, 55] on link "Back" at bounding box center [56, 49] width 57 height 33
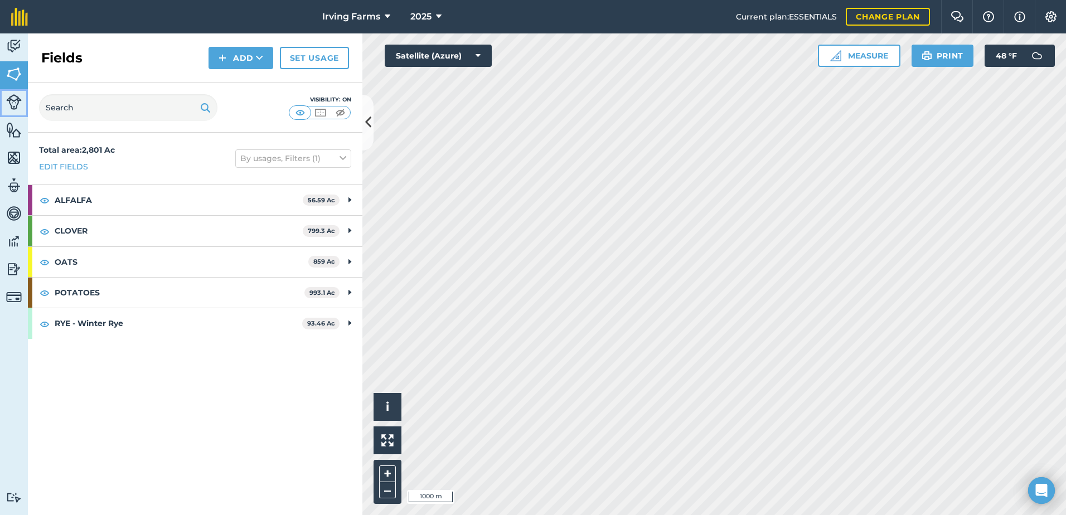
click at [14, 104] on img at bounding box center [14, 102] width 16 height 16
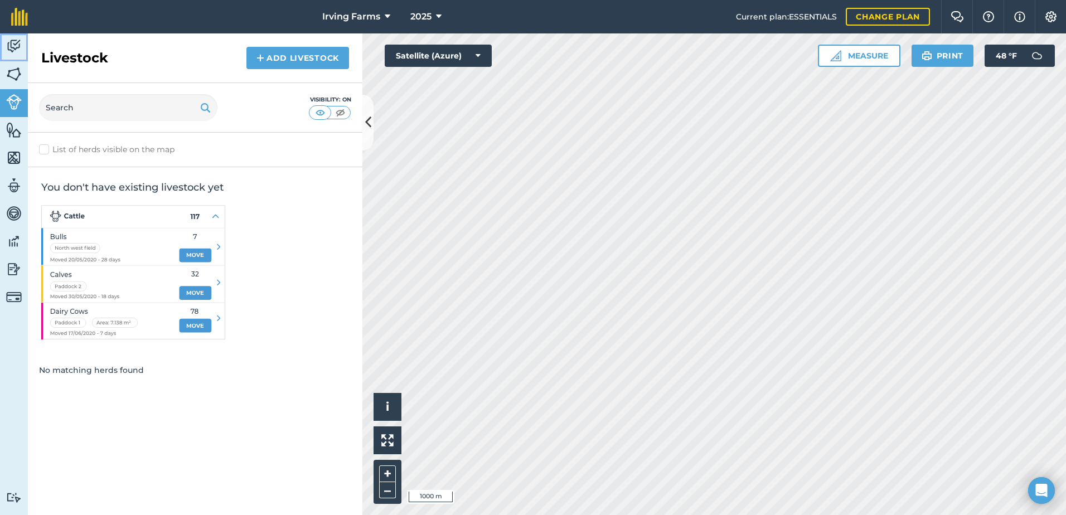
click at [18, 51] on img at bounding box center [14, 46] width 16 height 17
